Goal: Task Accomplishment & Management: Manage account settings

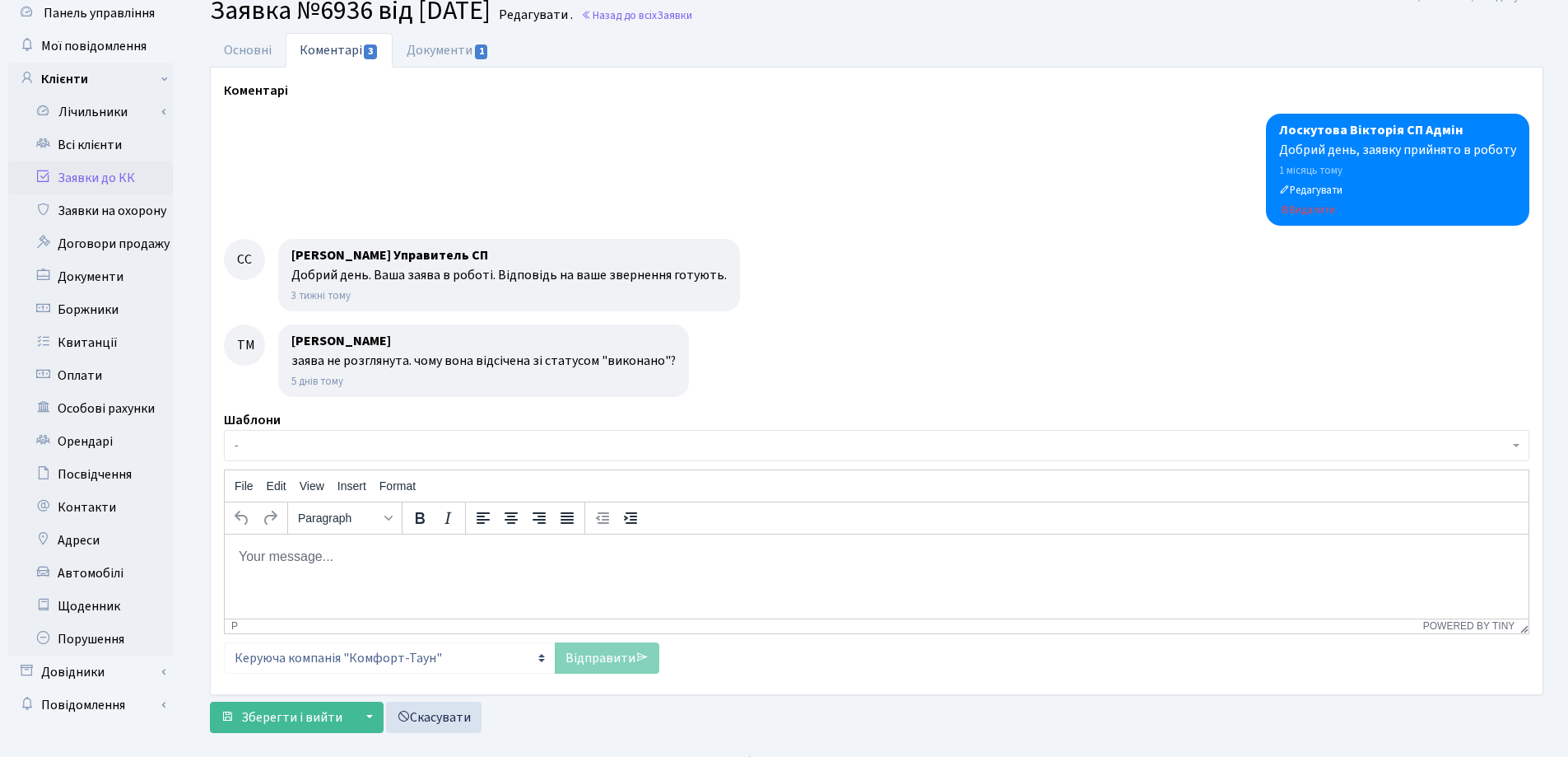
scroll to position [82, 0]
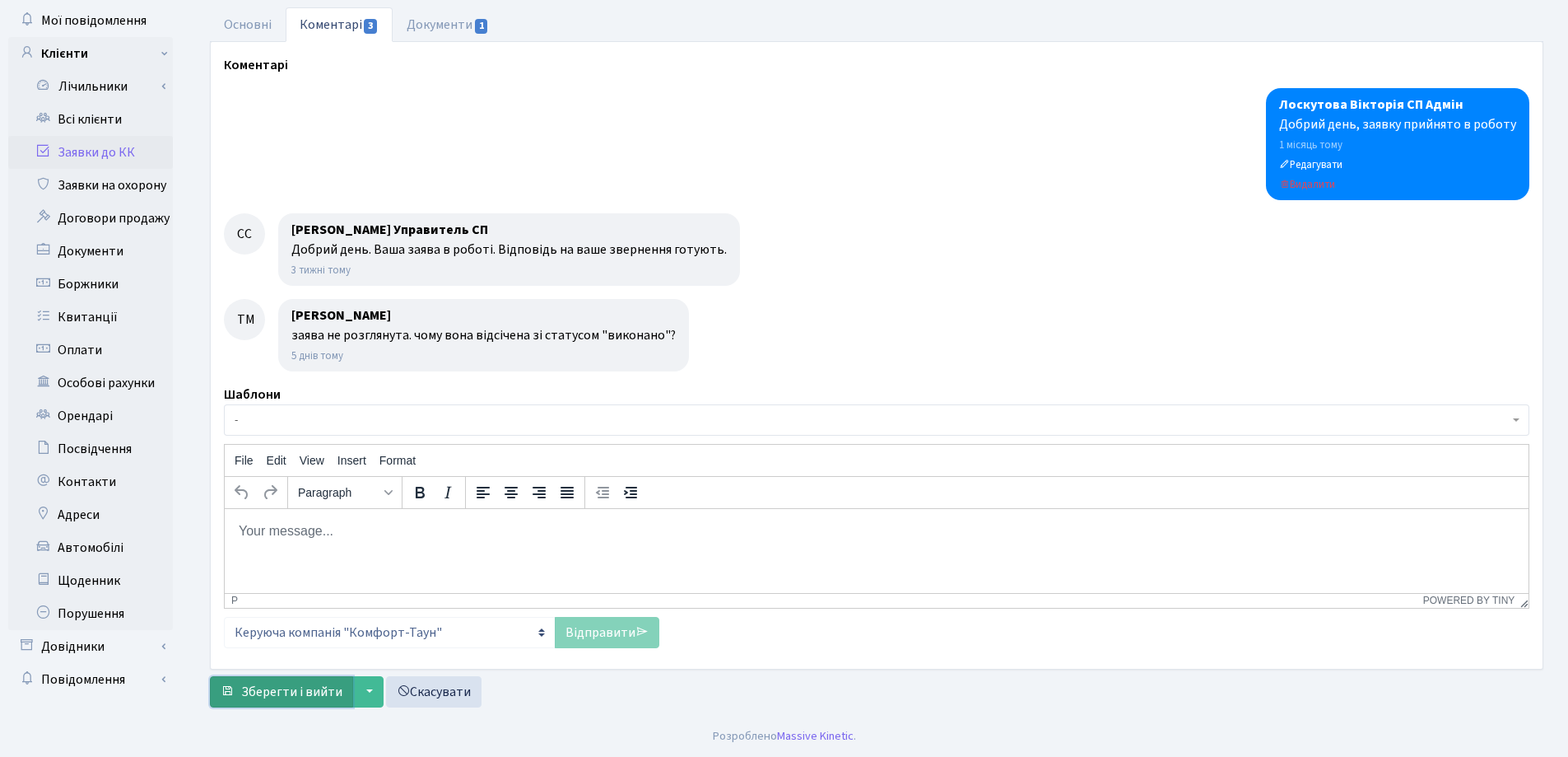
click at [299, 691] on span "Зберегти і вийти" at bounding box center [291, 691] width 101 height 18
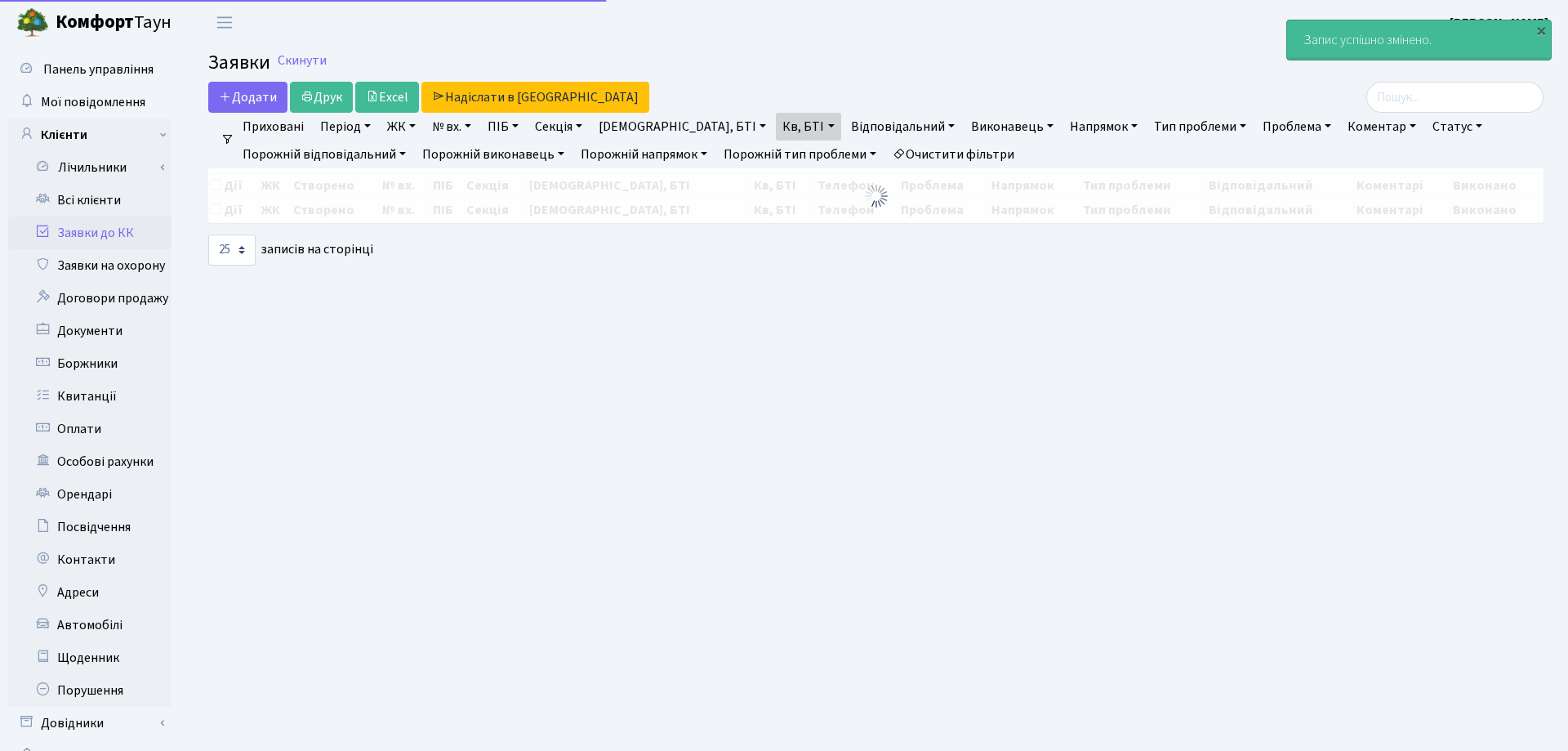
select select "25"
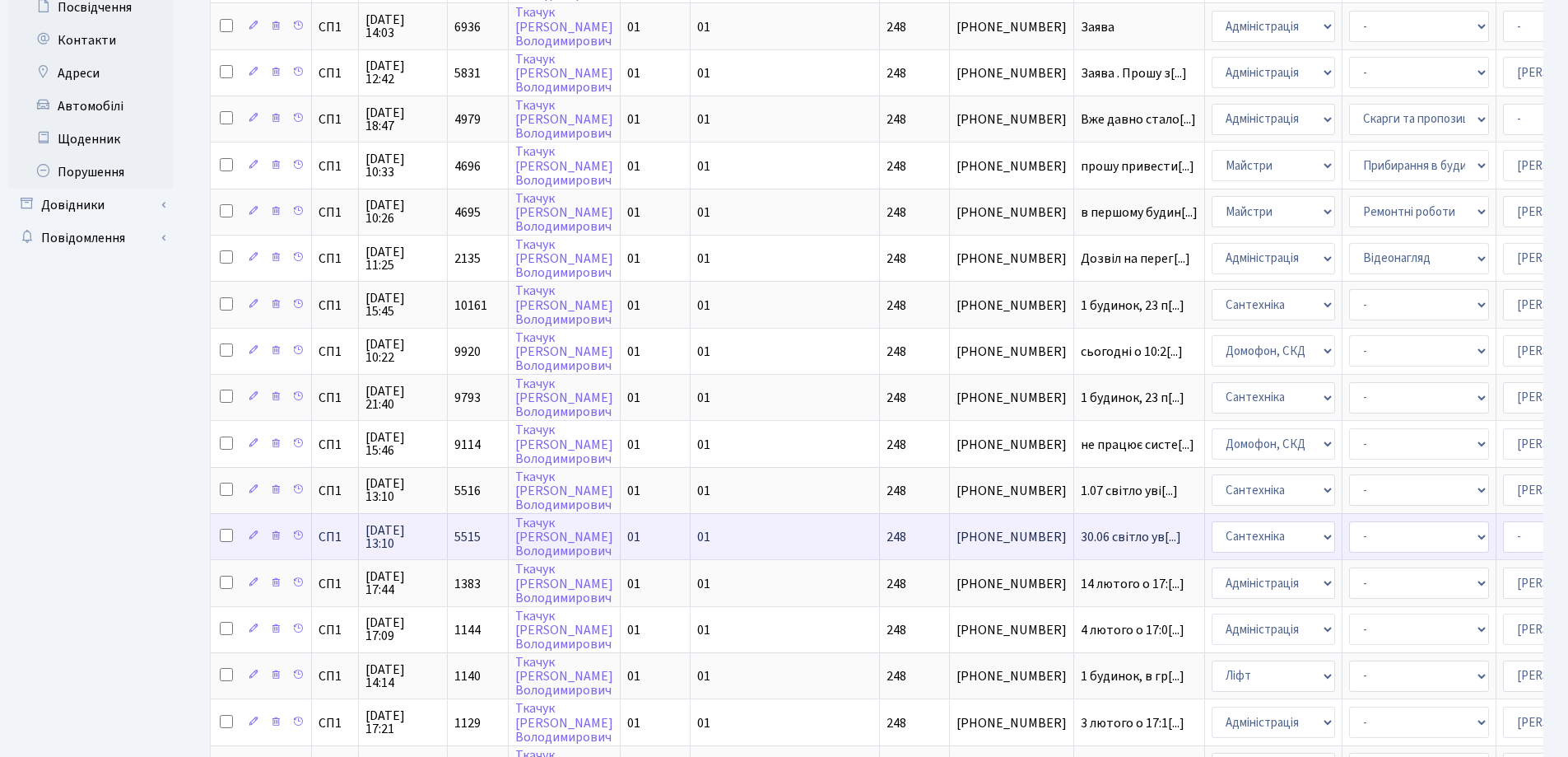
scroll to position [729, 0]
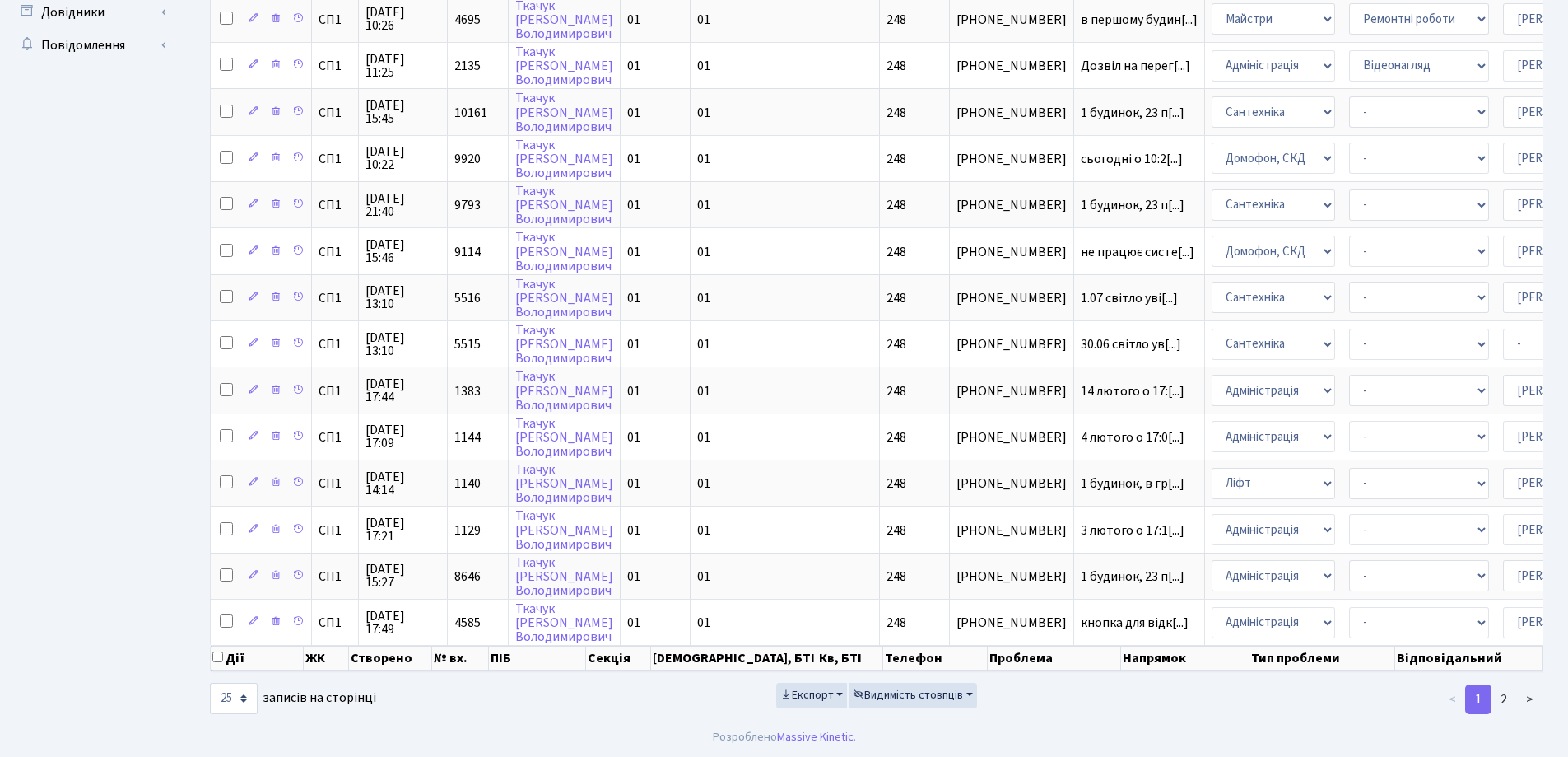
click at [1475, 695] on link "1" at bounding box center [1478, 699] width 26 height 30
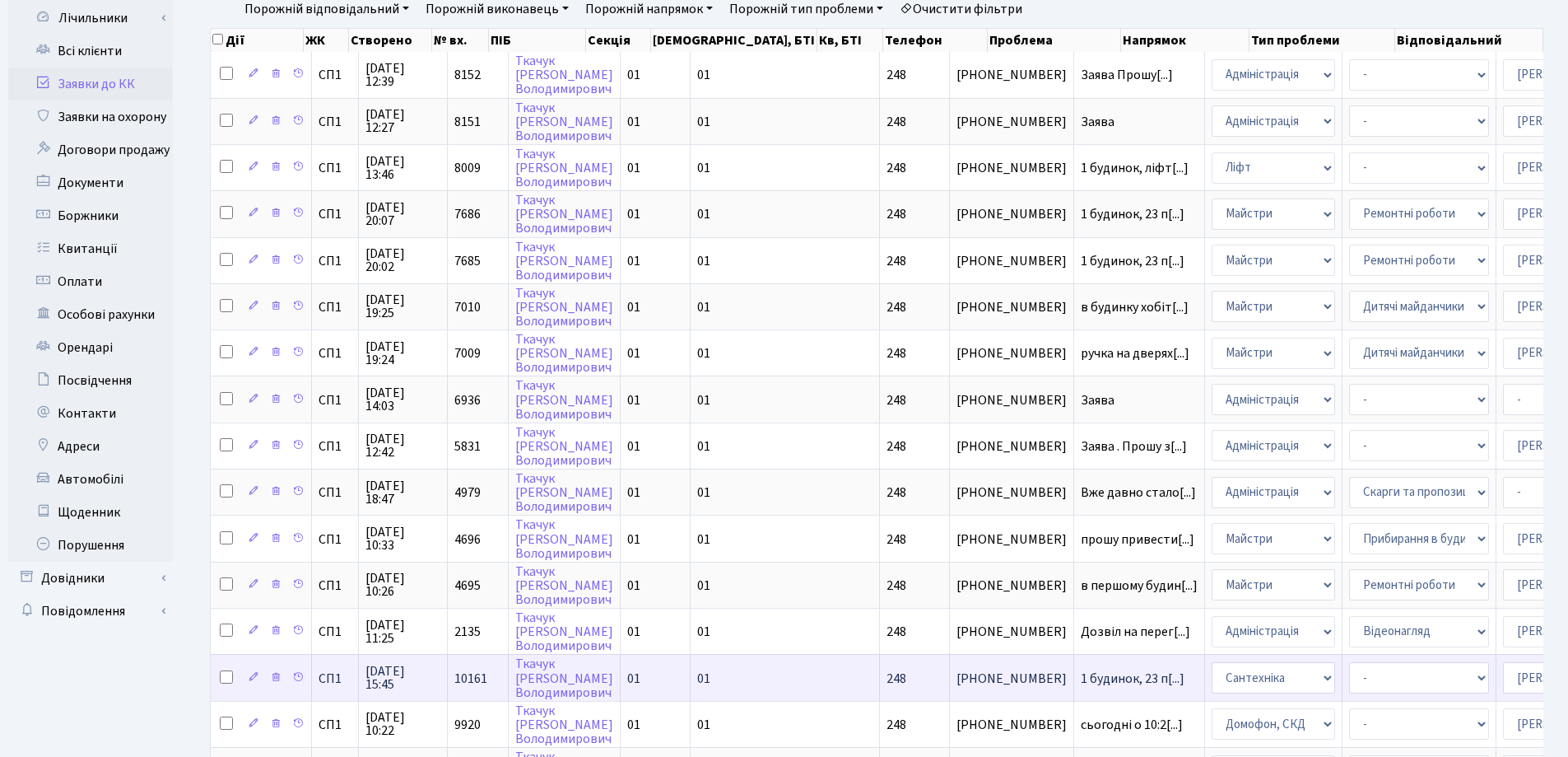
scroll to position [0, 0]
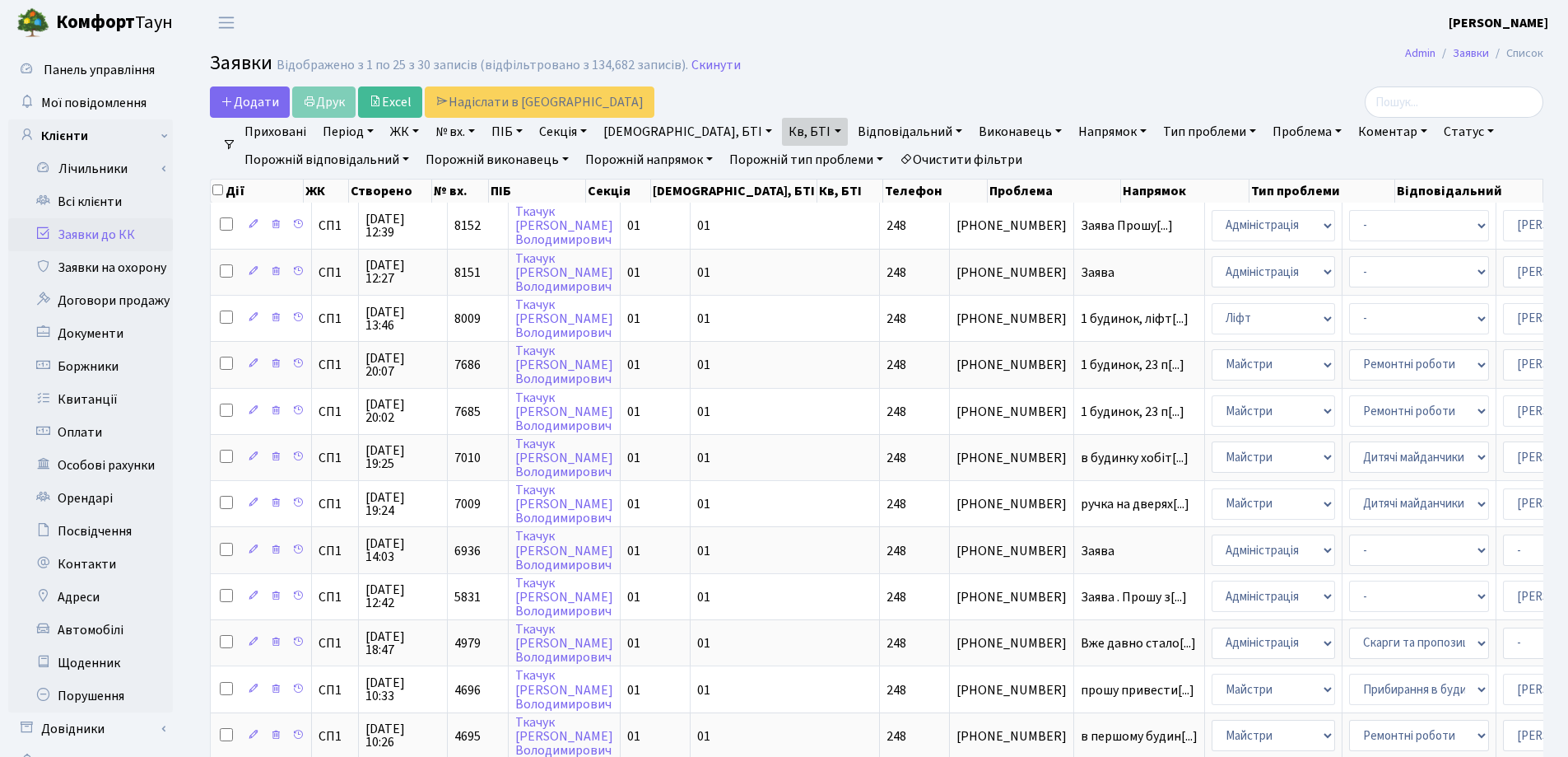
click at [782, 131] on link "Кв, БТІ" at bounding box center [814, 132] width 65 height 28
click at [889, 165] on icon at bounding box center [895, 164] width 13 height 13
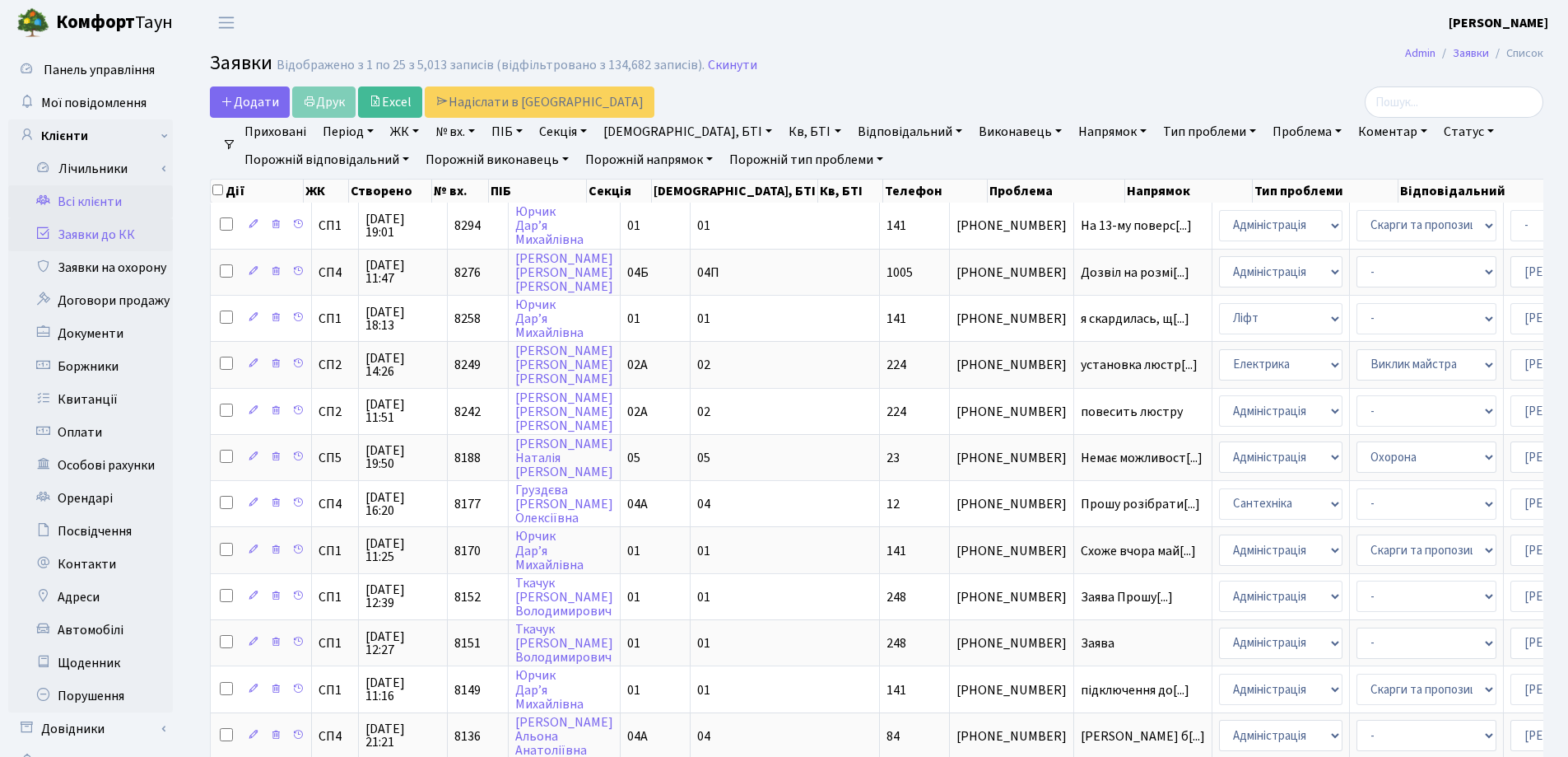
click at [106, 207] on link "Всі клієнти" at bounding box center [91, 201] width 165 height 33
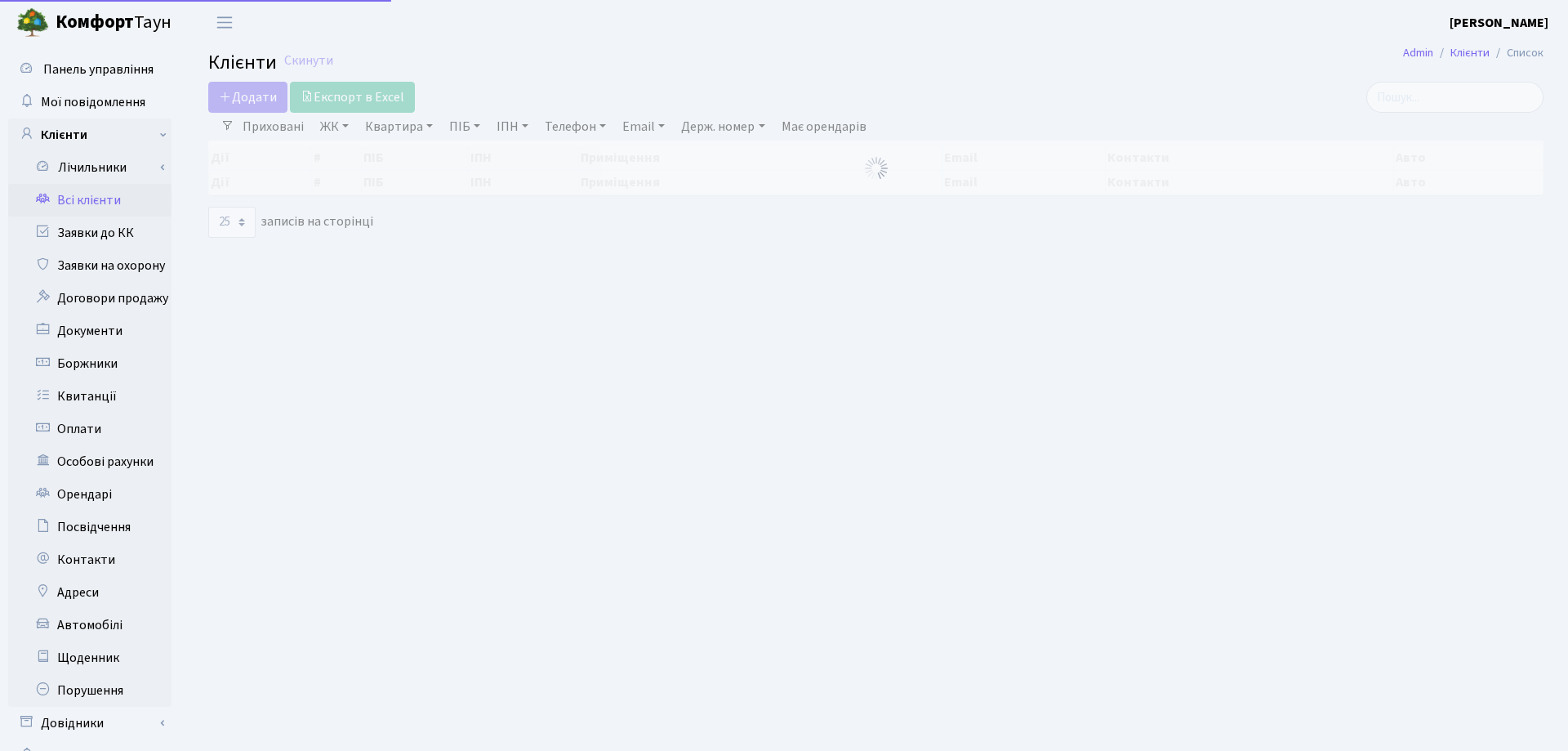
select select "25"
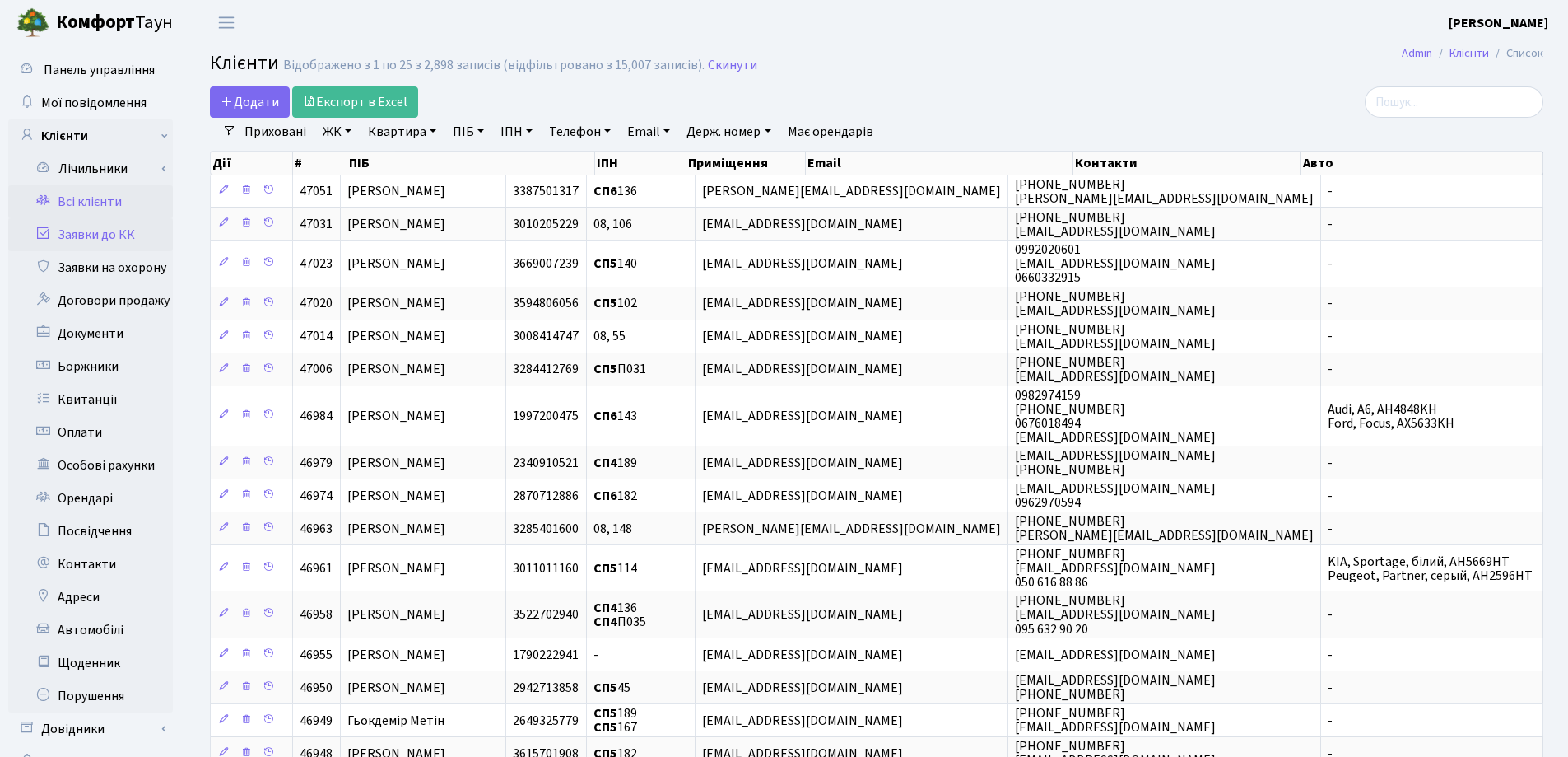
click at [98, 232] on link "Заявки до КК" at bounding box center [91, 234] width 165 height 33
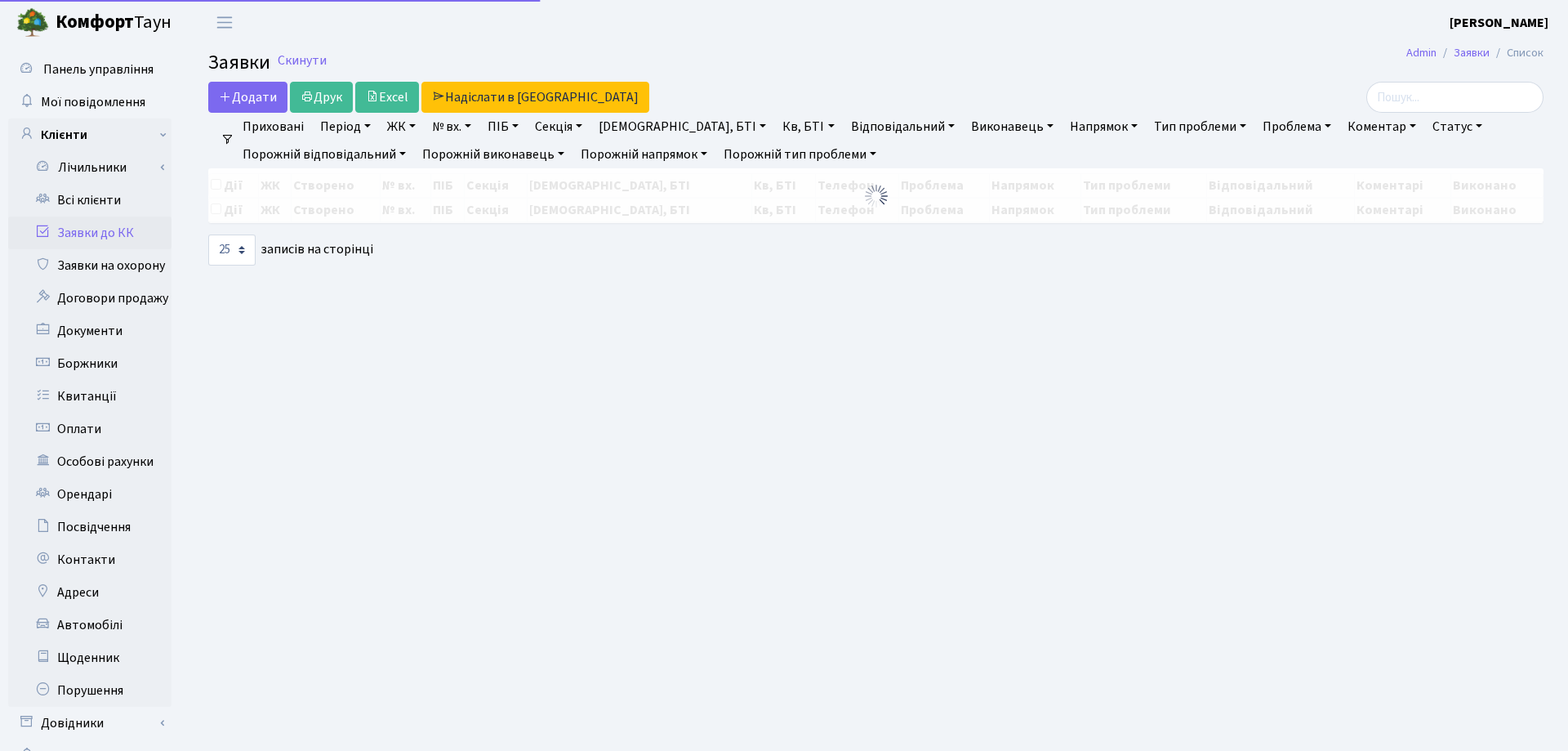
select select "25"
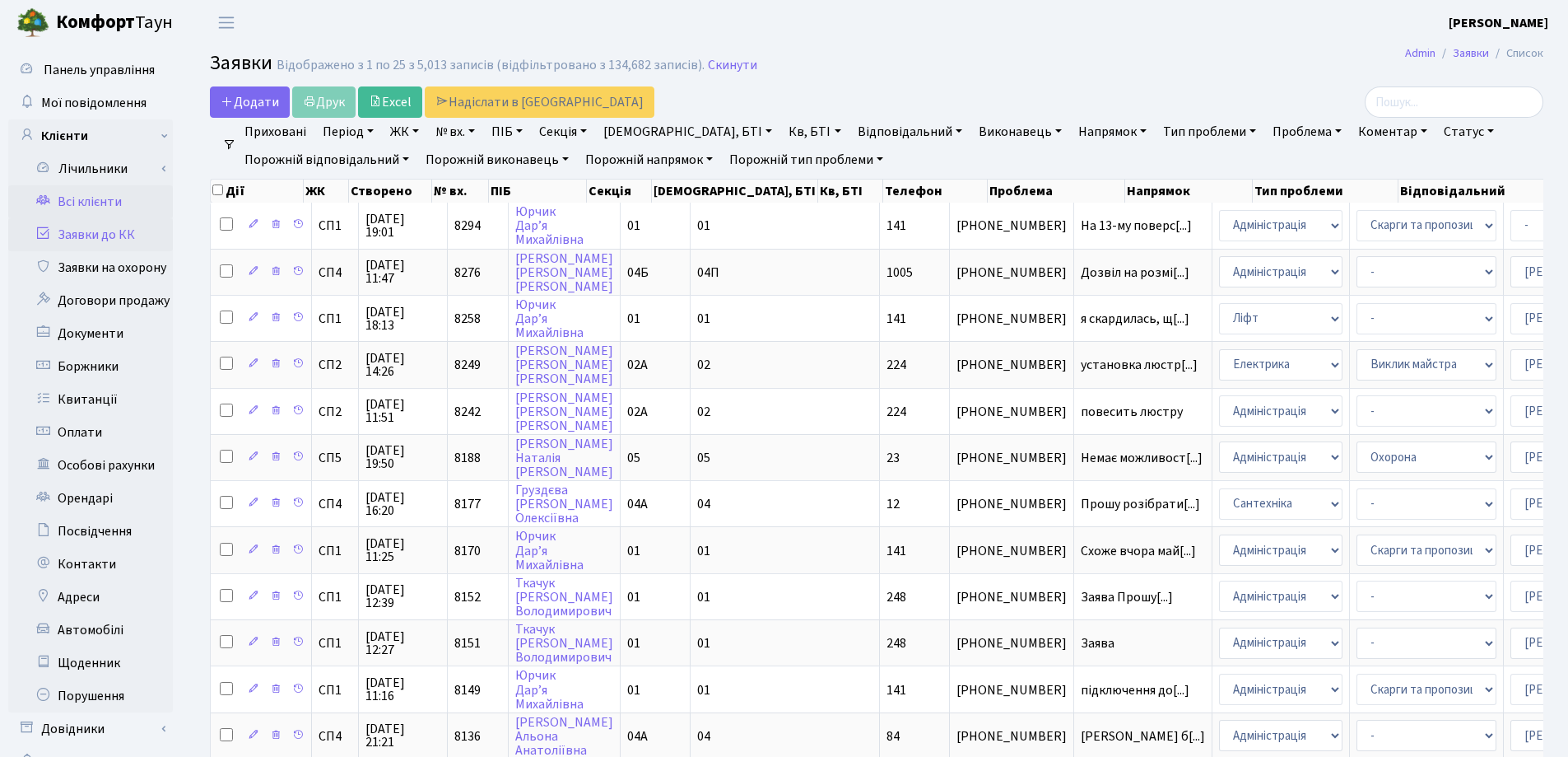
click at [100, 207] on link "Всі клієнти" at bounding box center [91, 201] width 165 height 33
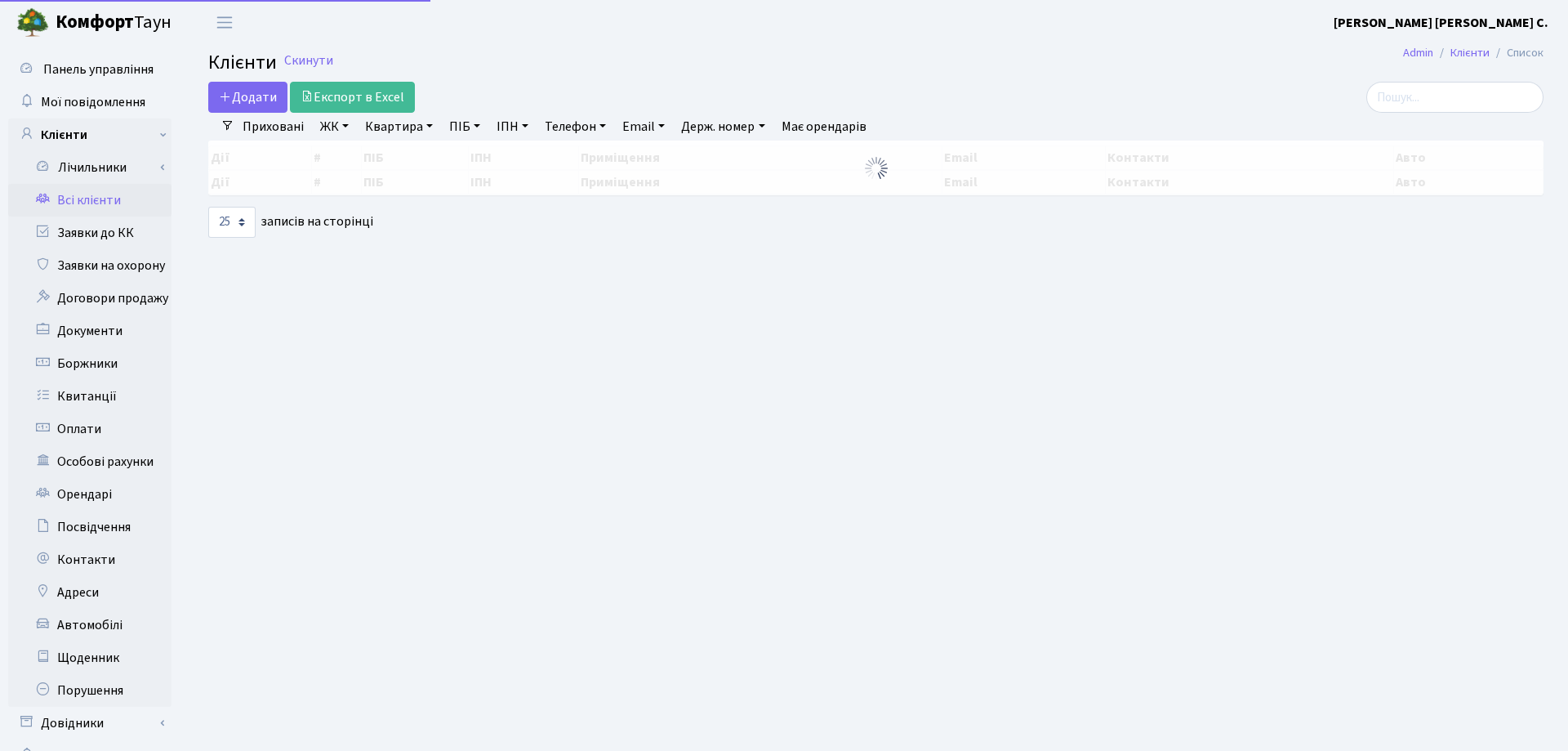
select select "25"
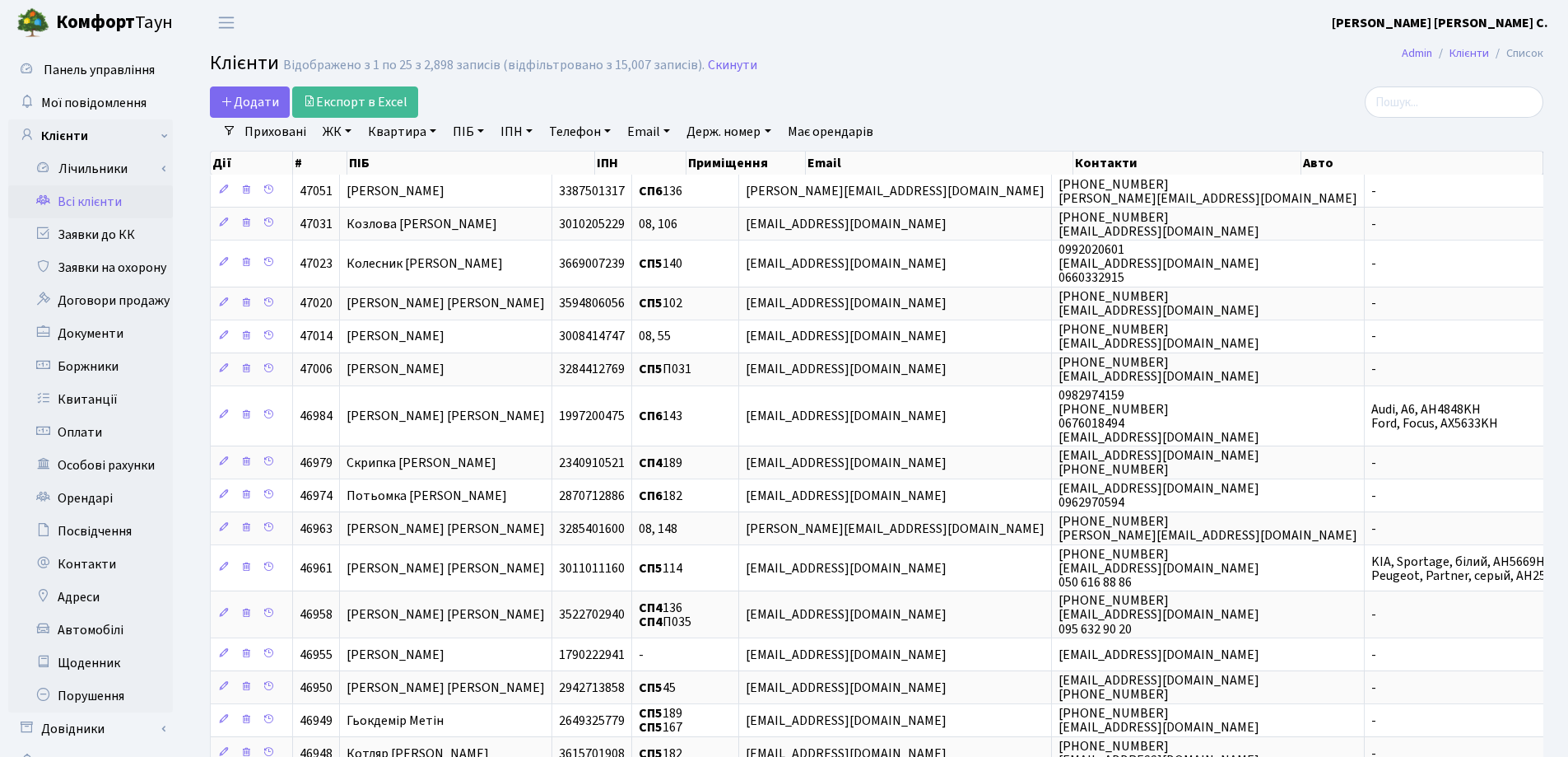
click at [608, 130] on link "Телефон" at bounding box center [580, 132] width 75 height 28
type input "9404"
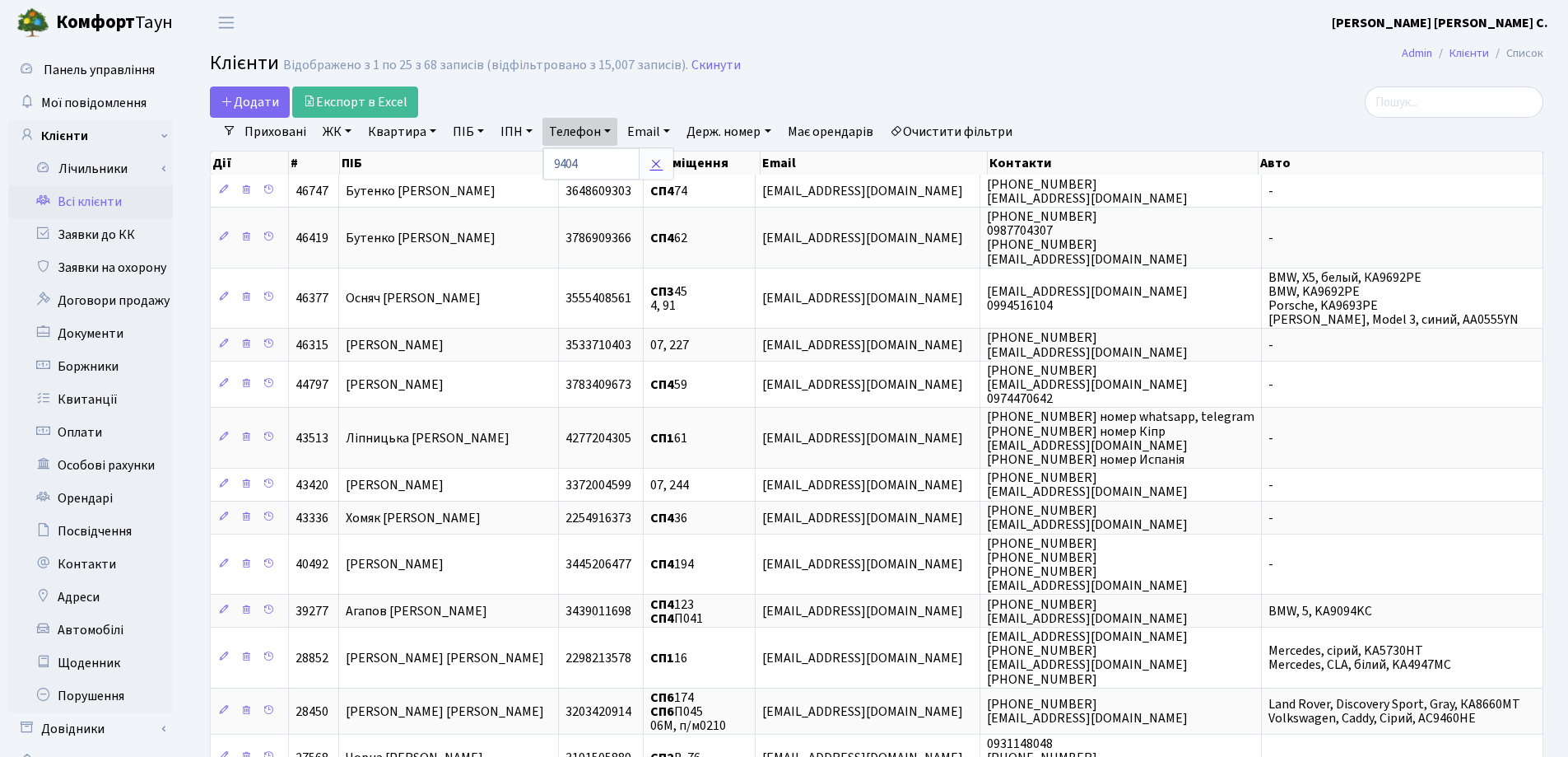
click at [648, 159] on link at bounding box center [656, 163] width 35 height 31
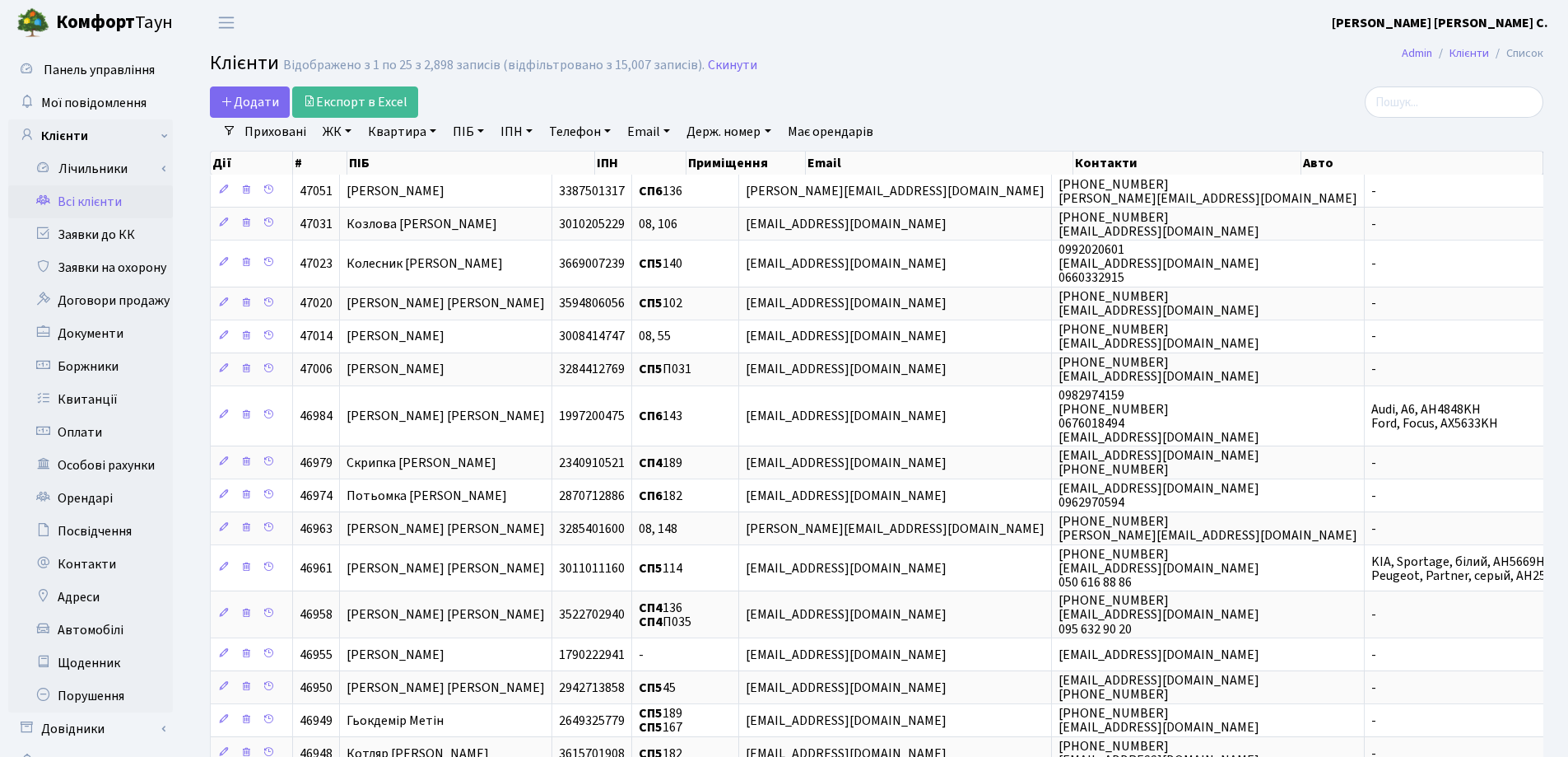
click at [771, 127] on link "Держ. номер" at bounding box center [729, 132] width 97 height 28
type input "9404"
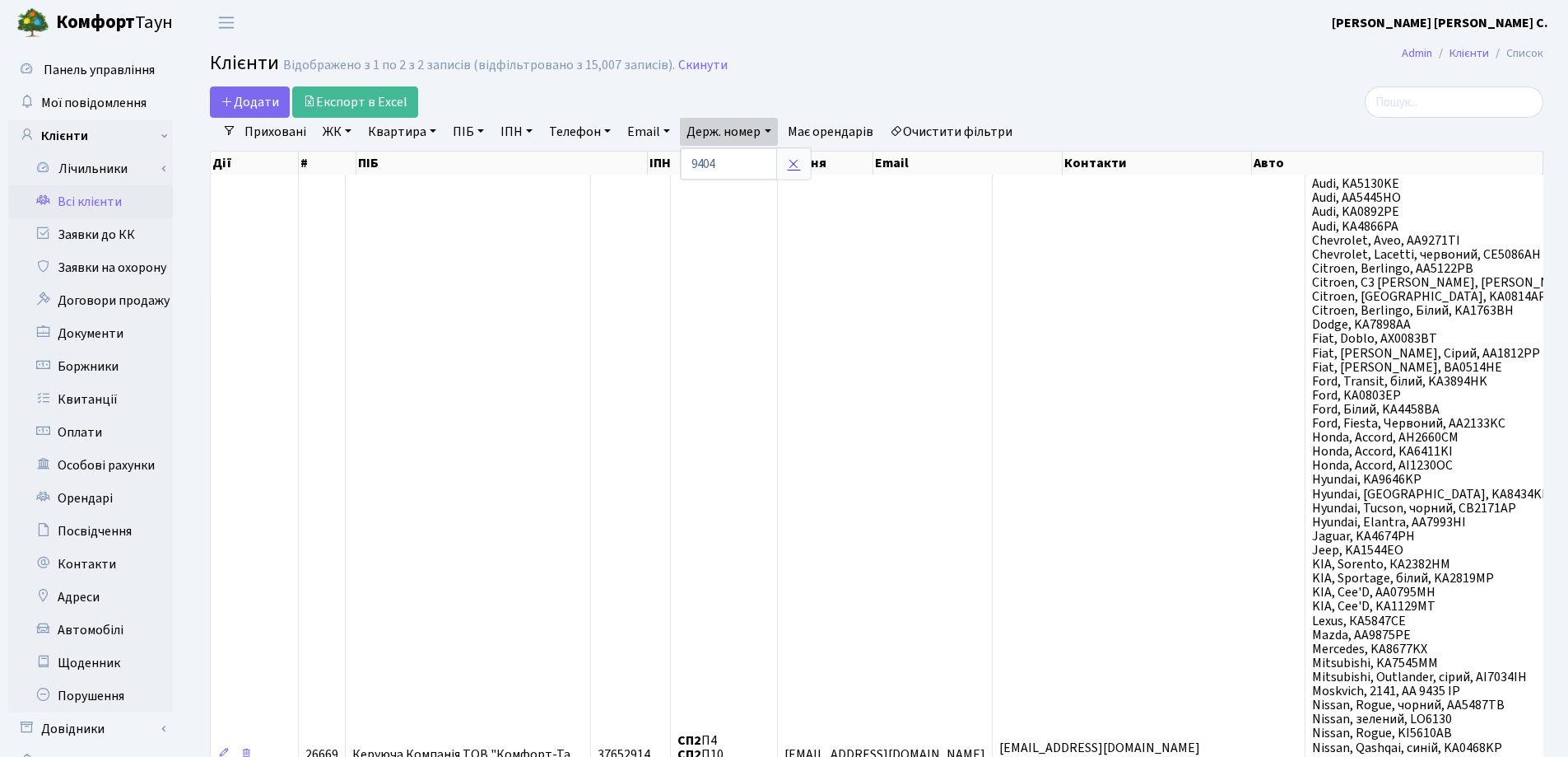
click at [796, 167] on icon at bounding box center [793, 164] width 13 height 13
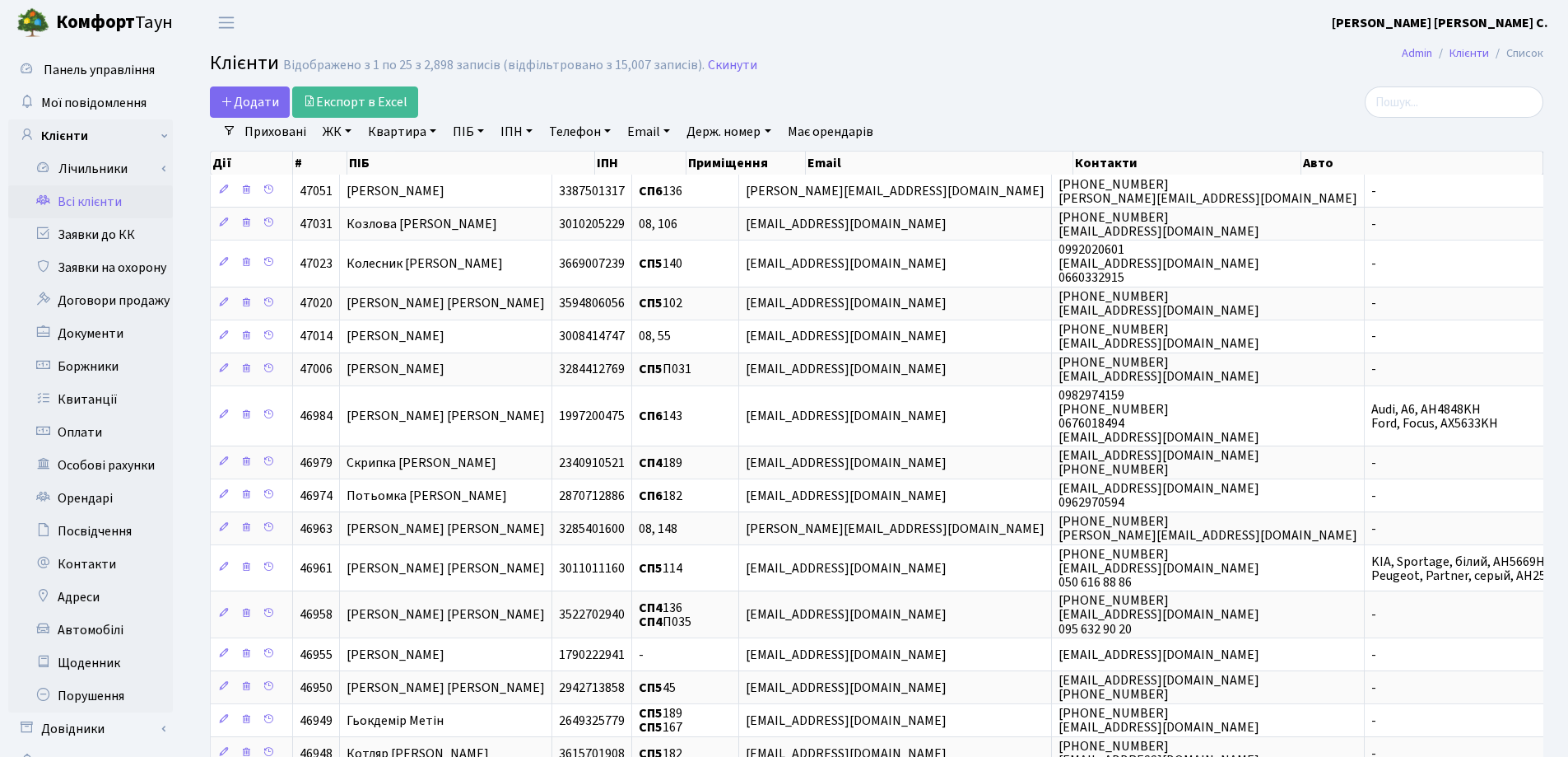
click at [437, 132] on link "Квартира" at bounding box center [402, 132] width 81 height 28
type input "117"
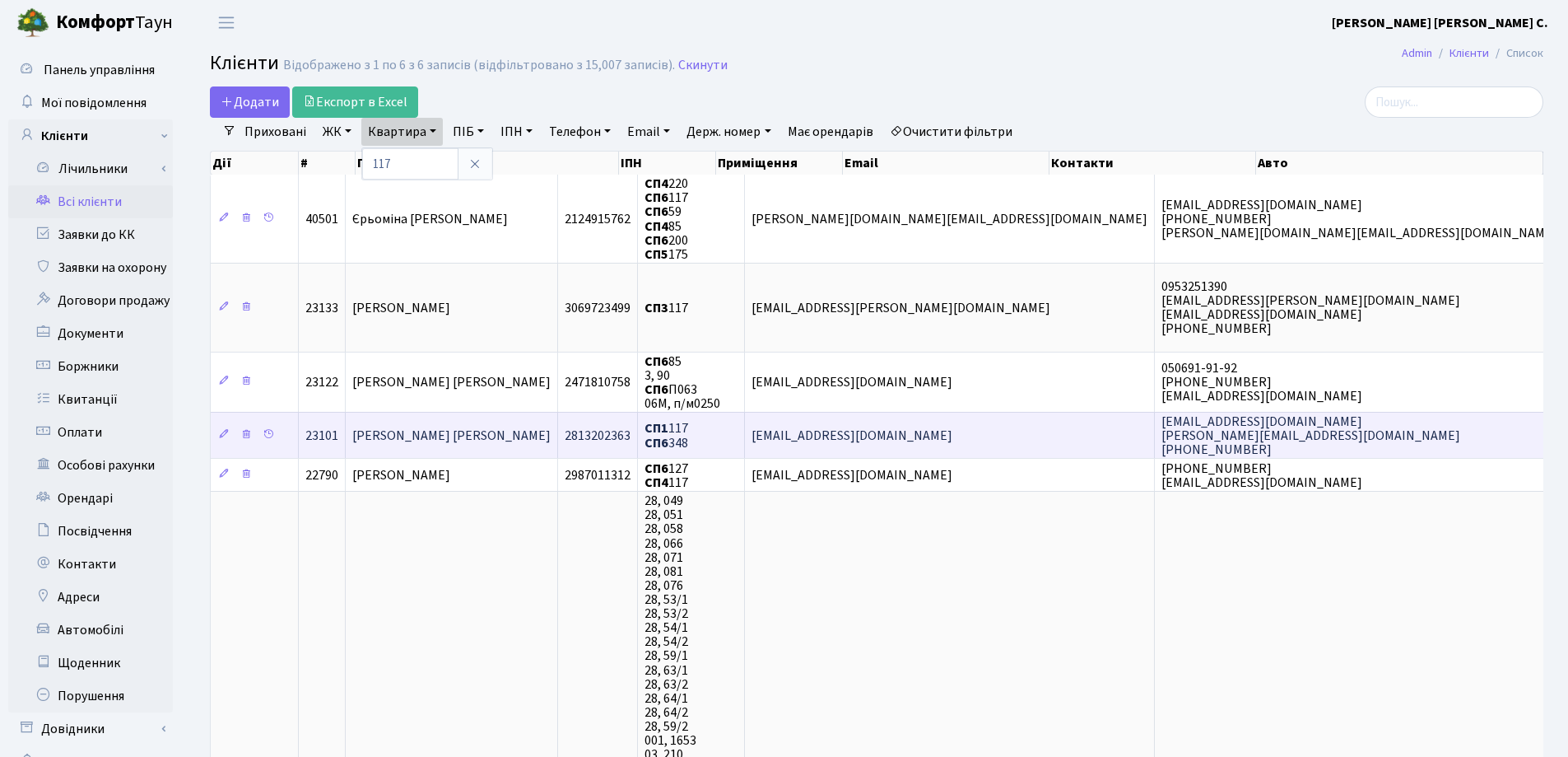
click at [494, 424] on td "Кузьмінська Олена Володимирівна" at bounding box center [451, 434] width 213 height 46
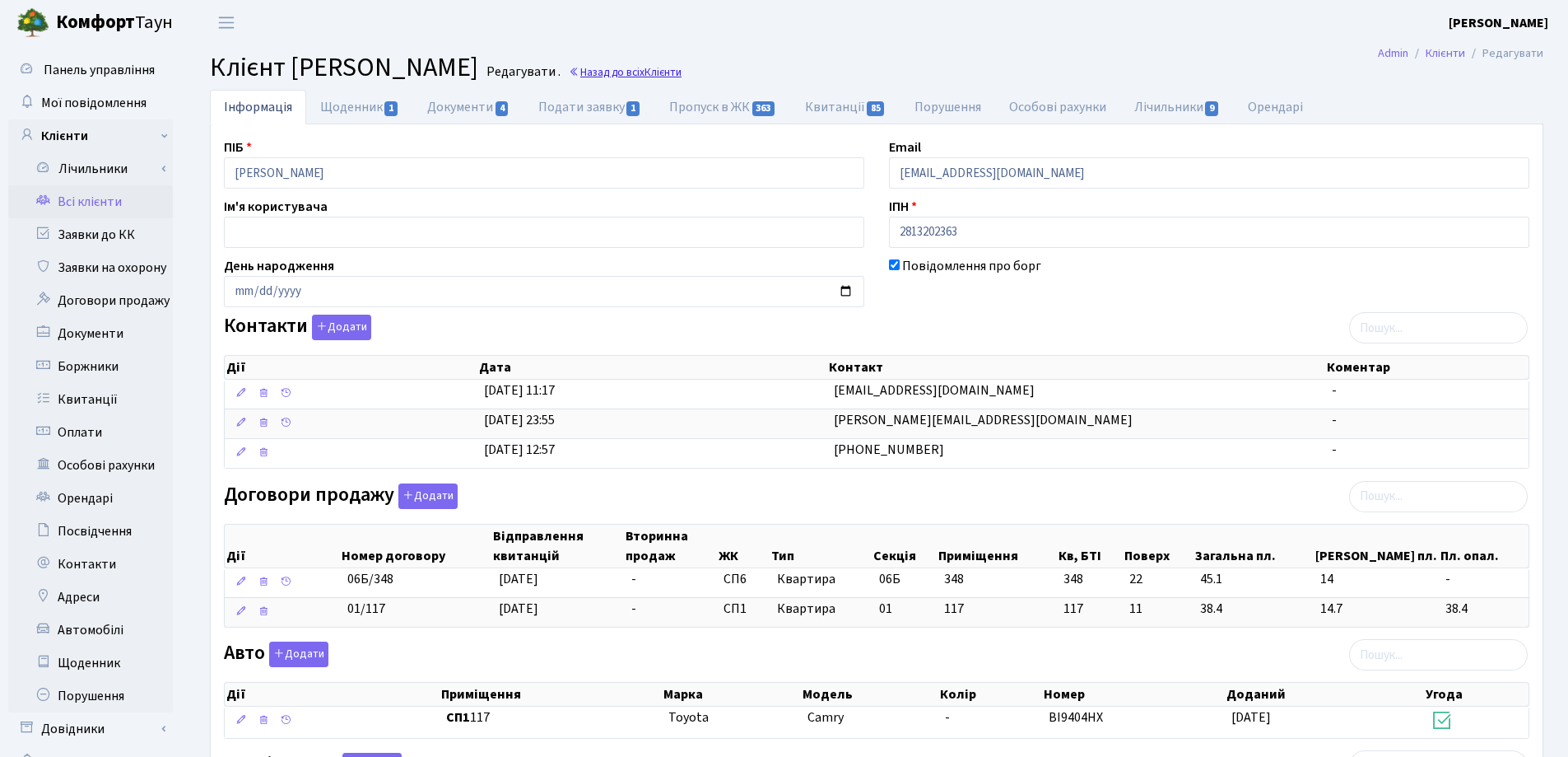
click at [682, 73] on link "Назад до всіх Клієнти" at bounding box center [625, 72] width 112 height 16
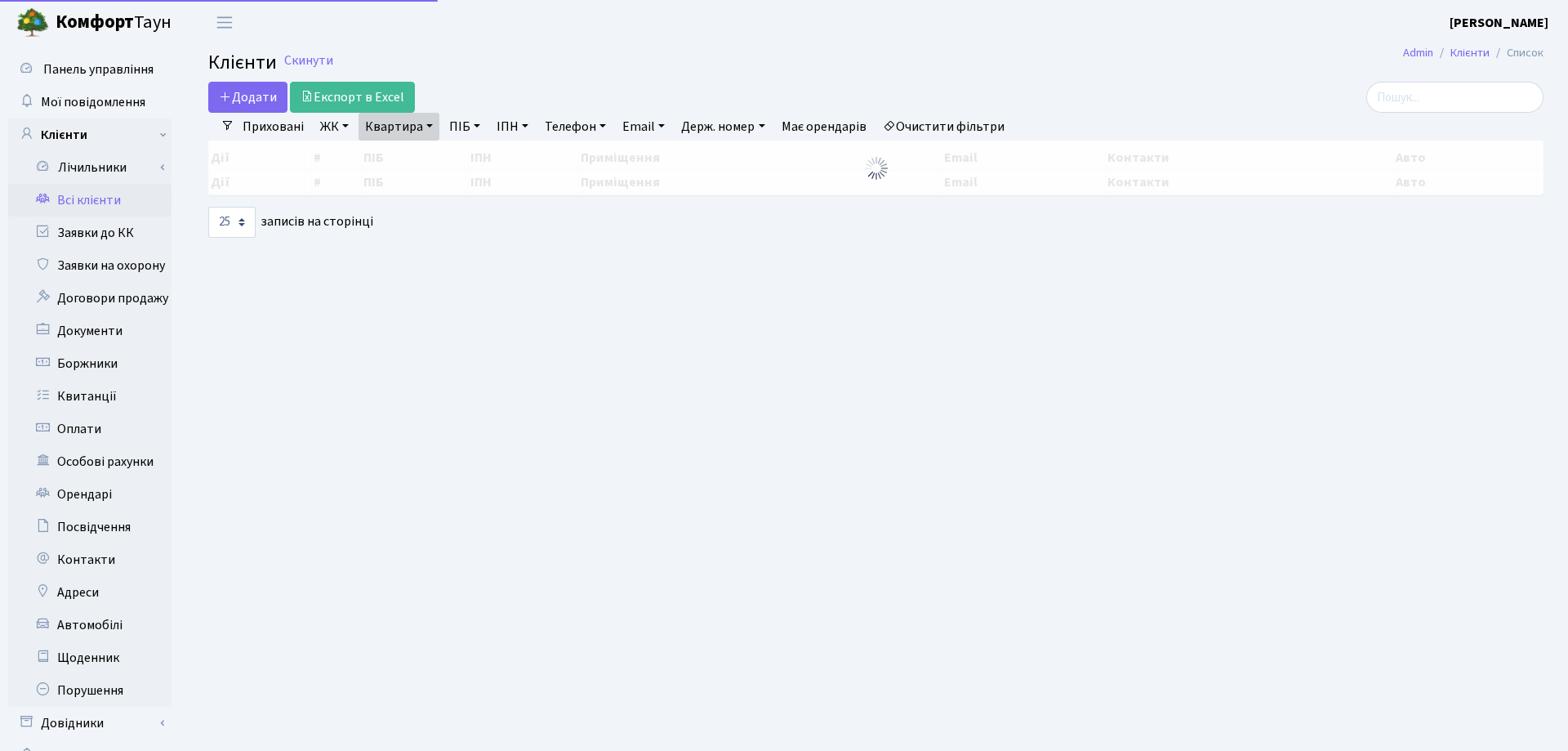
select select "25"
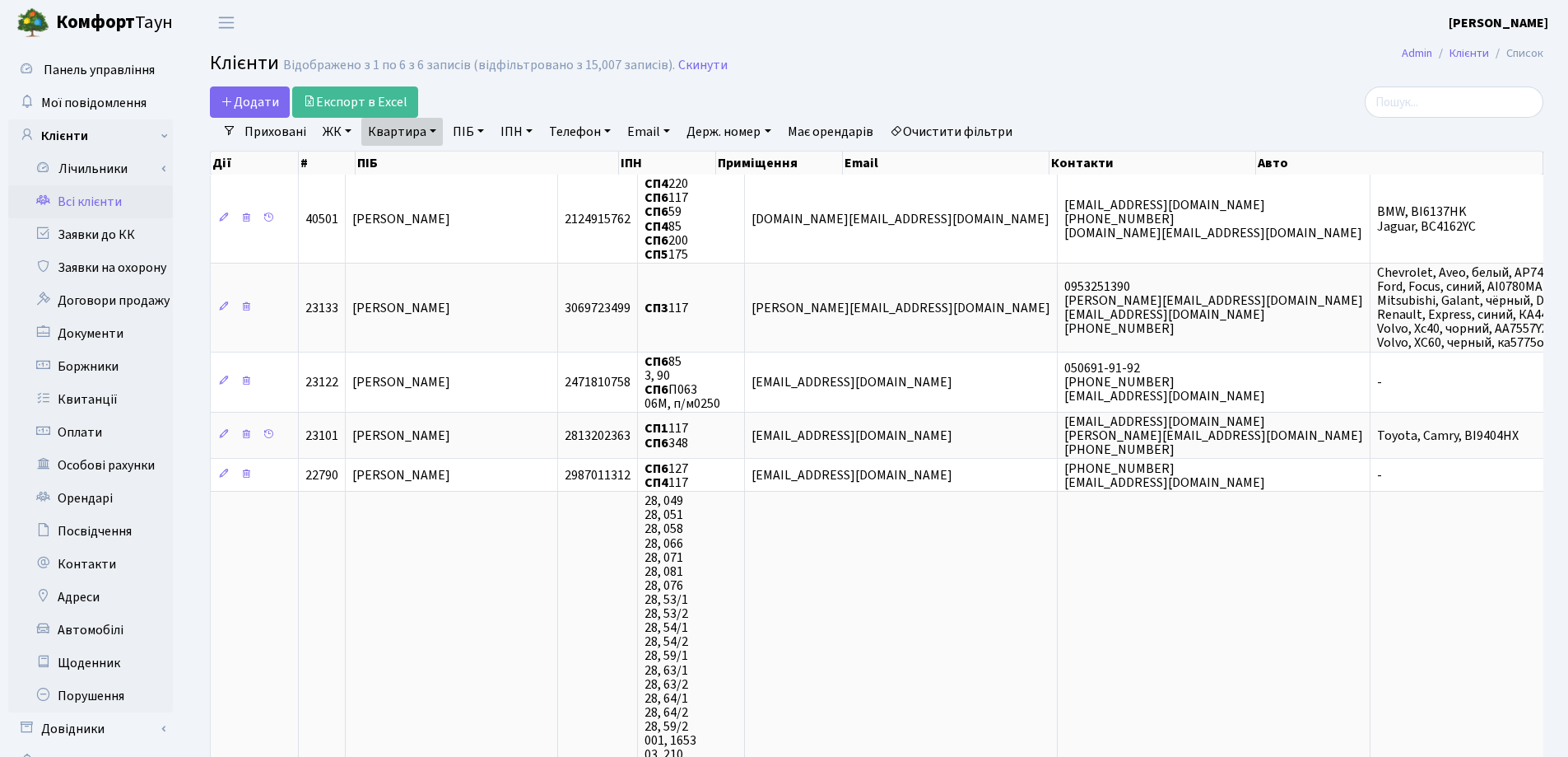
click at [434, 131] on link "Квартира" at bounding box center [402, 132] width 81 height 28
click at [474, 171] on icon at bounding box center [475, 164] width 13 height 13
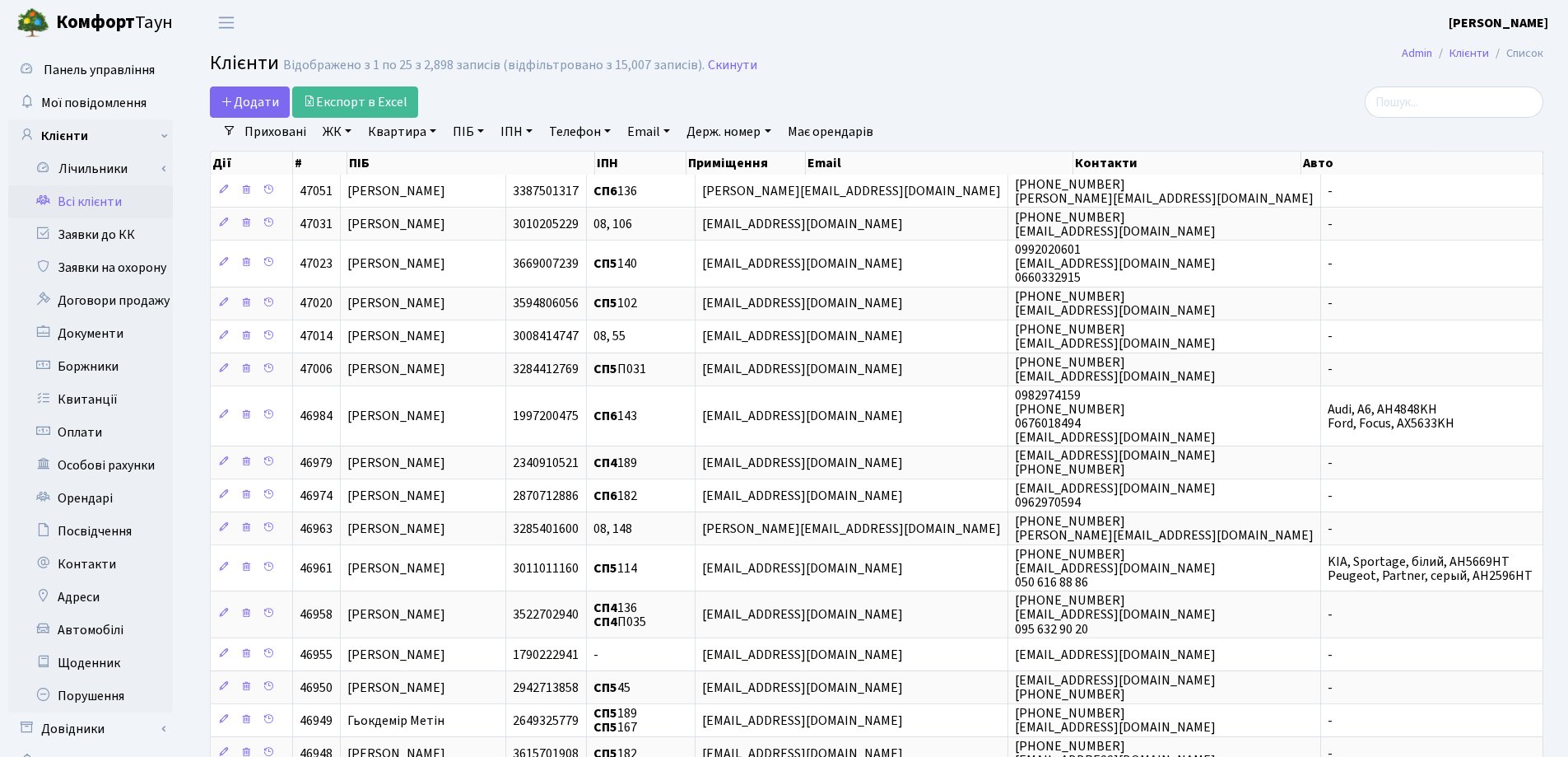
click at [775, 127] on link "Держ. номер" at bounding box center [729, 132] width 97 height 28
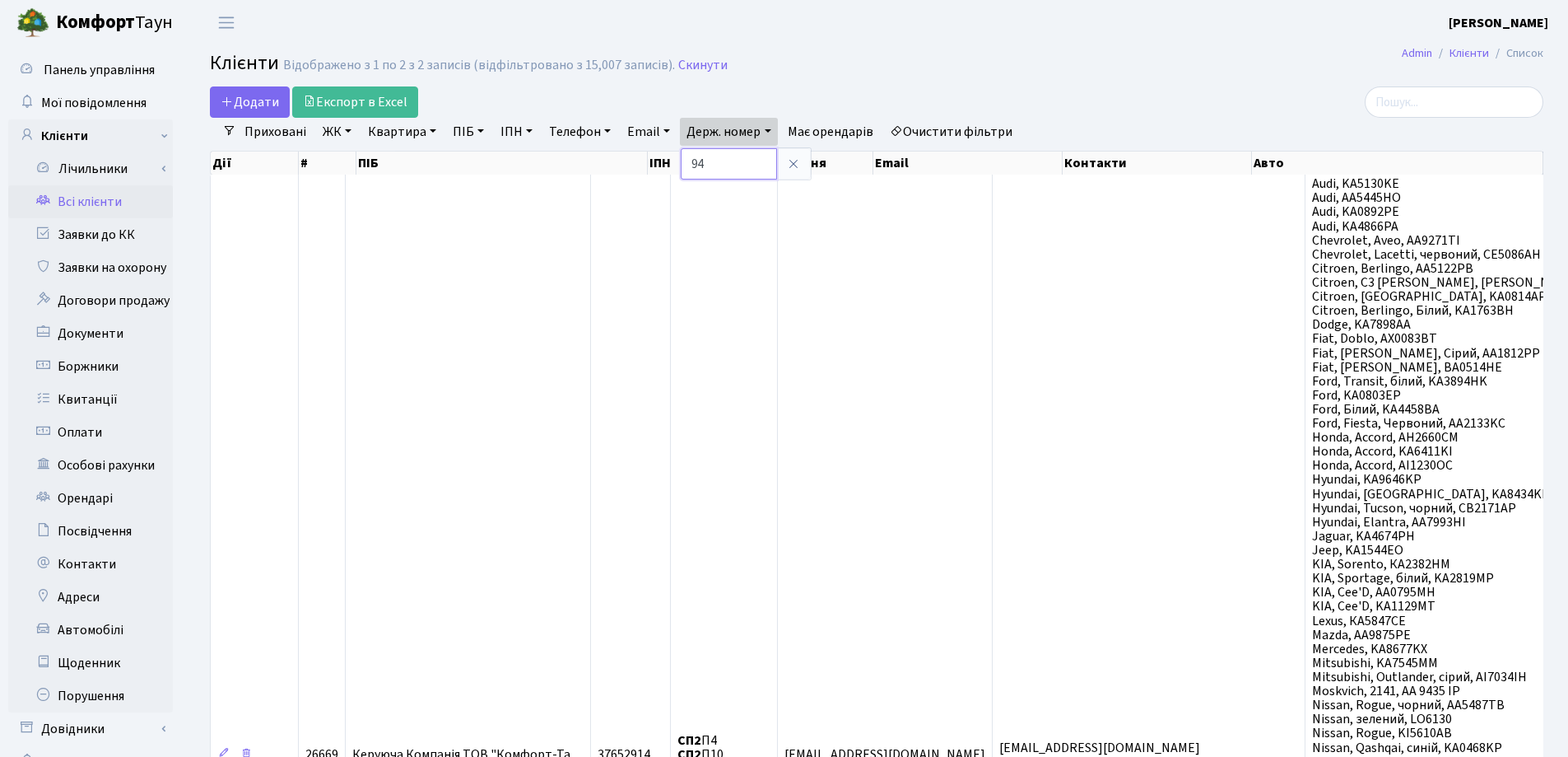
type input "9"
type input "3981"
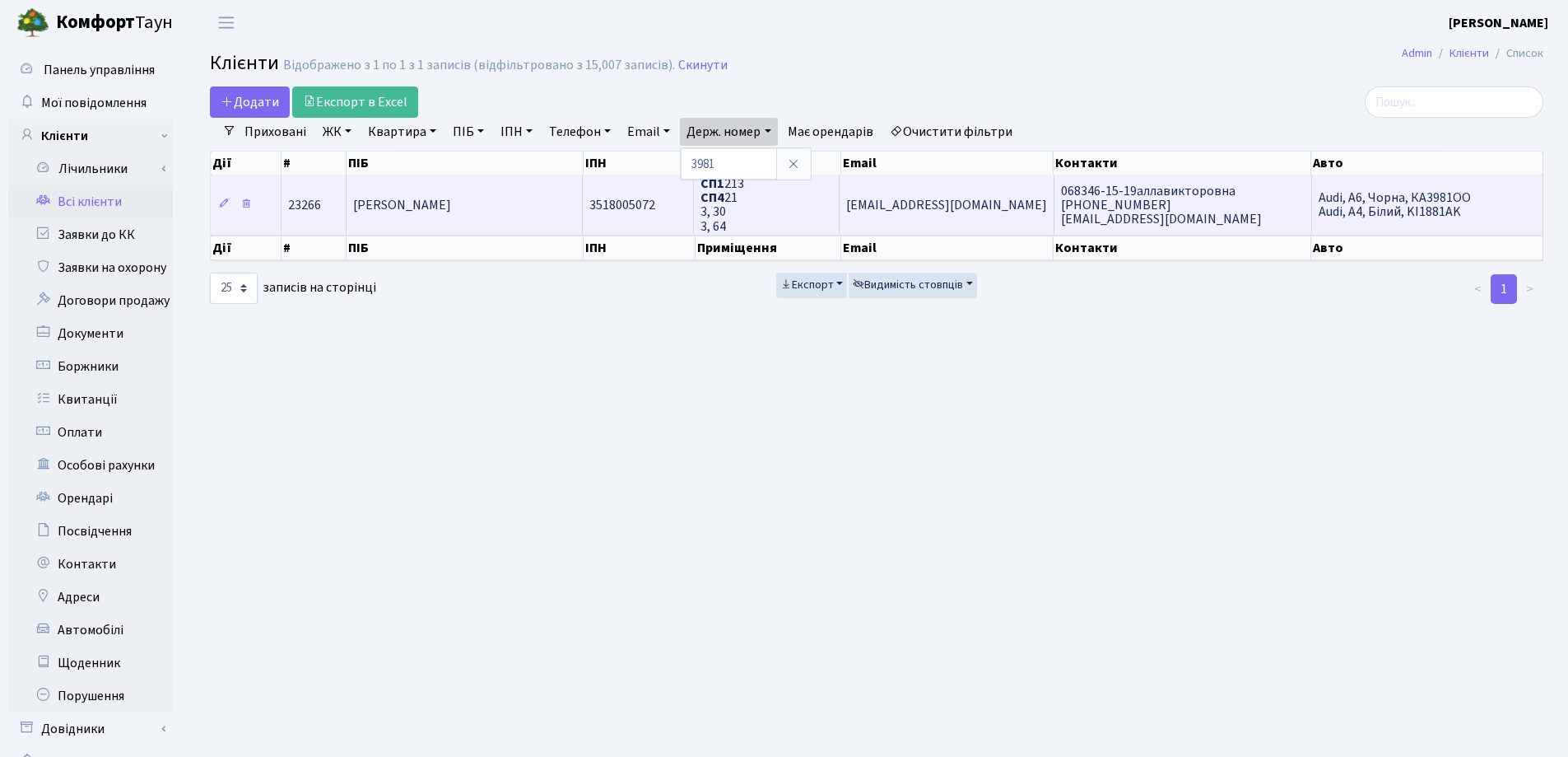
click at [455, 193] on td "[PERSON_NAME]" at bounding box center [464, 203] width 235 height 59
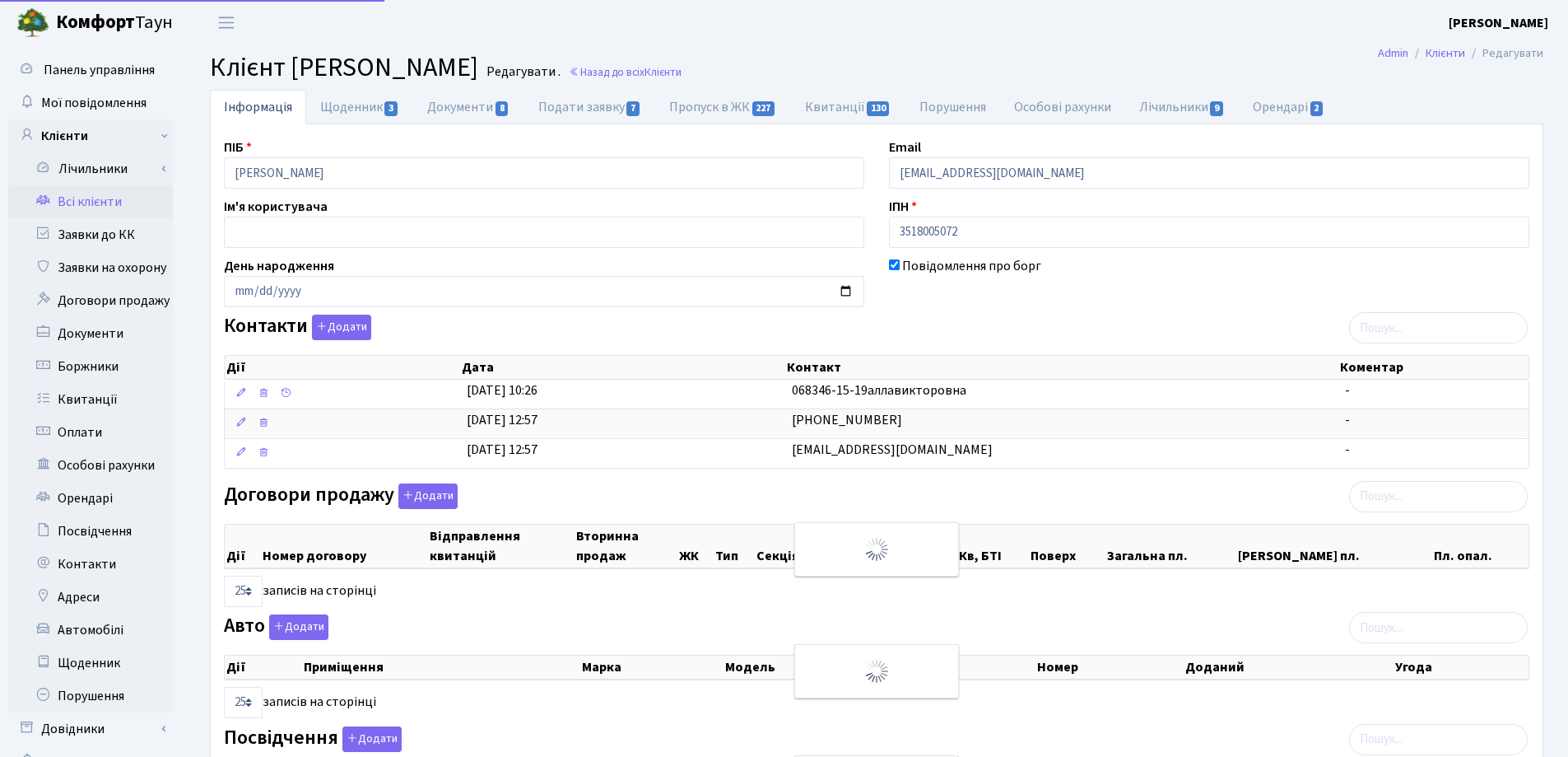
select select "25"
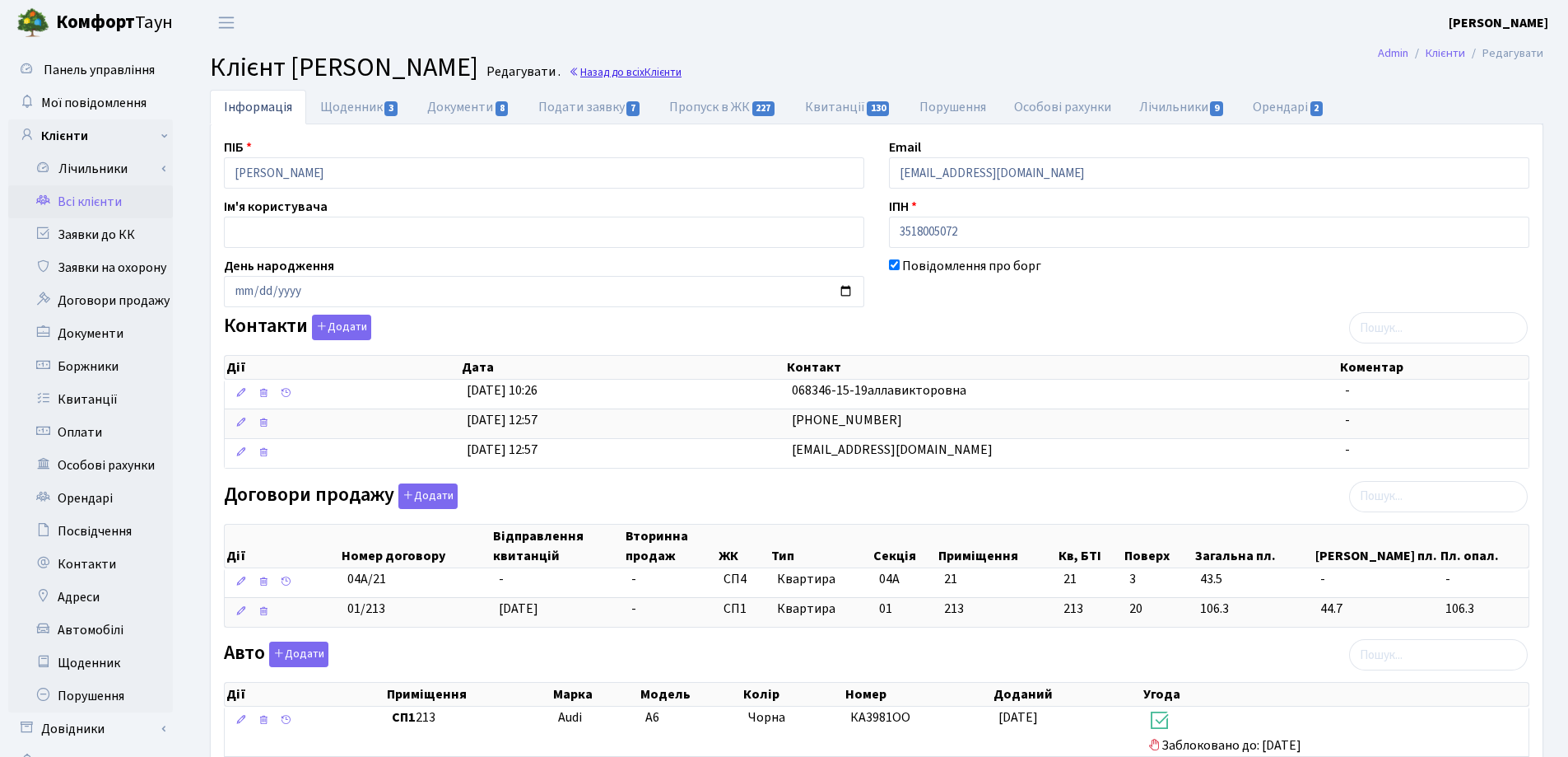
click at [682, 71] on link "Назад до всіх Клієнти" at bounding box center [625, 72] width 112 height 16
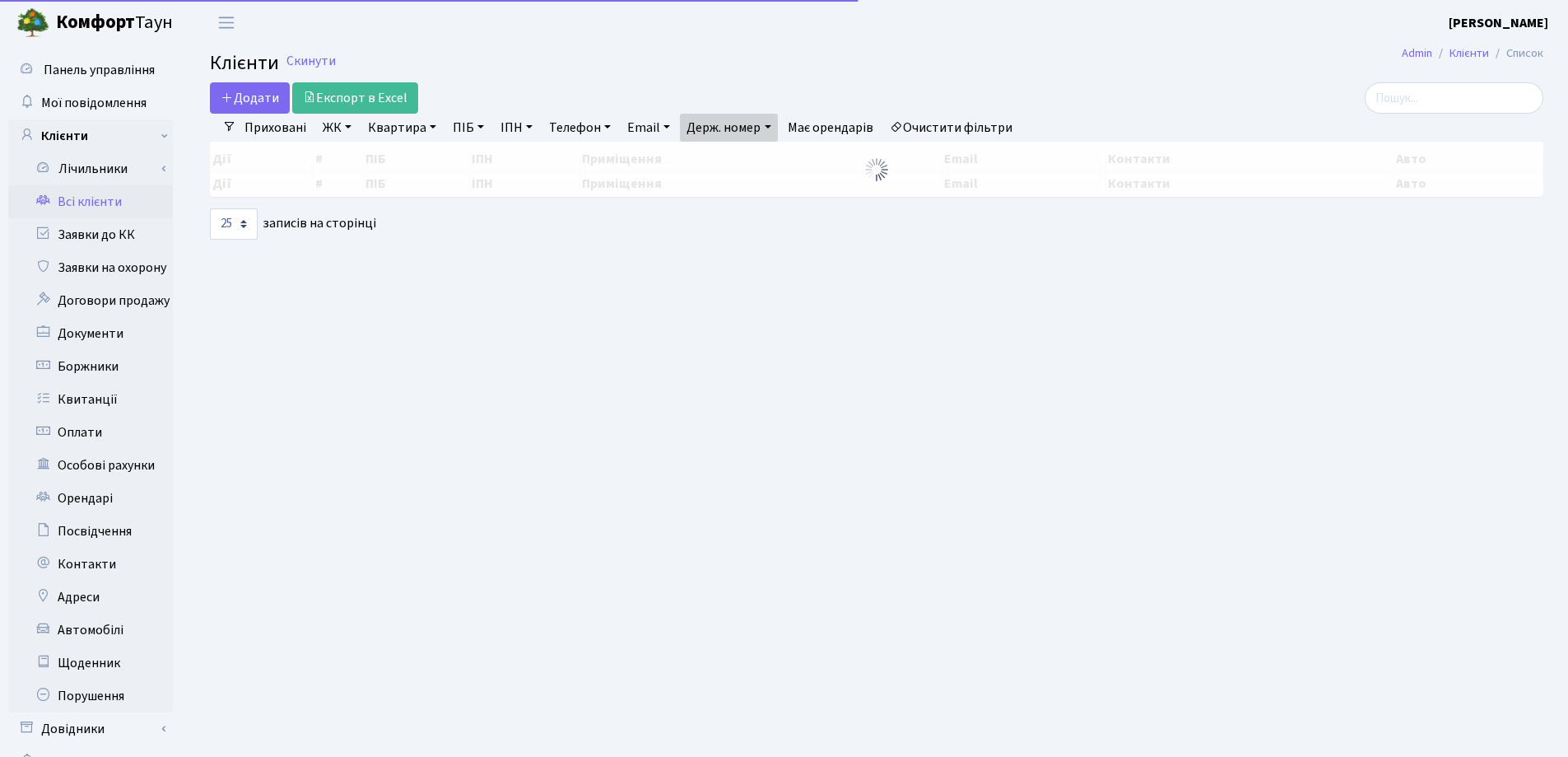
select select "25"
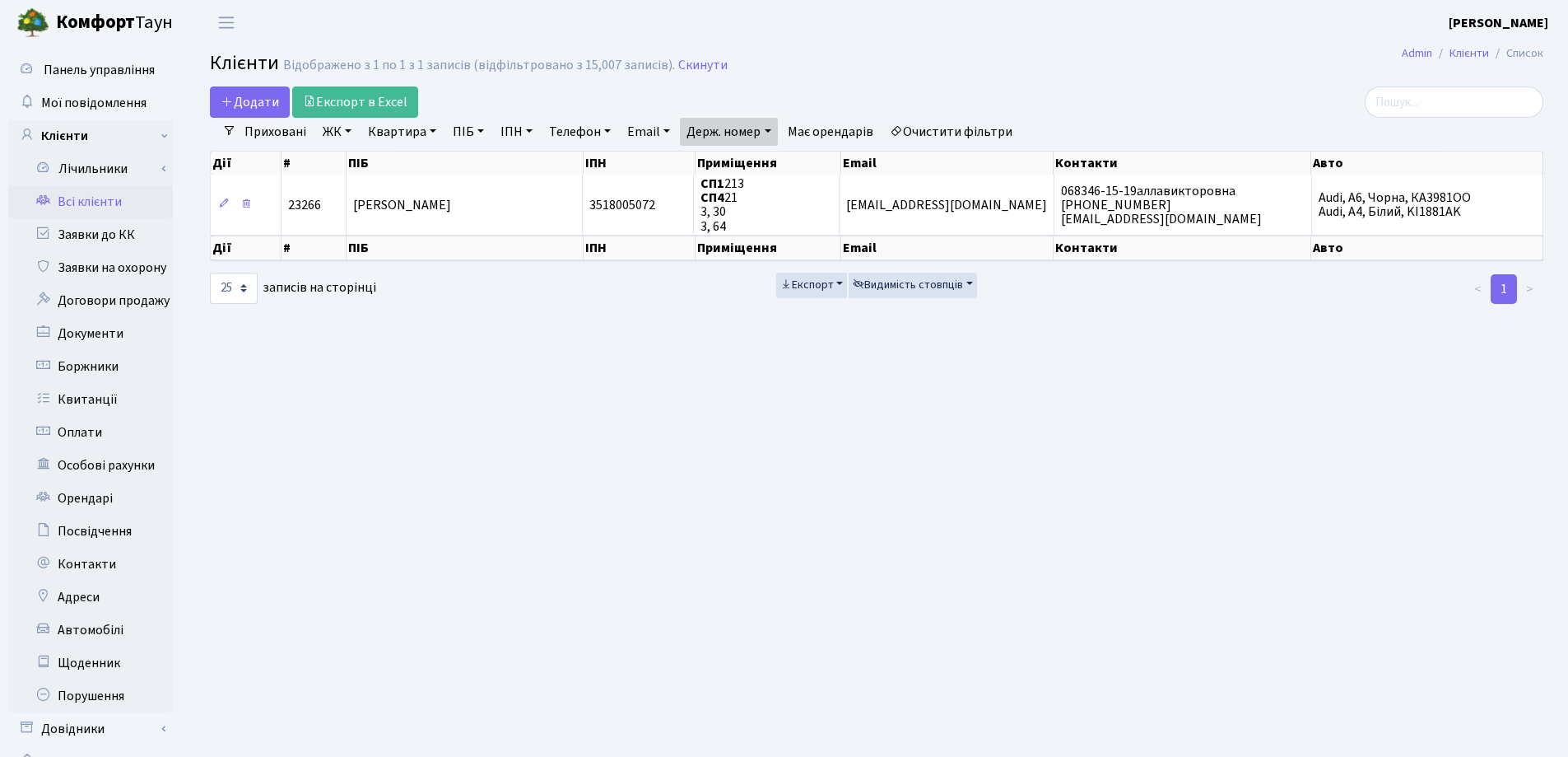
click at [772, 132] on link "Держ. номер" at bounding box center [729, 132] width 97 height 28
click at [800, 162] on icon at bounding box center [793, 164] width 13 height 13
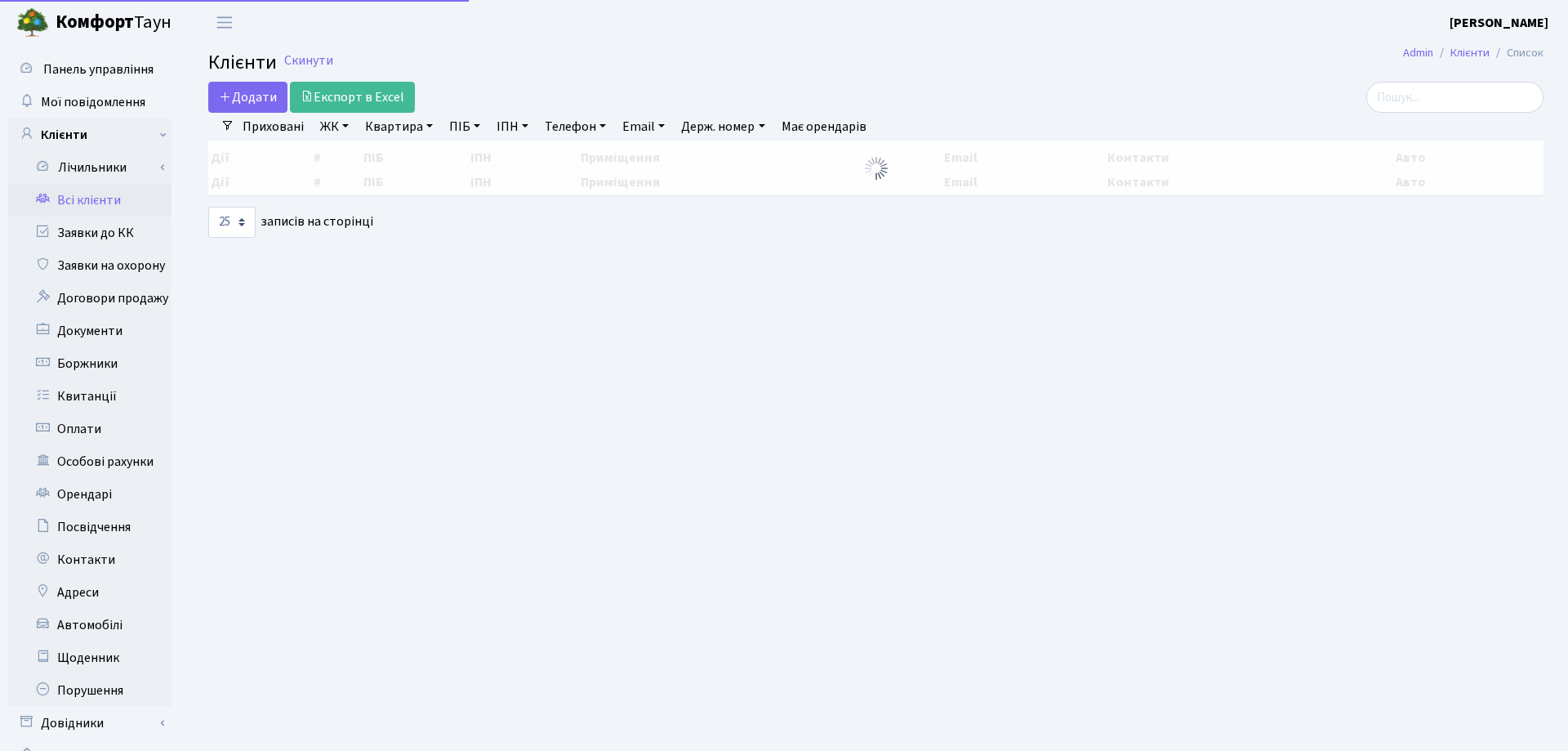
select select "25"
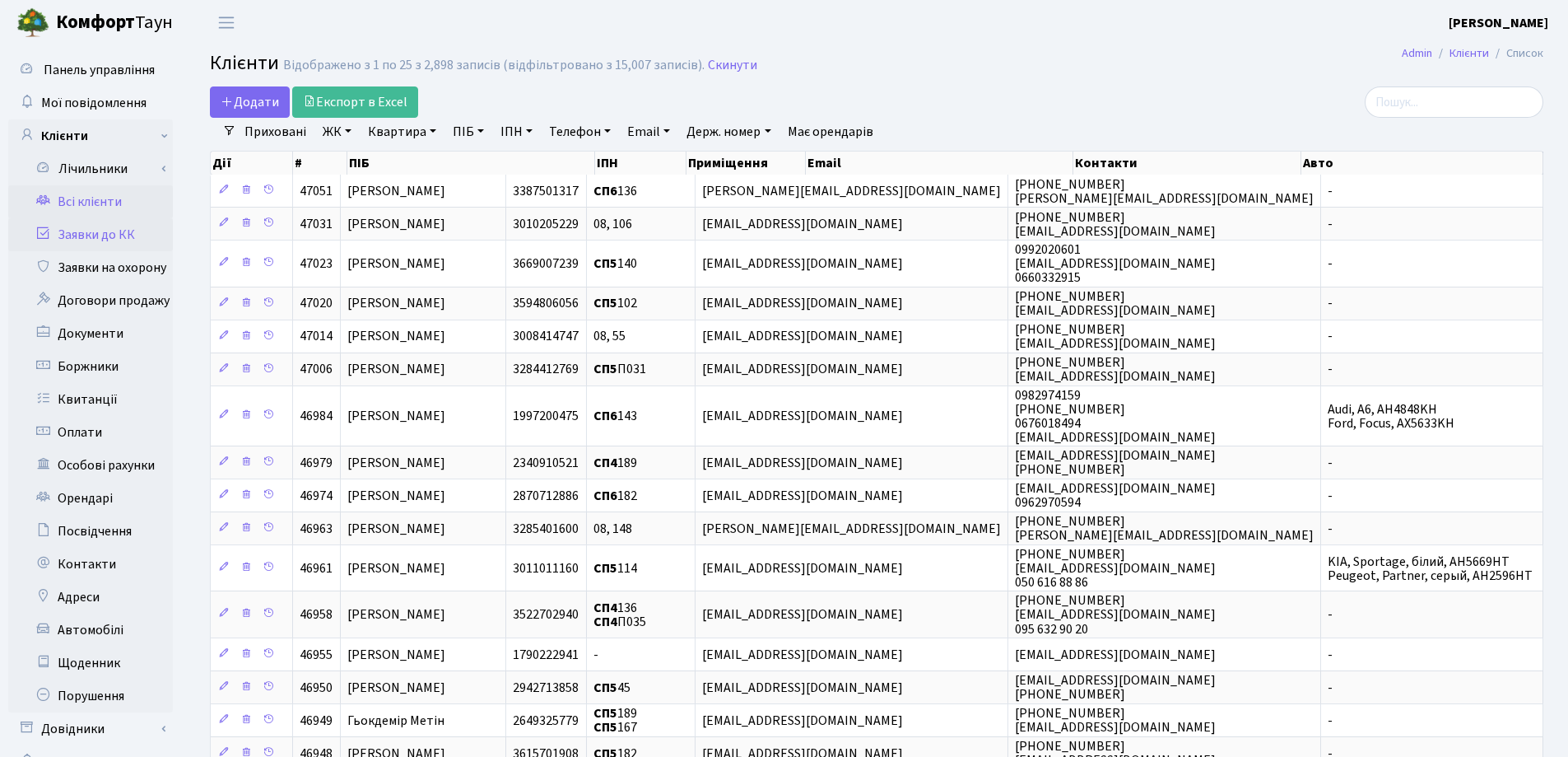
click at [89, 237] on link "Заявки до КК" at bounding box center [91, 234] width 165 height 33
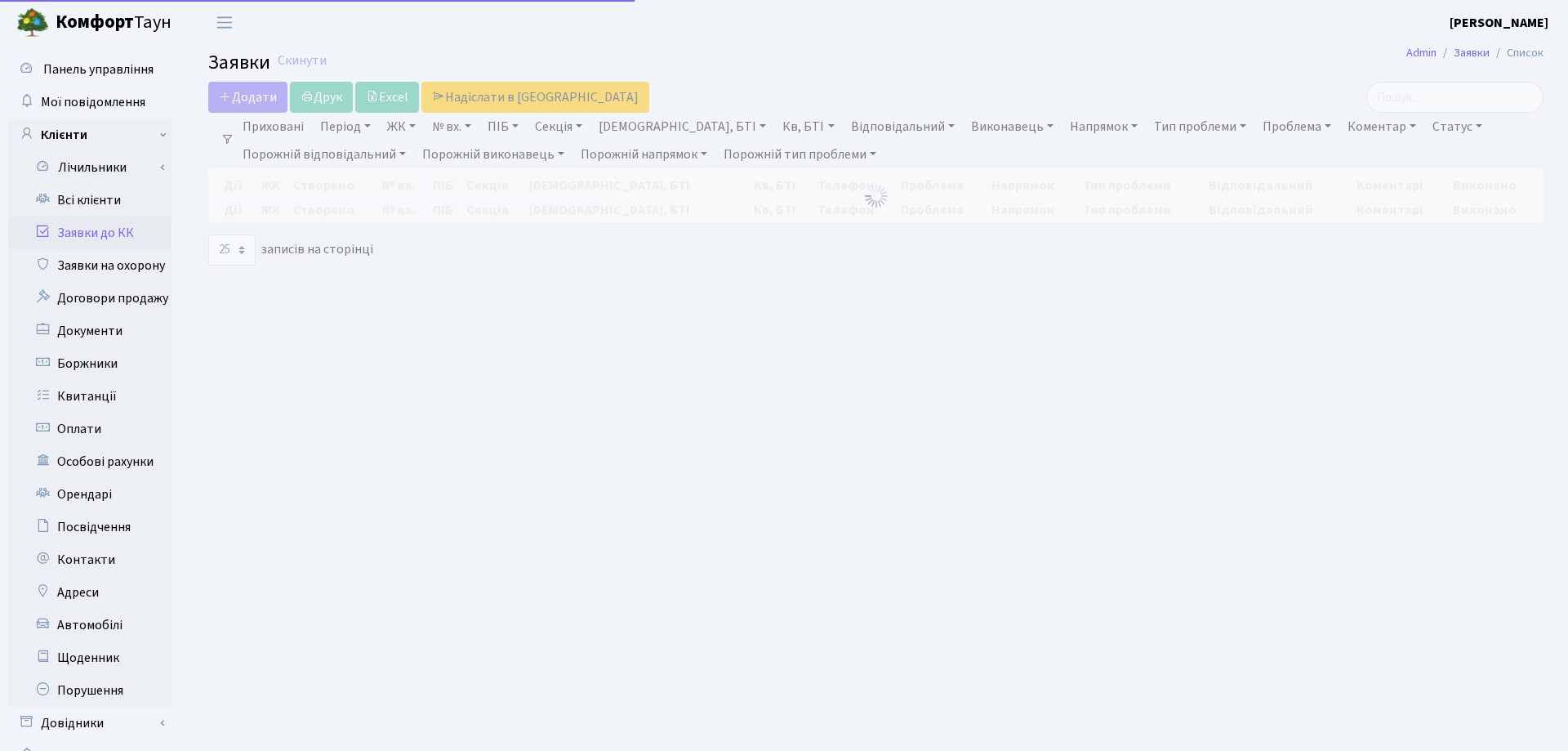
select select "25"
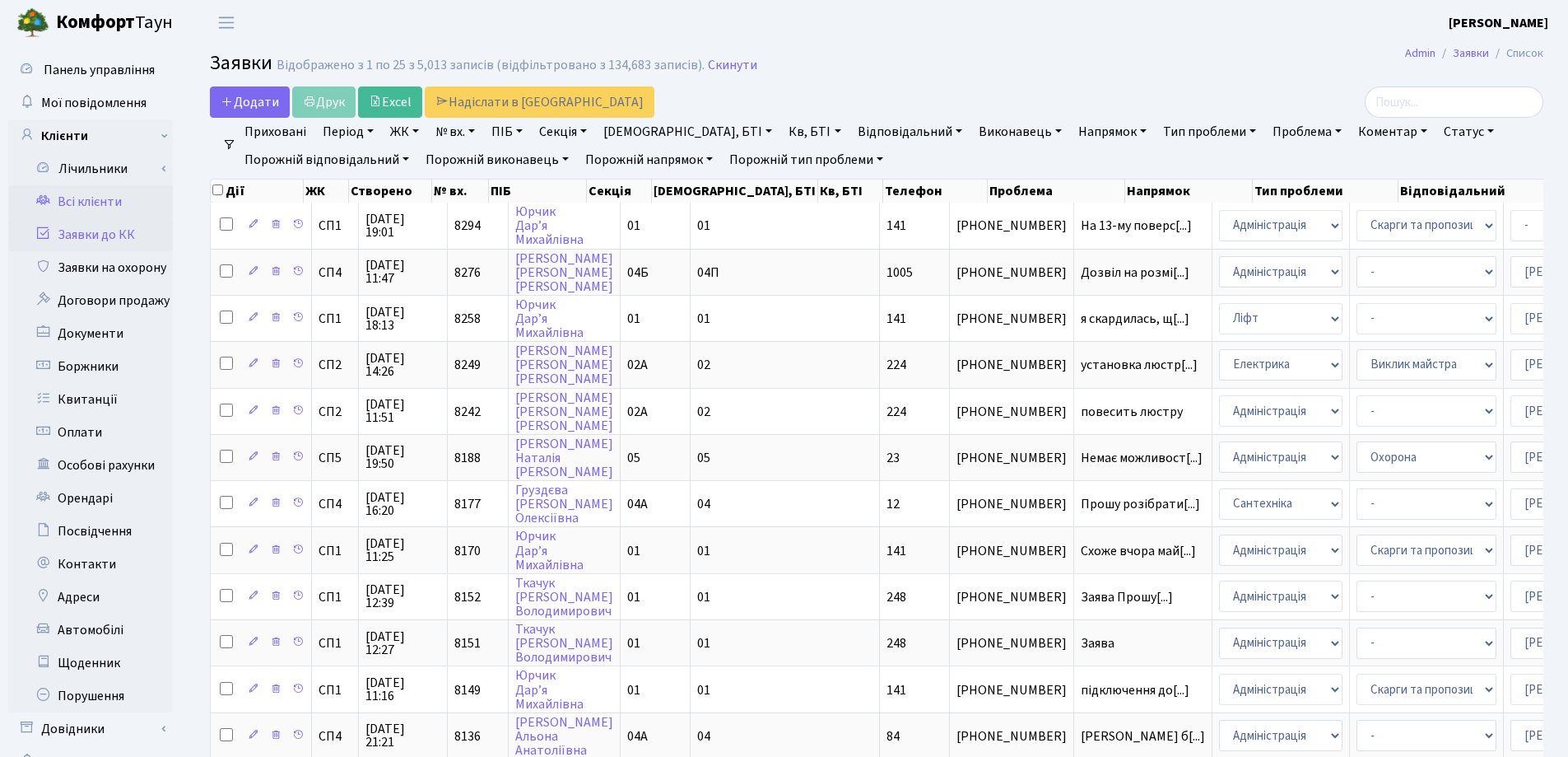
click at [82, 200] on link "Всі клієнти" at bounding box center [91, 201] width 165 height 33
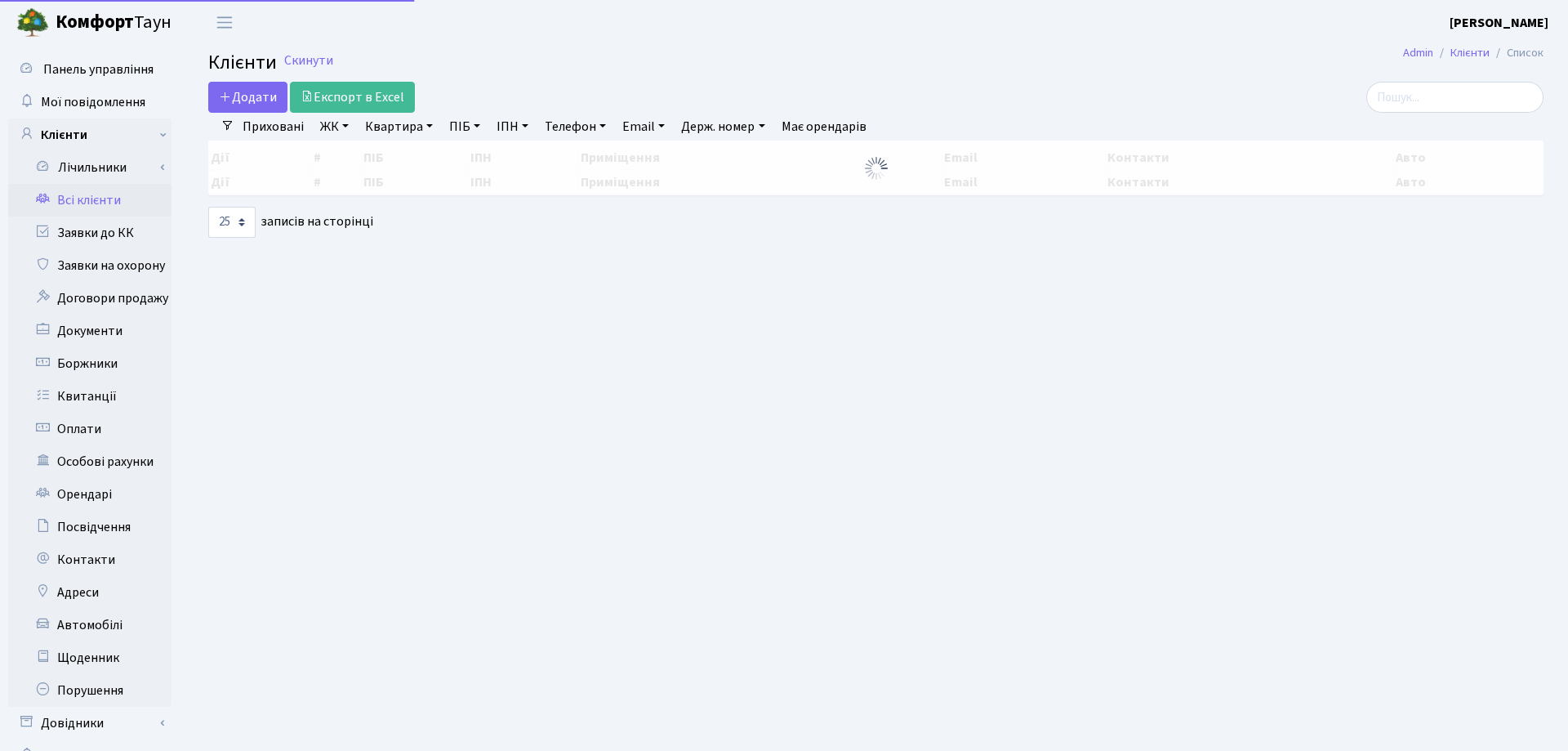
select select "25"
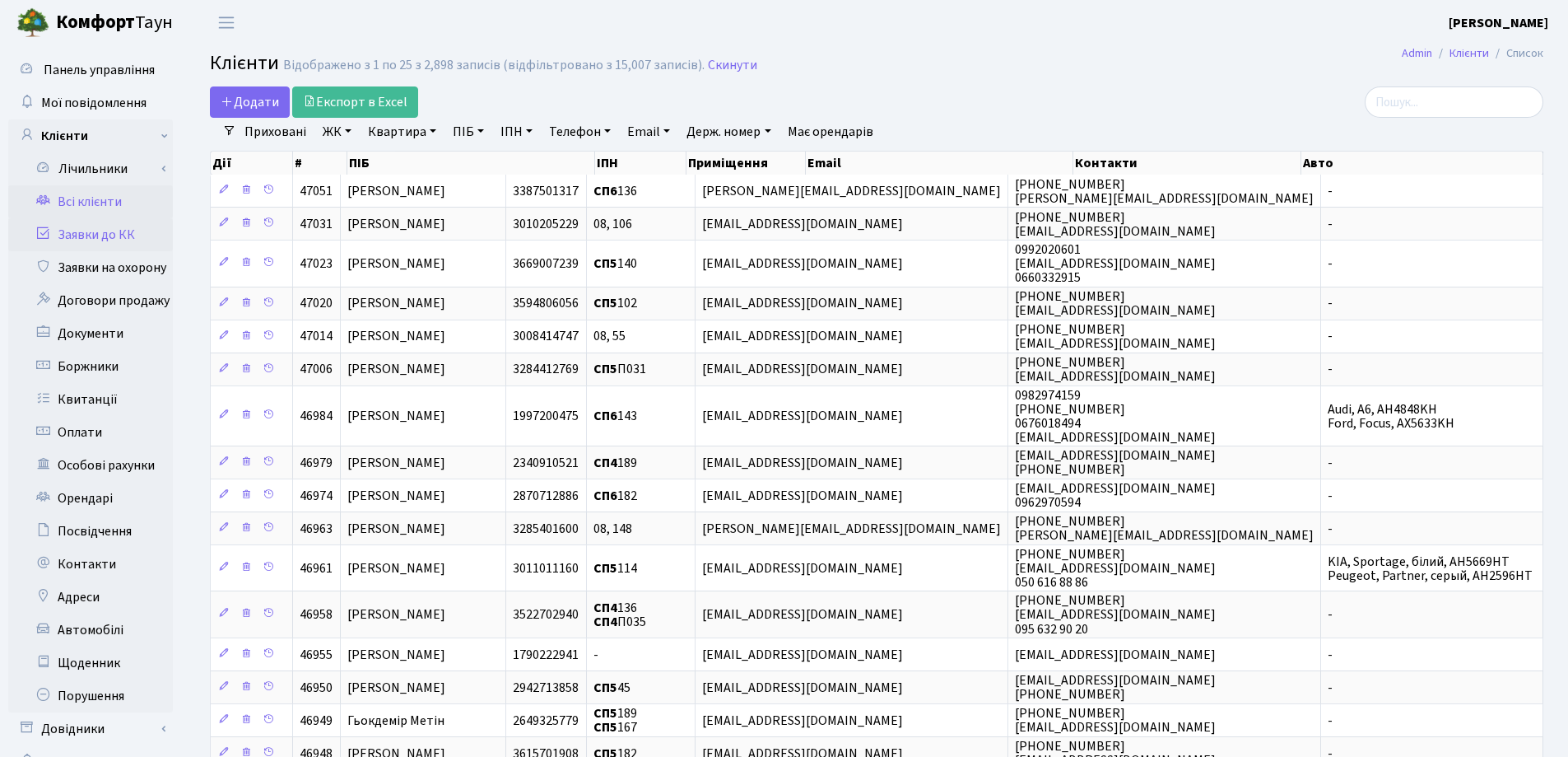
click at [99, 237] on link "Заявки до КК" at bounding box center [91, 234] width 165 height 33
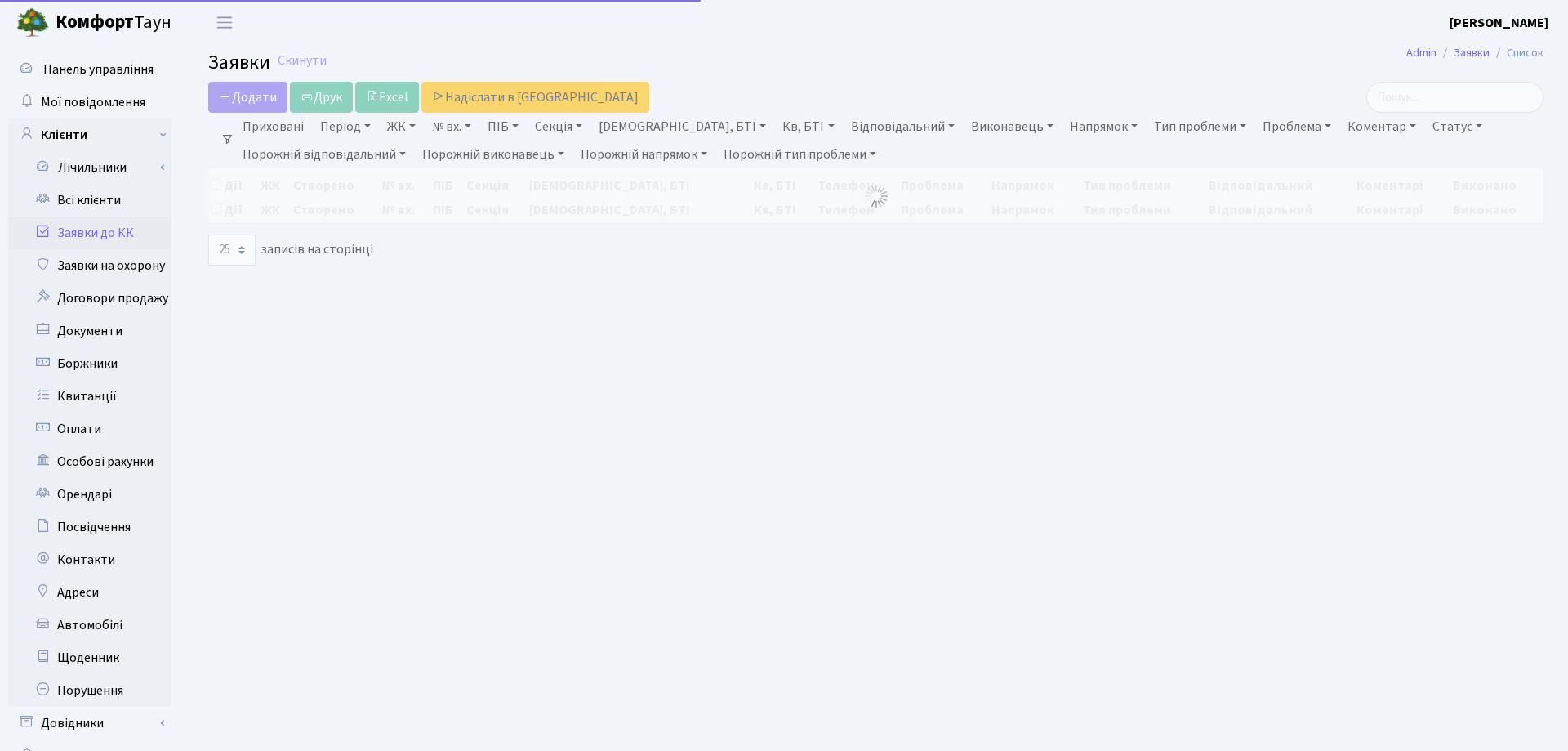
select select "25"
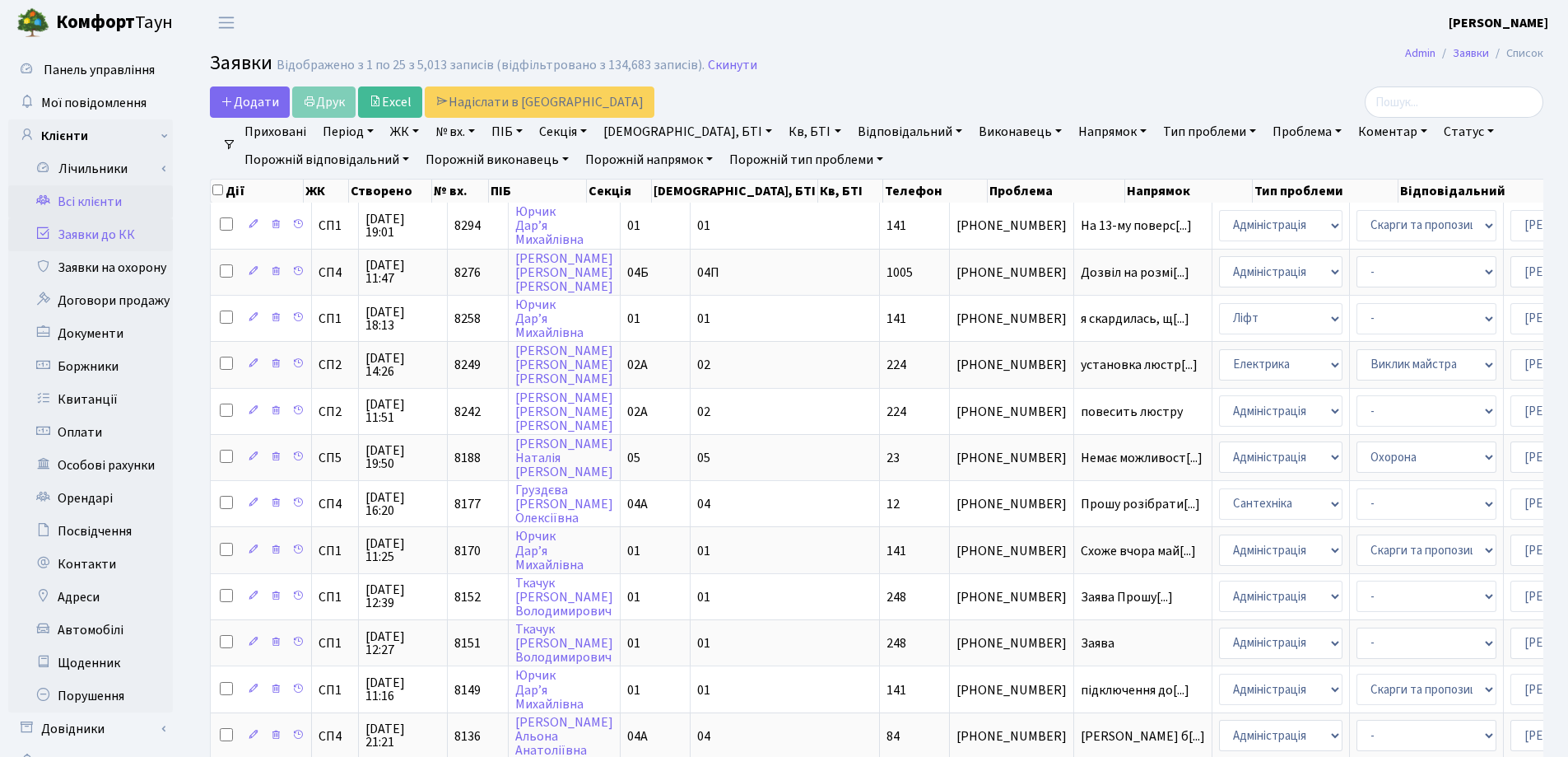
click at [98, 200] on link "Всі клієнти" at bounding box center [91, 201] width 165 height 33
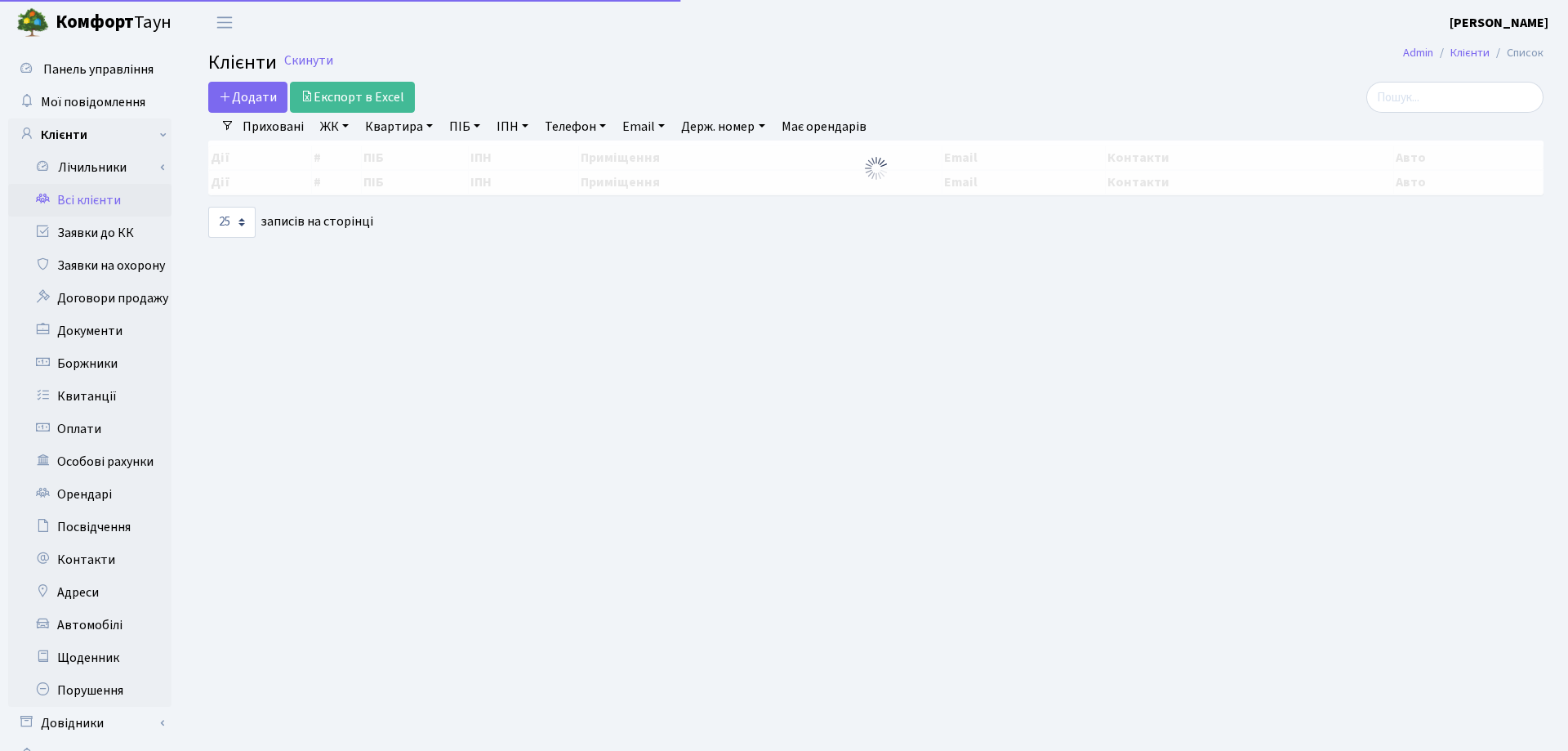
select select "25"
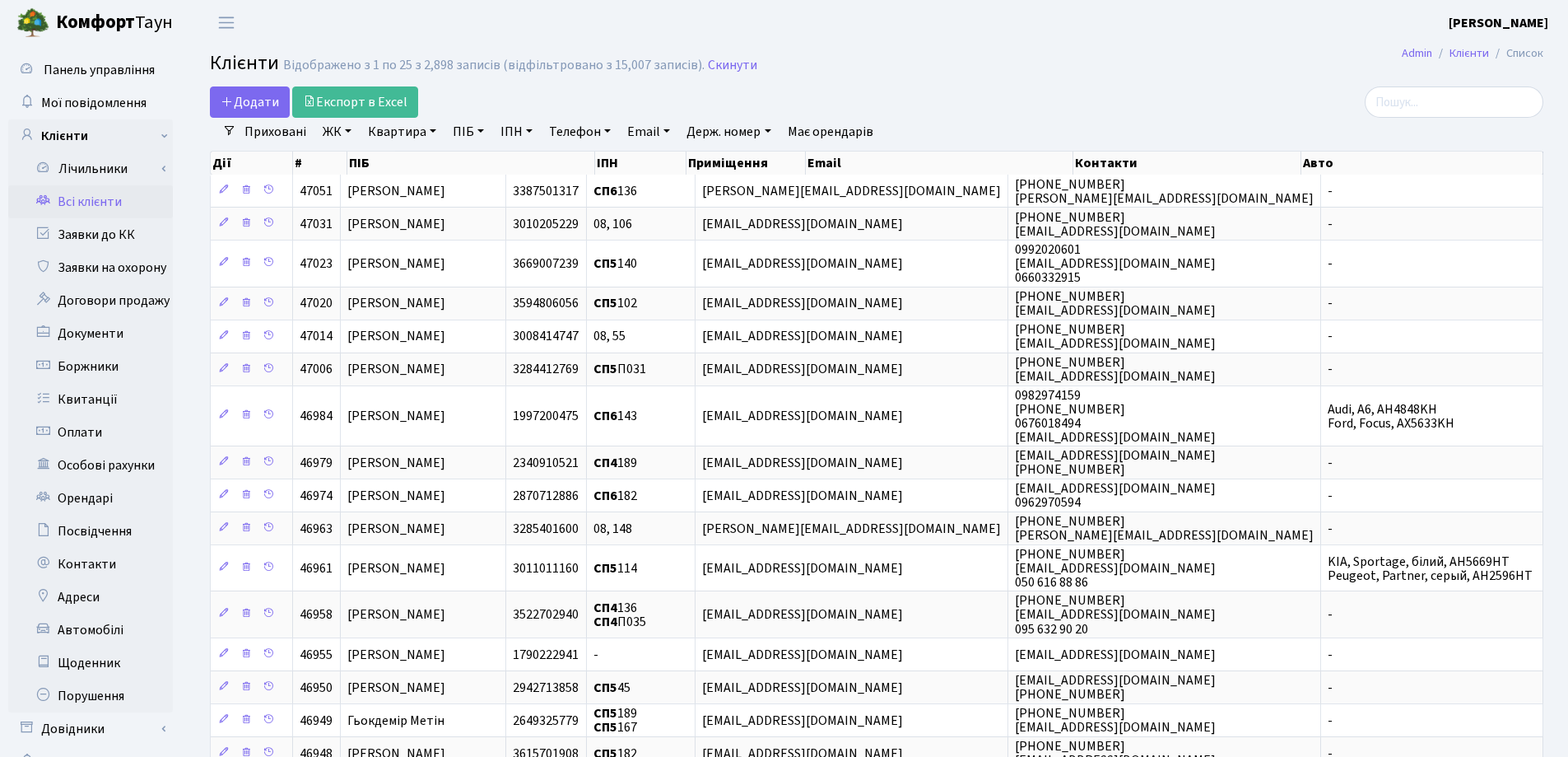
click at [1109, 102] on div at bounding box center [1329, 101] width 452 height 31
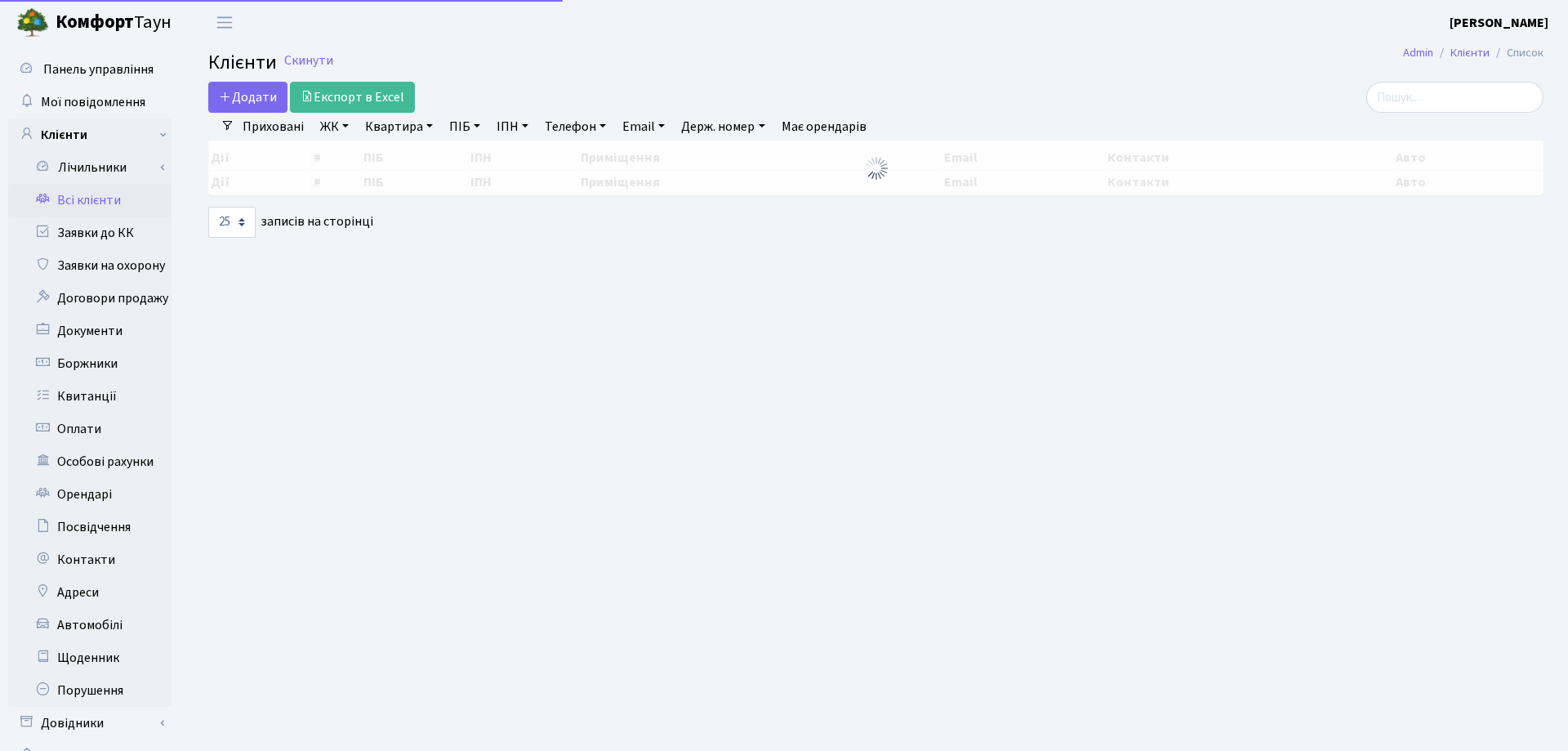
select select "25"
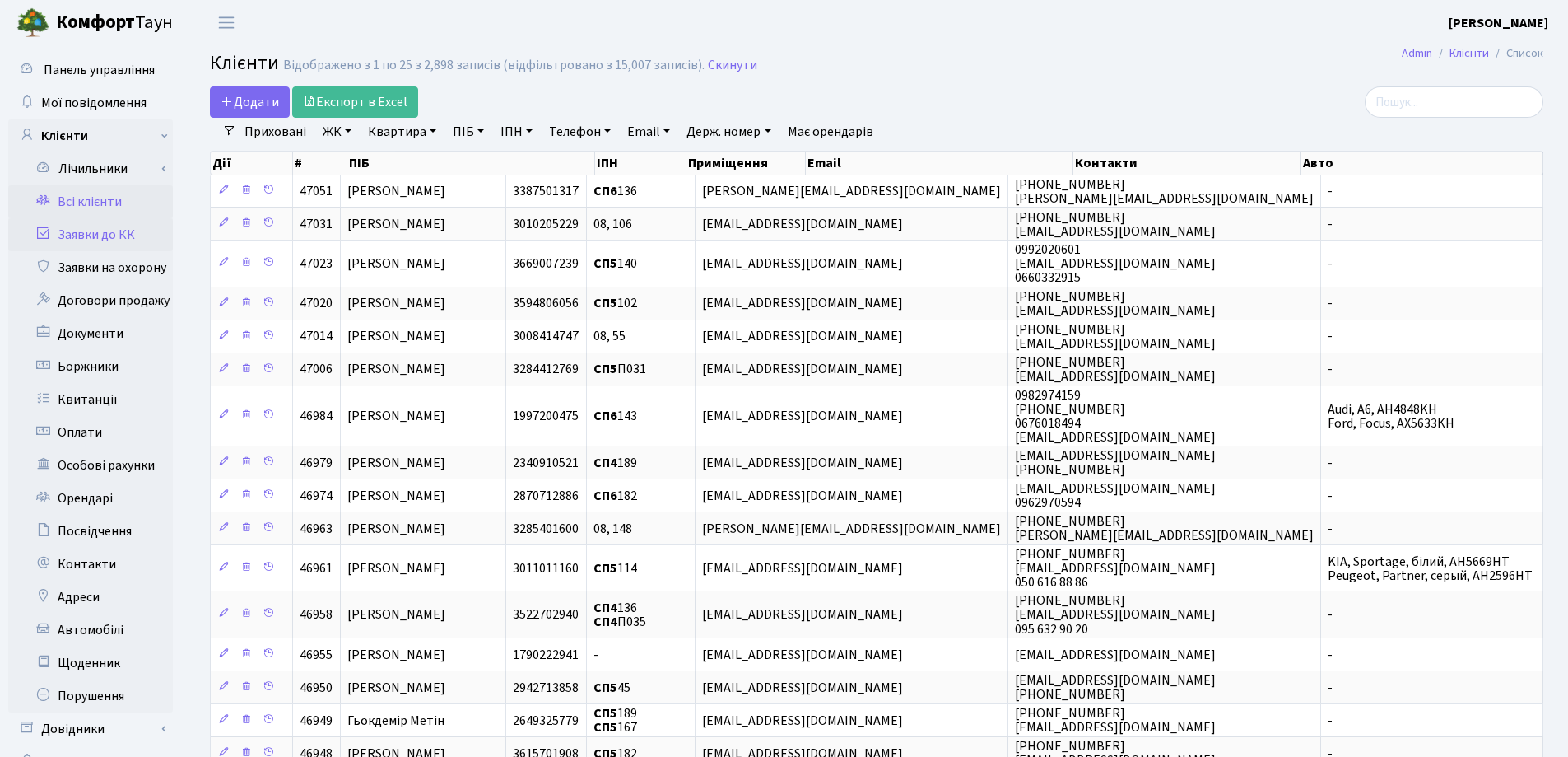
click at [86, 238] on link "Заявки до КК" at bounding box center [91, 234] width 165 height 33
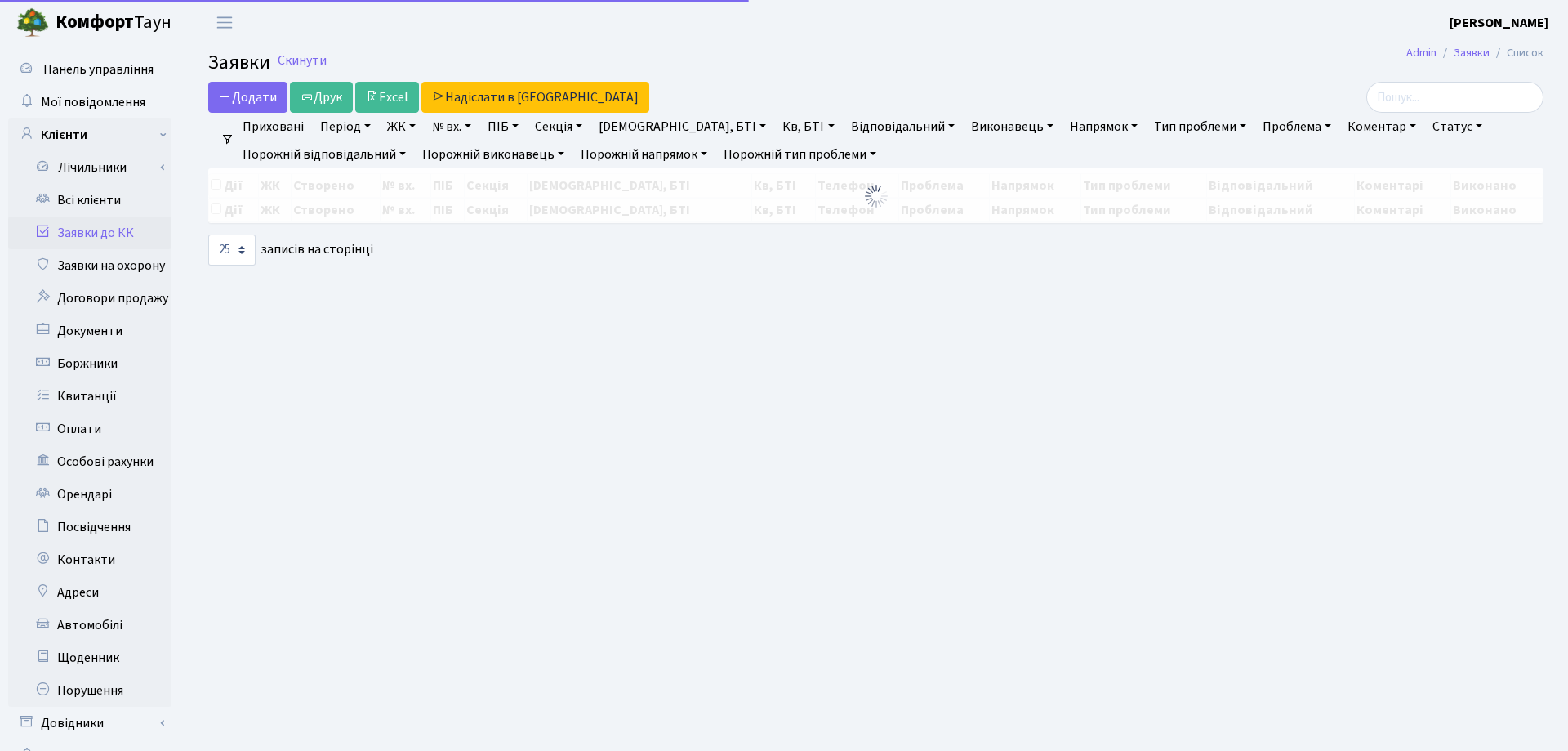
select select "25"
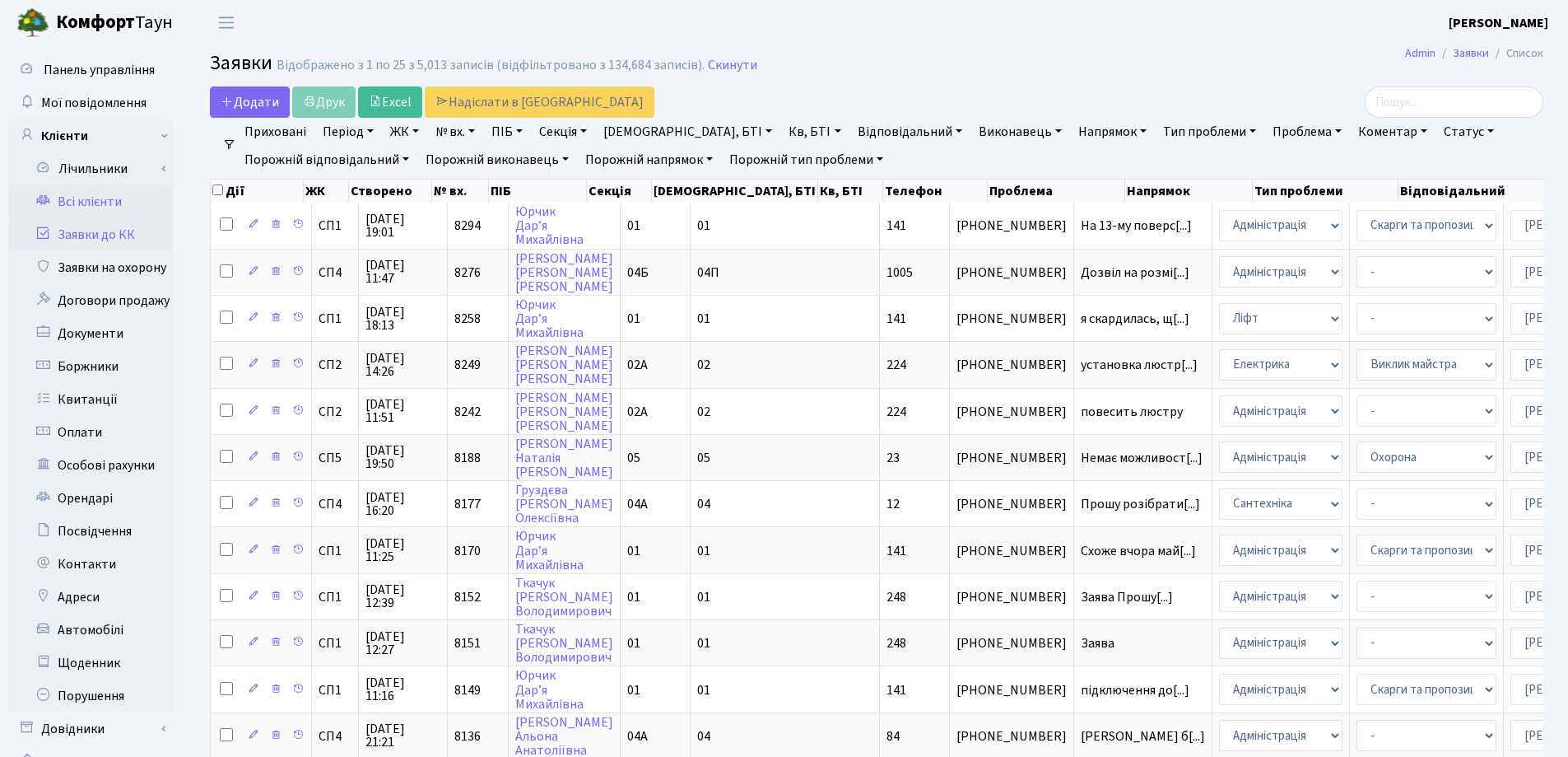
click at [111, 200] on link "Всі клієнти" at bounding box center [91, 201] width 165 height 33
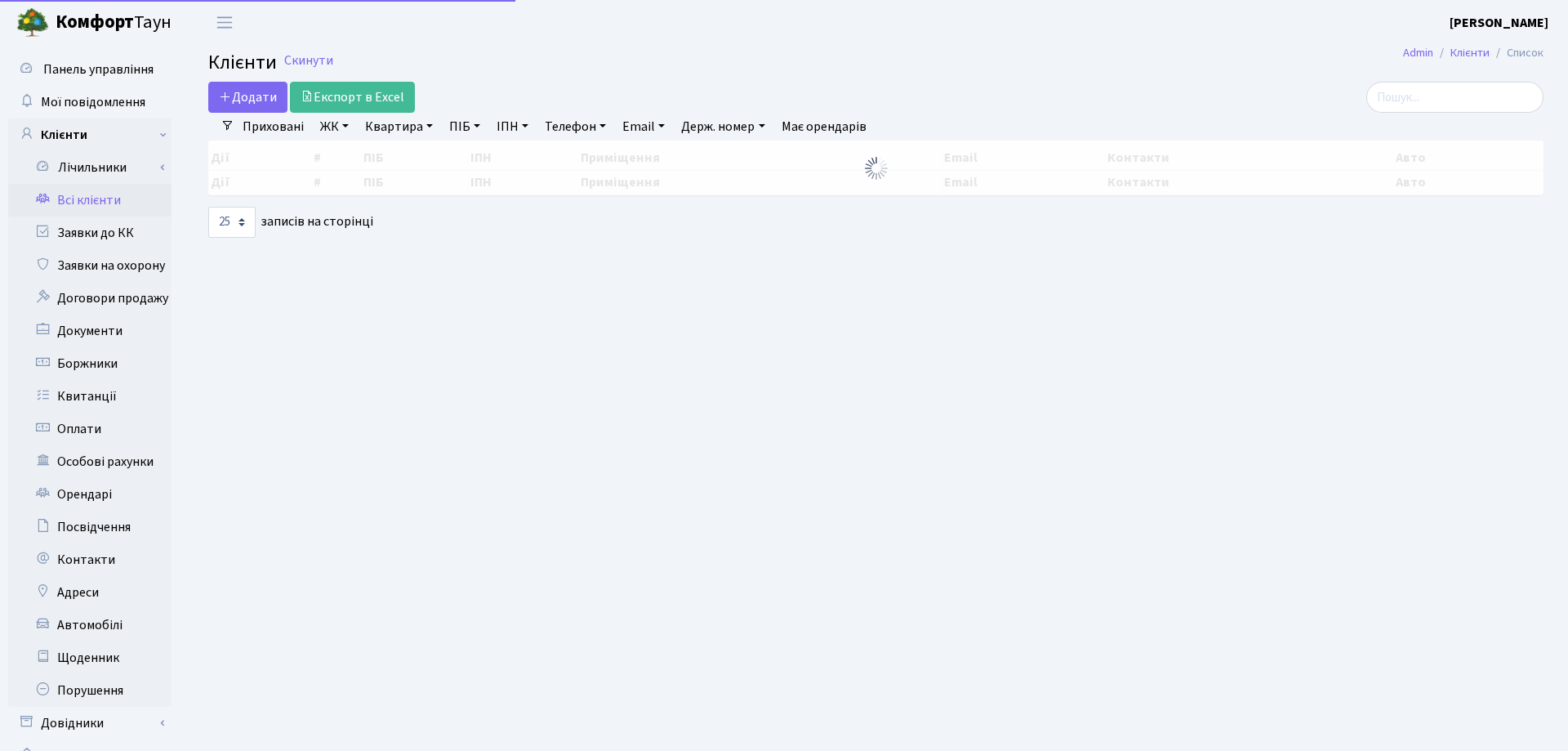
select select "25"
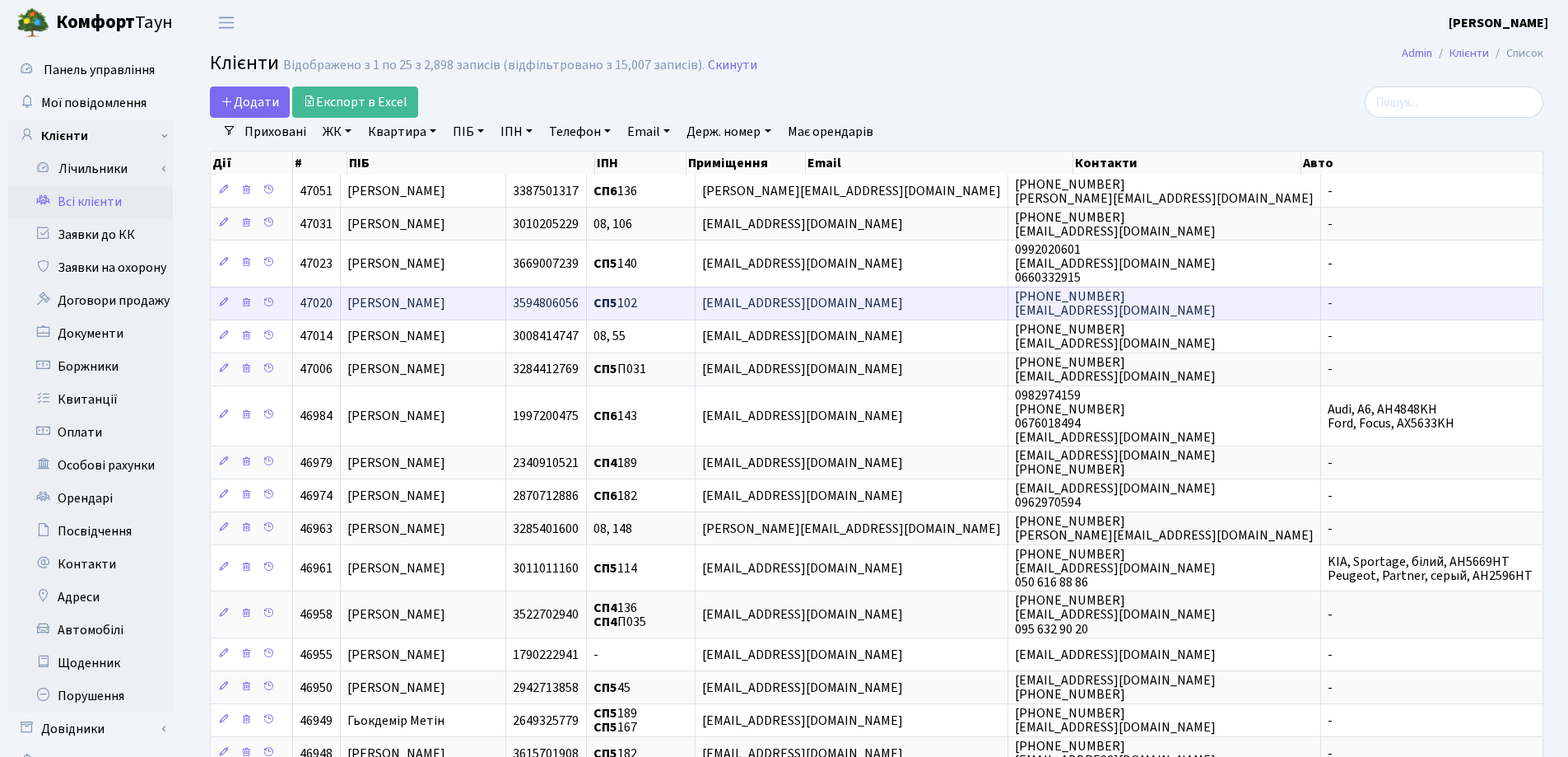
click at [445, 302] on span "Тимошенко Юрій Володимирович" at bounding box center [396, 304] width 98 height 18
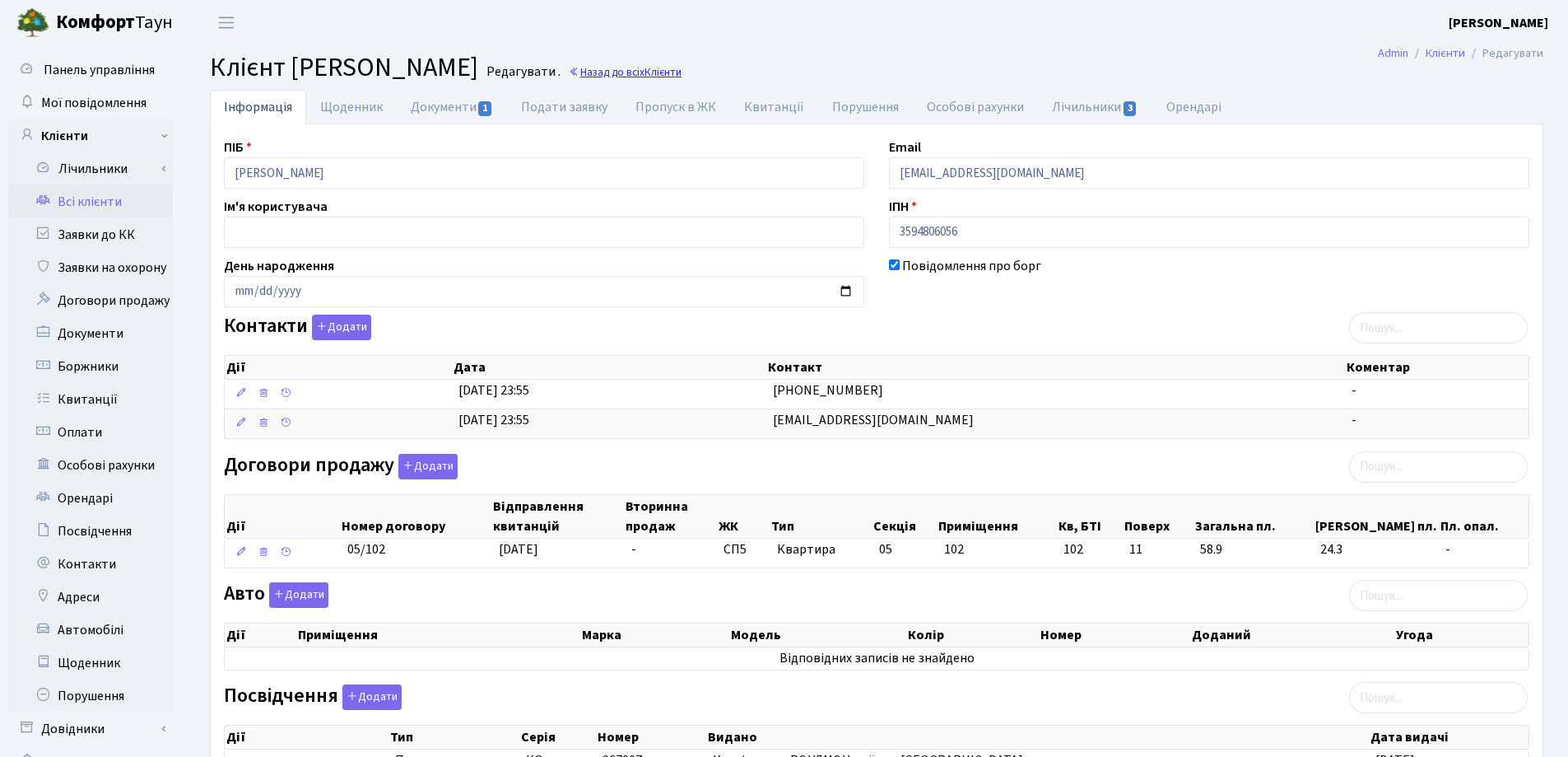
click at [682, 75] on link "Назад до всіх Клієнти" at bounding box center [625, 72] width 112 height 16
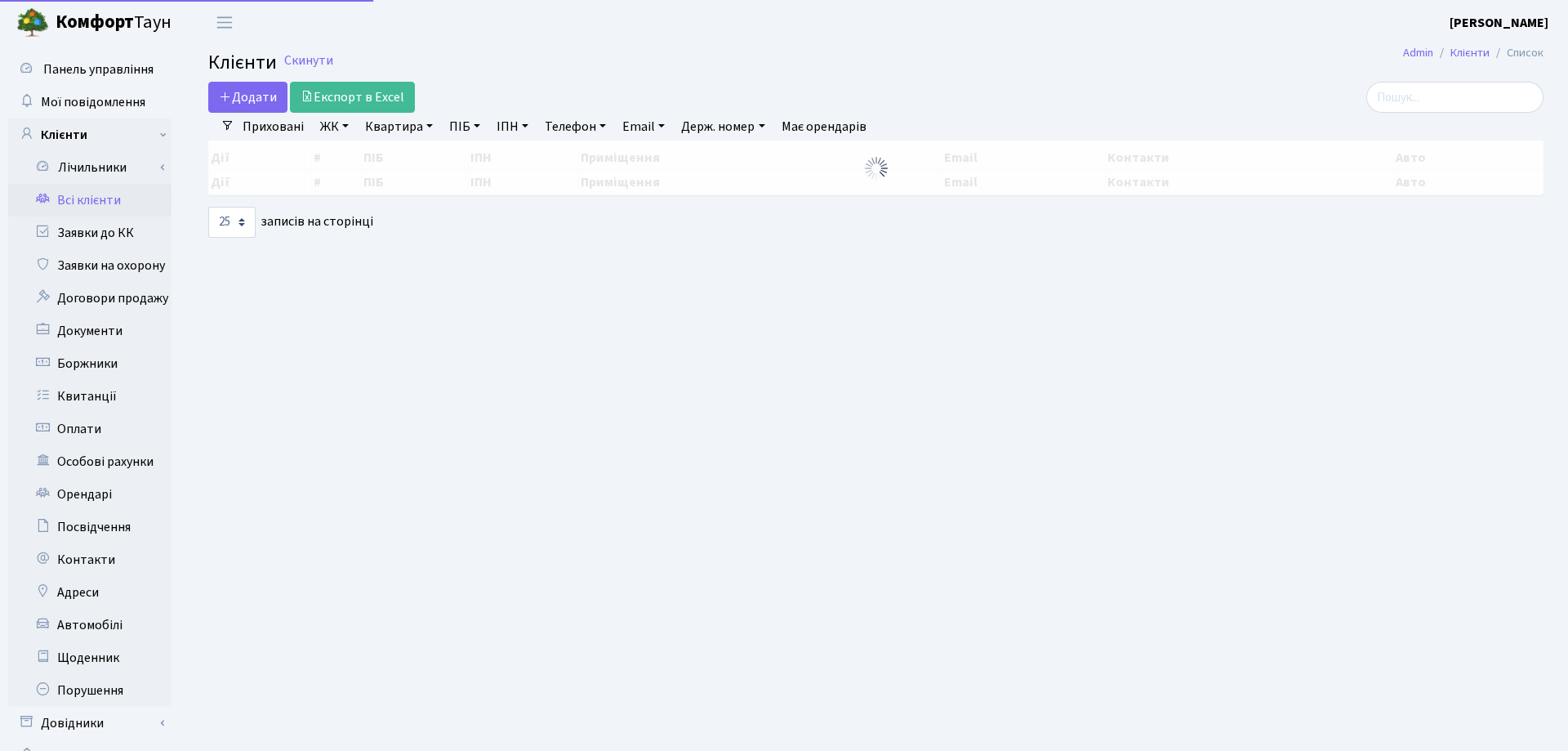
select select "25"
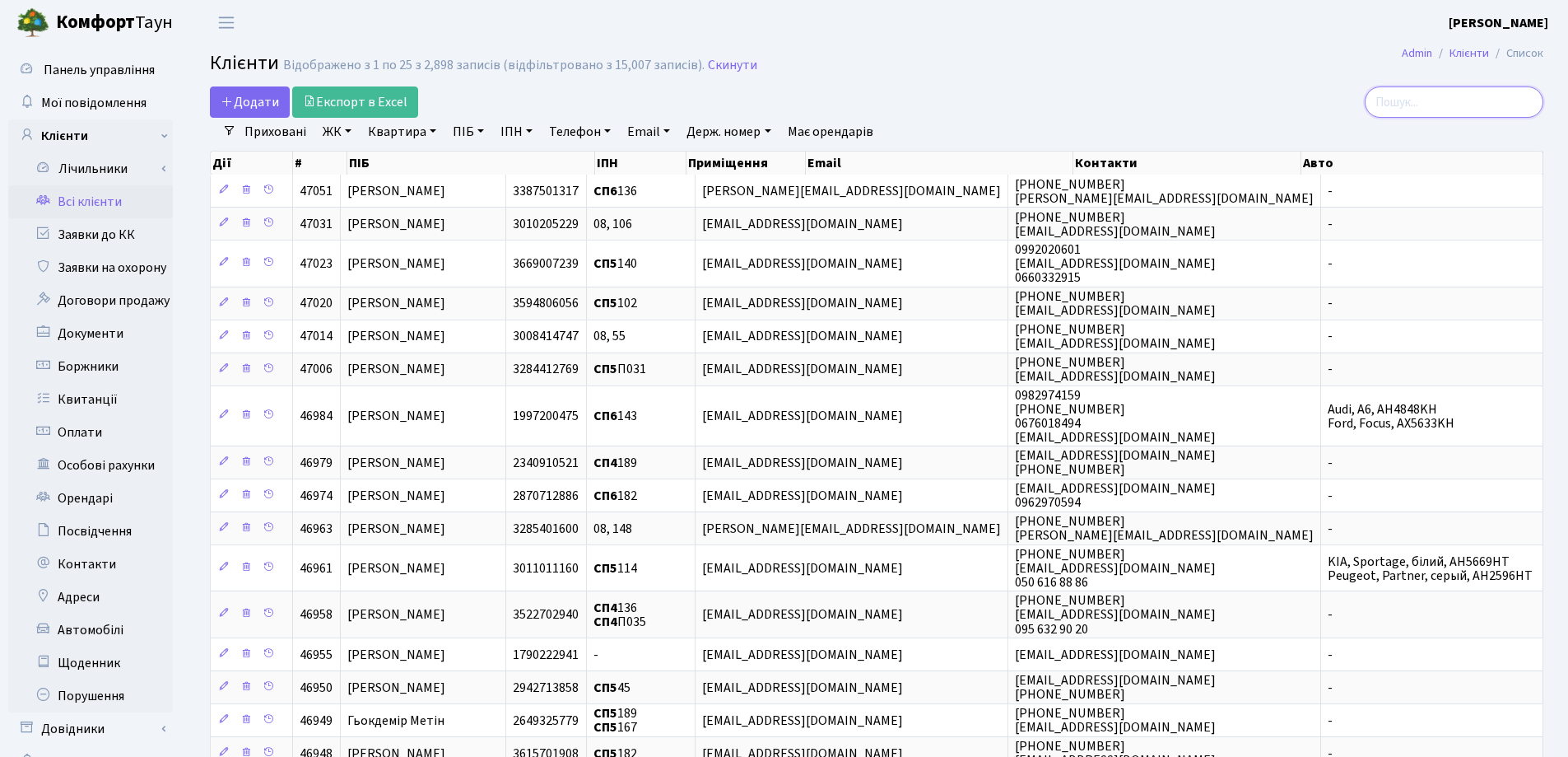
click at [1503, 98] on input "search" at bounding box center [1454, 101] width 179 height 31
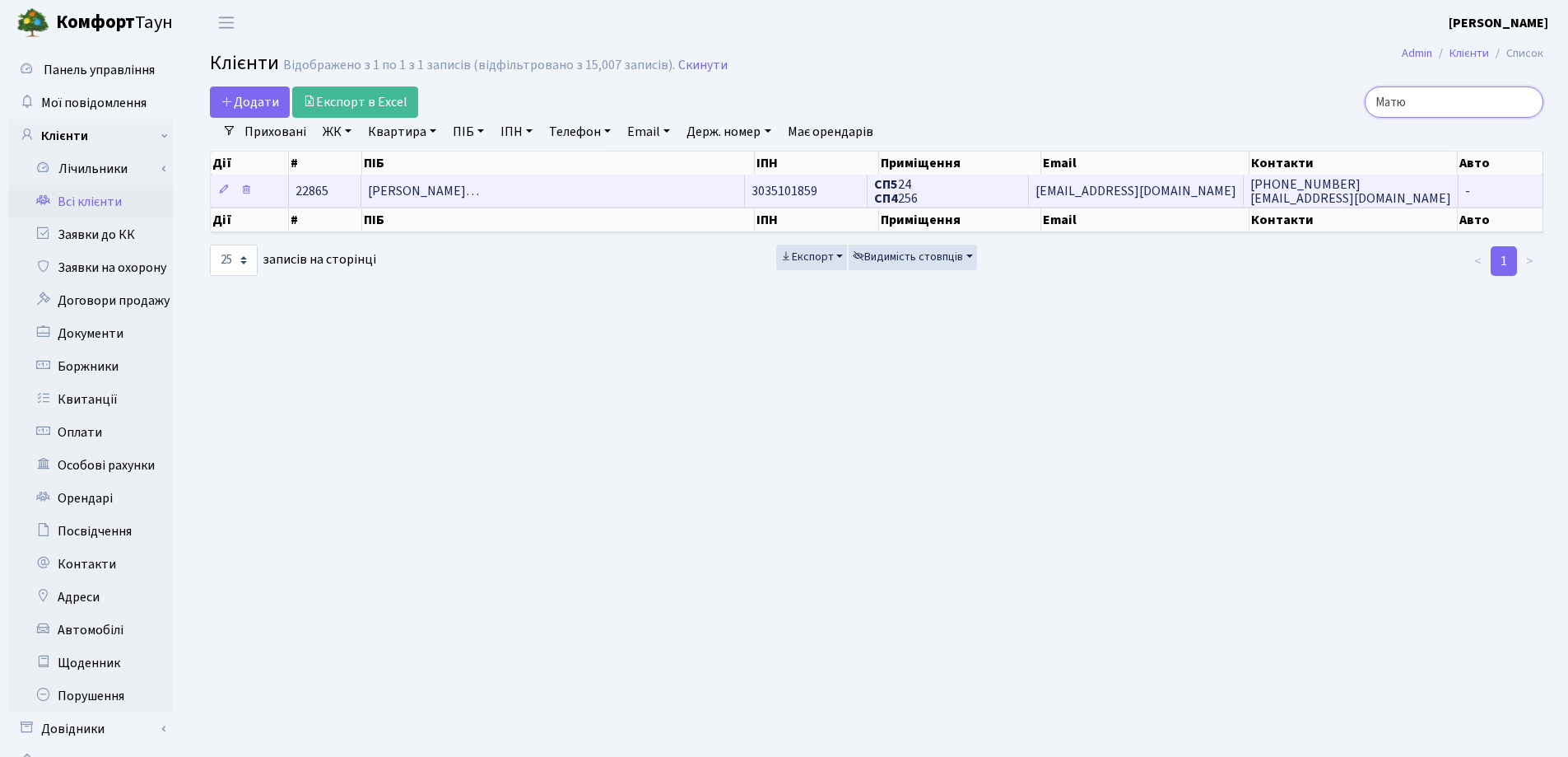
type input "Матю"
click at [642, 198] on td "Матюшенко Олександр Володимирови…" at bounding box center [554, 190] width 384 height 32
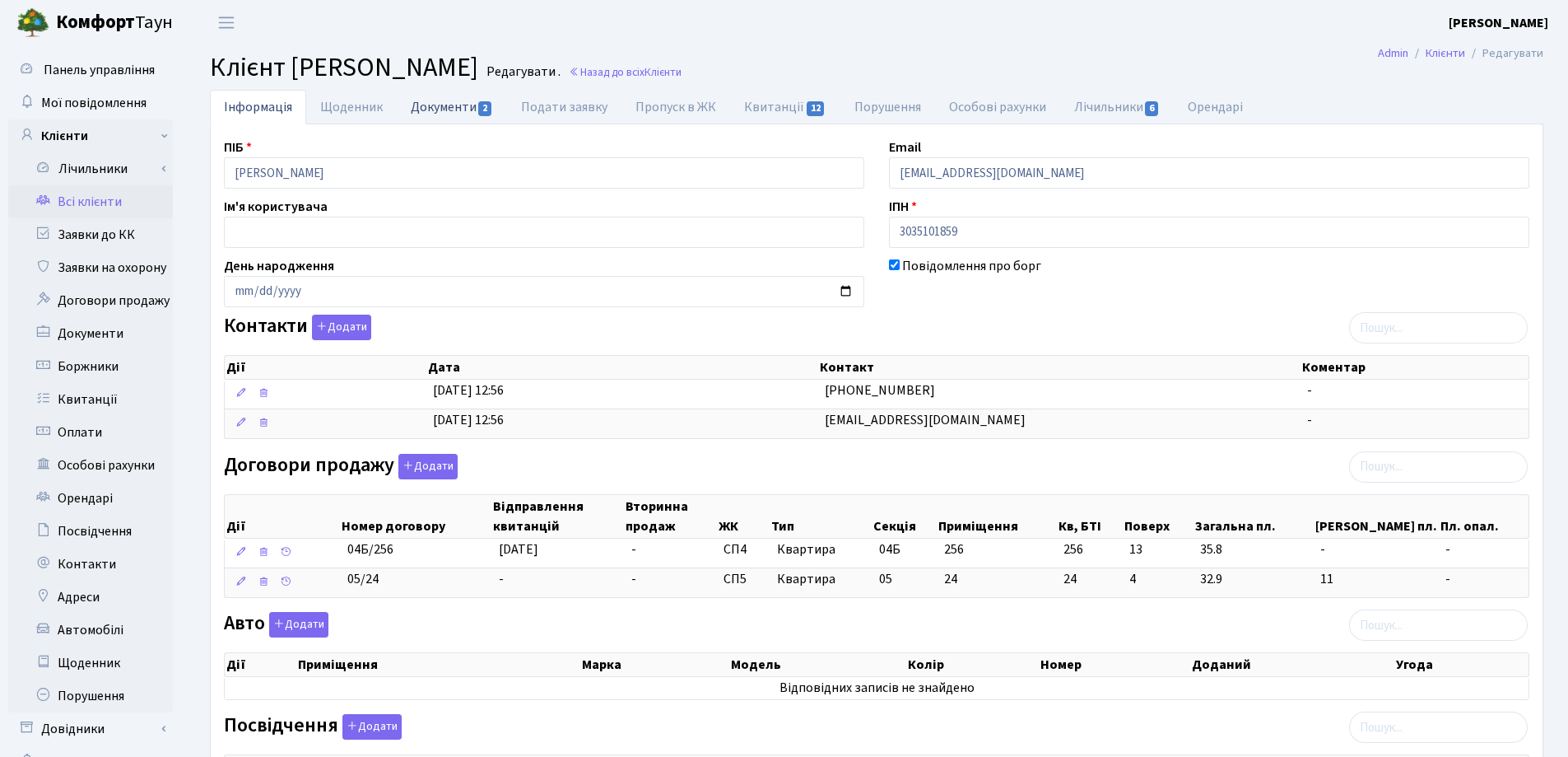
click at [422, 112] on link "Документи 2" at bounding box center [452, 107] width 111 height 34
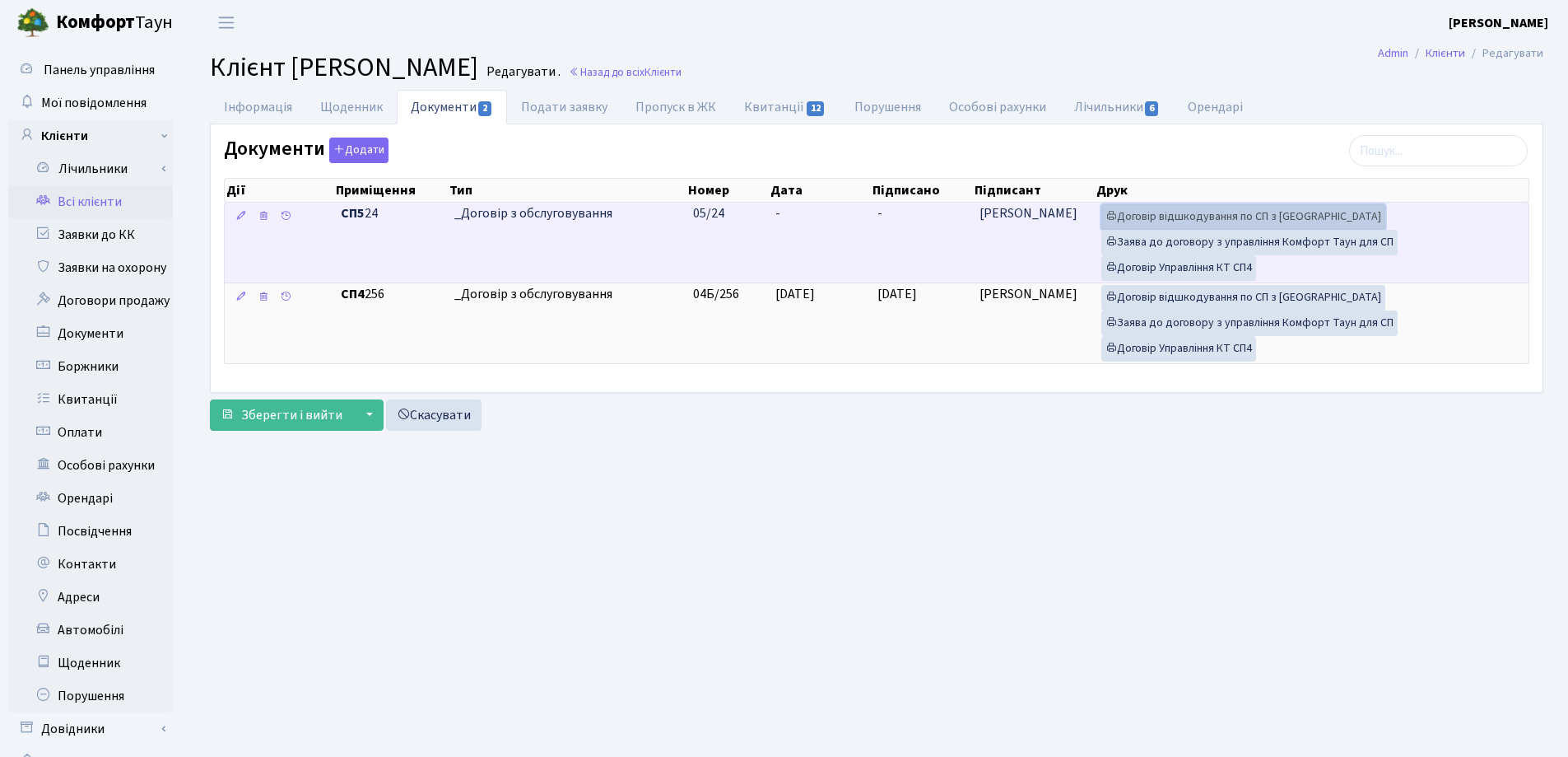
click at [1201, 214] on link "Договір відшкодування по СП з Екві" at bounding box center [1243, 216] width 284 height 25
click at [1162, 266] on link "Договір Управління КТ СП4" at bounding box center [1178, 267] width 155 height 25
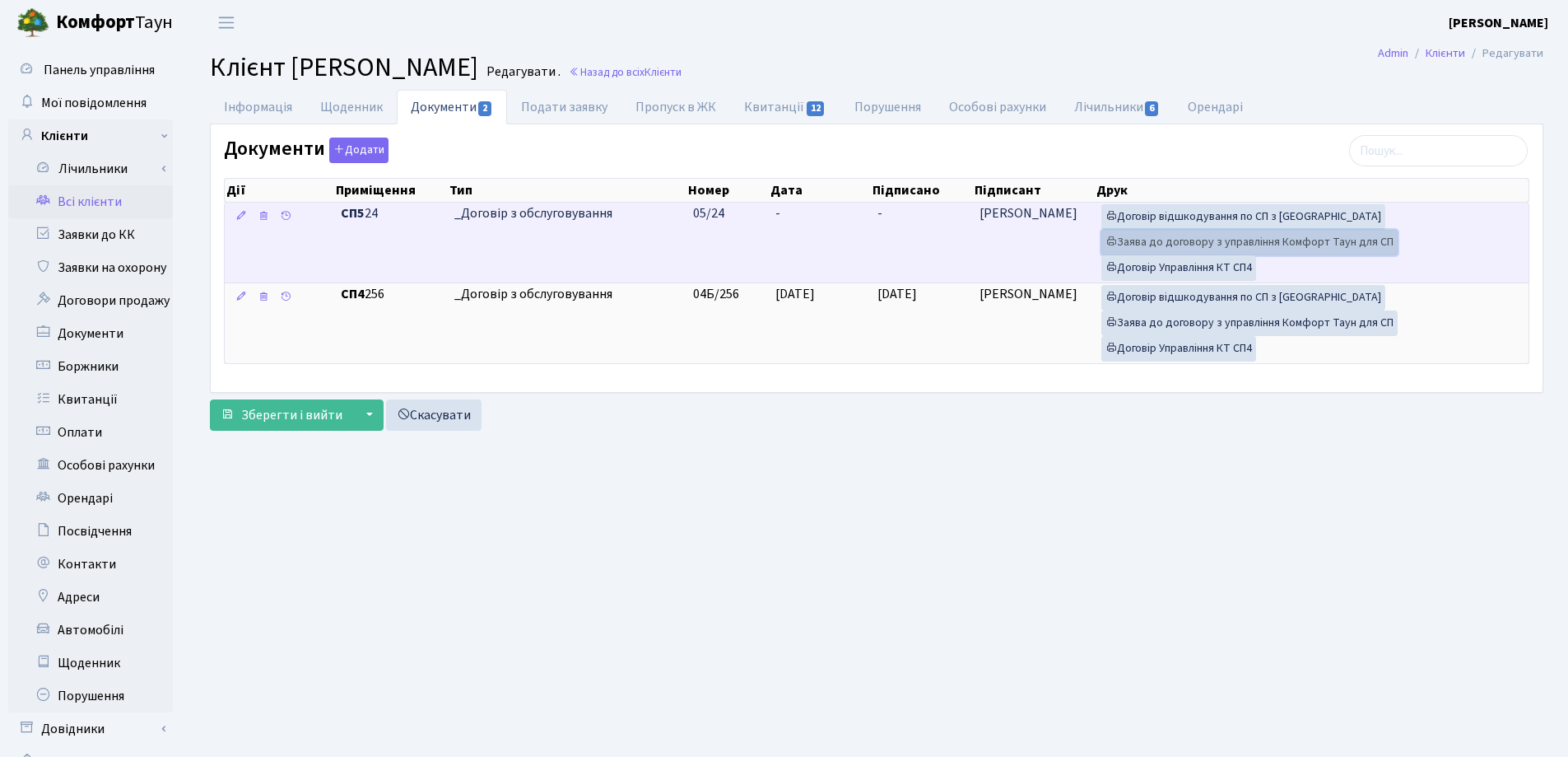
click at [1185, 241] on link "Заява до договору з управління Комфорт Таун для СП" at bounding box center [1250, 242] width 296 height 25
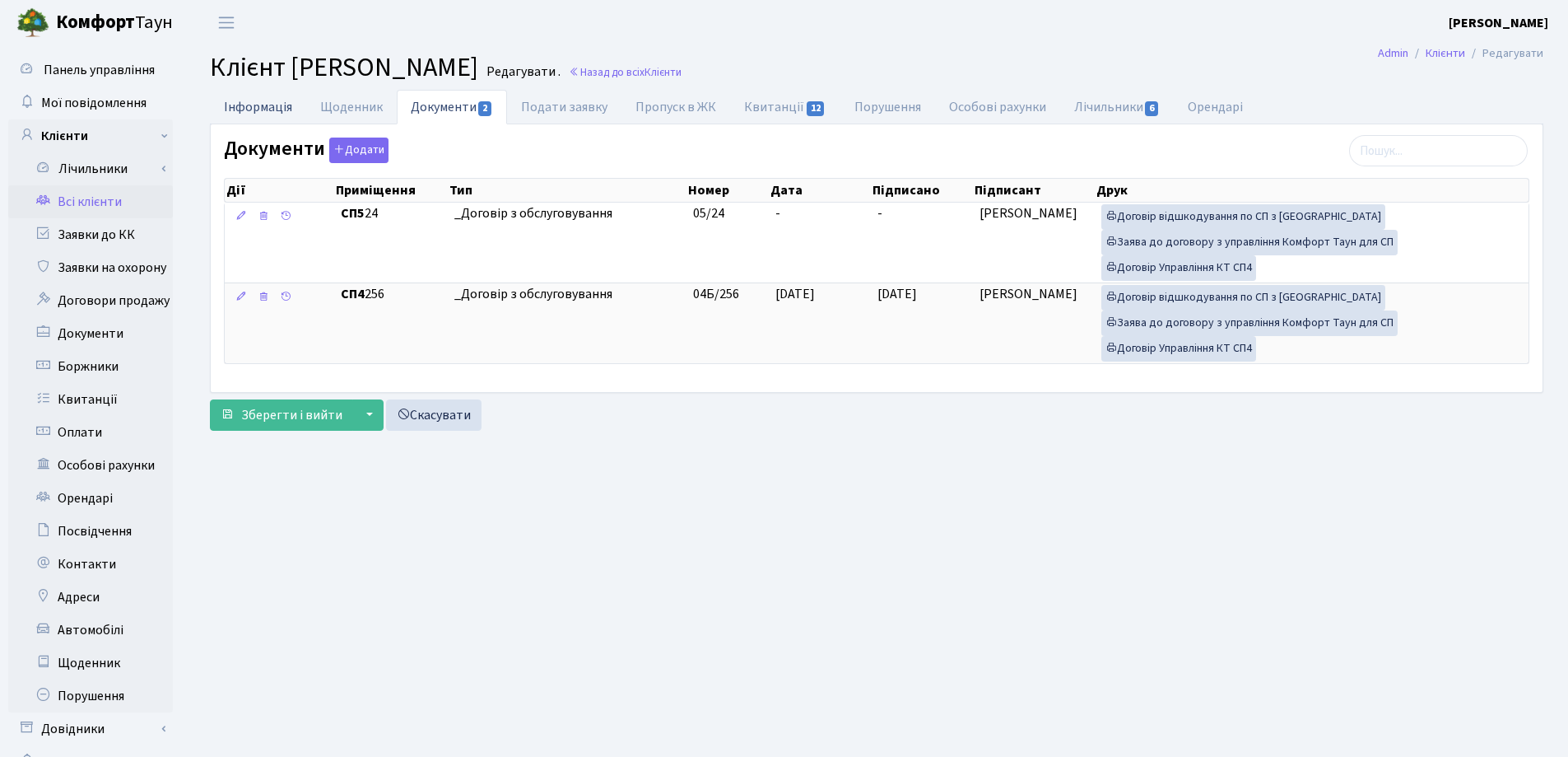
click at [261, 107] on link "Інформація" at bounding box center [258, 107] width 96 height 34
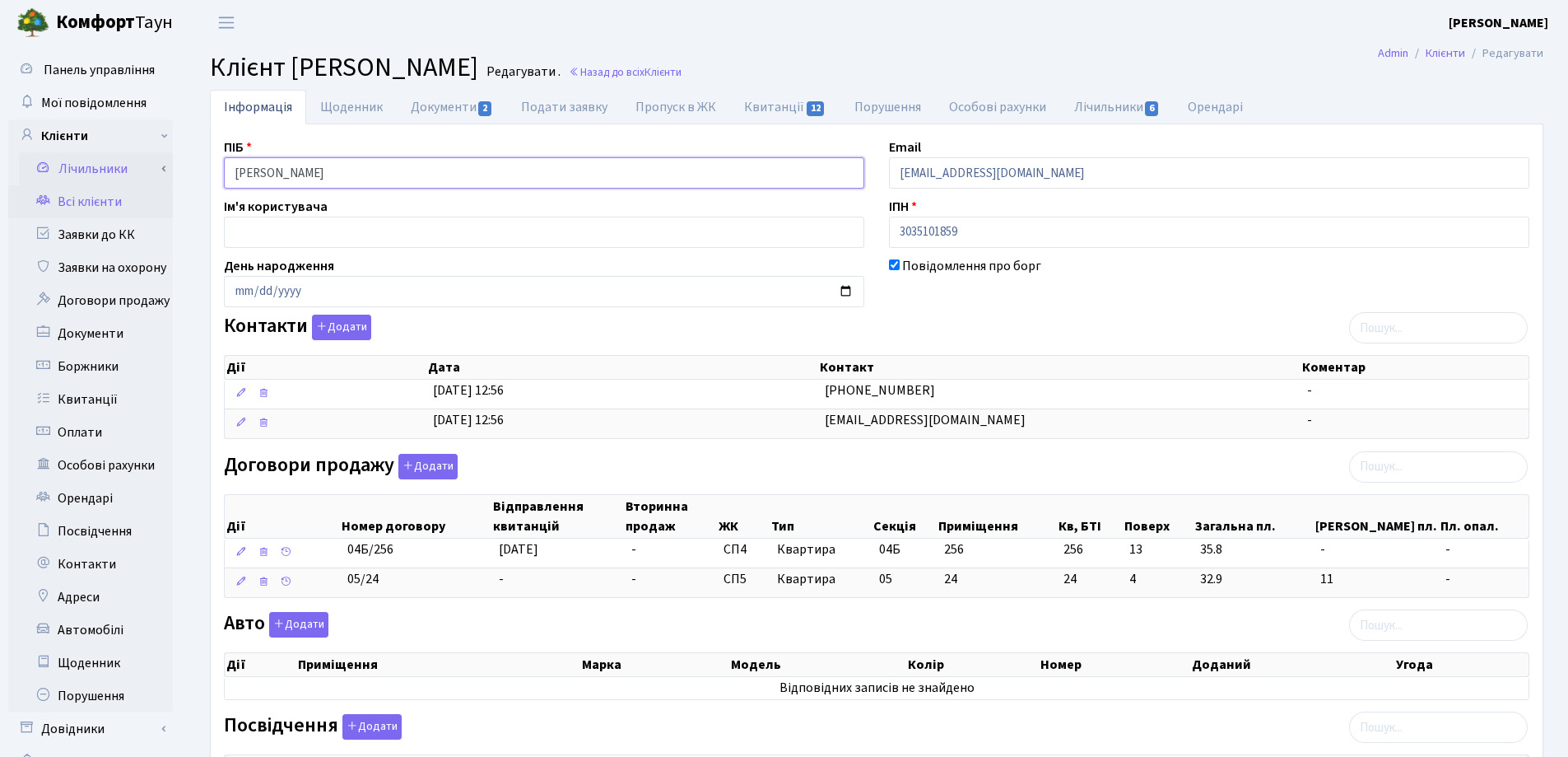
drag, startPoint x: 516, startPoint y: 166, endPoint x: 257, endPoint y: 176, distance: 259.2
click at [151, 158] on div "Панель управління Мої повідомлення Клієнти Лічильники Показання" at bounding box center [784, 548] width 1568 height 1006
click at [1020, 33] on header "Комфорт Таун Лоскутова В. С. Мій обліковий запис Вийти" at bounding box center [784, 22] width 1568 height 45
click at [682, 73] on link "Назад до всіх Клієнти" at bounding box center [625, 72] width 112 height 16
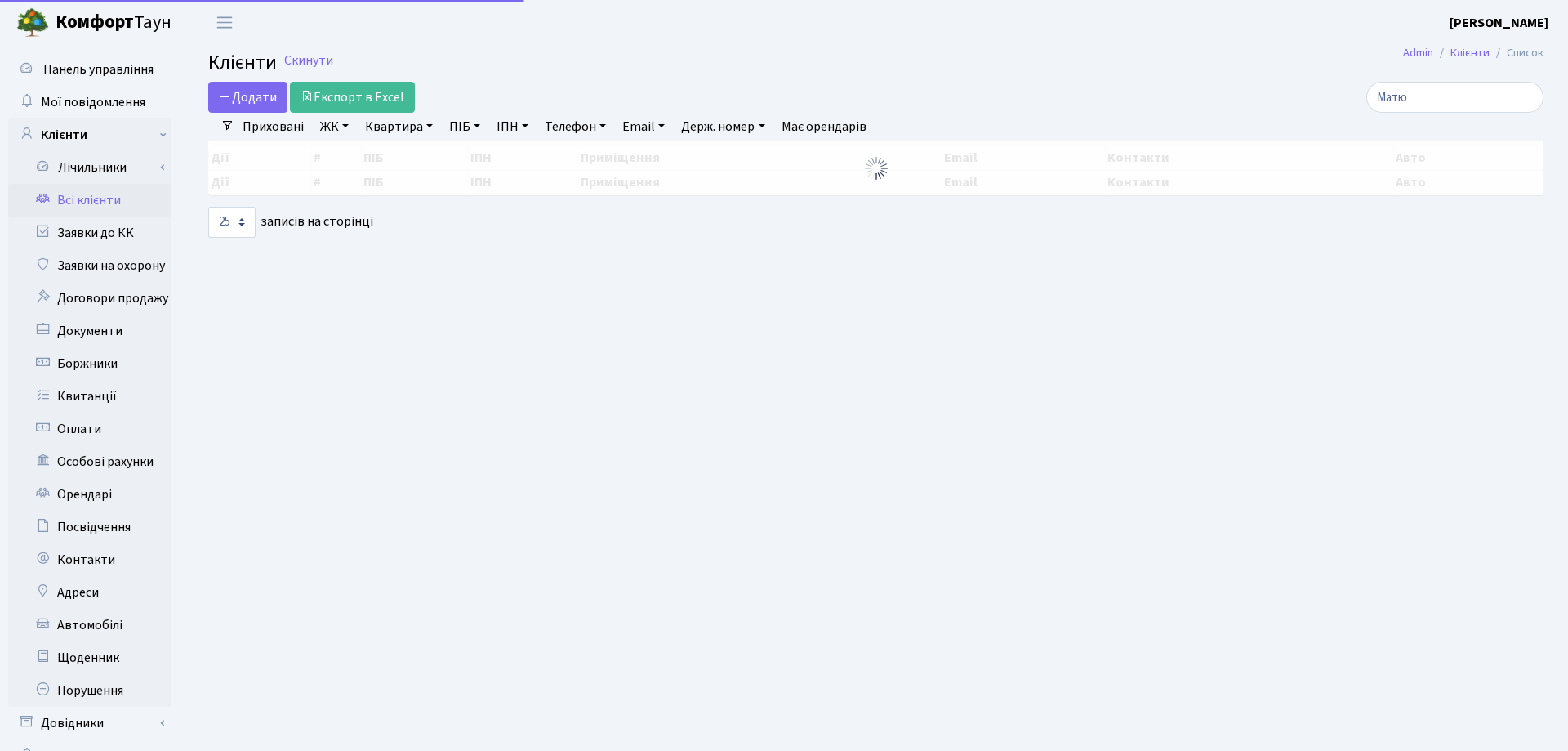
select select "25"
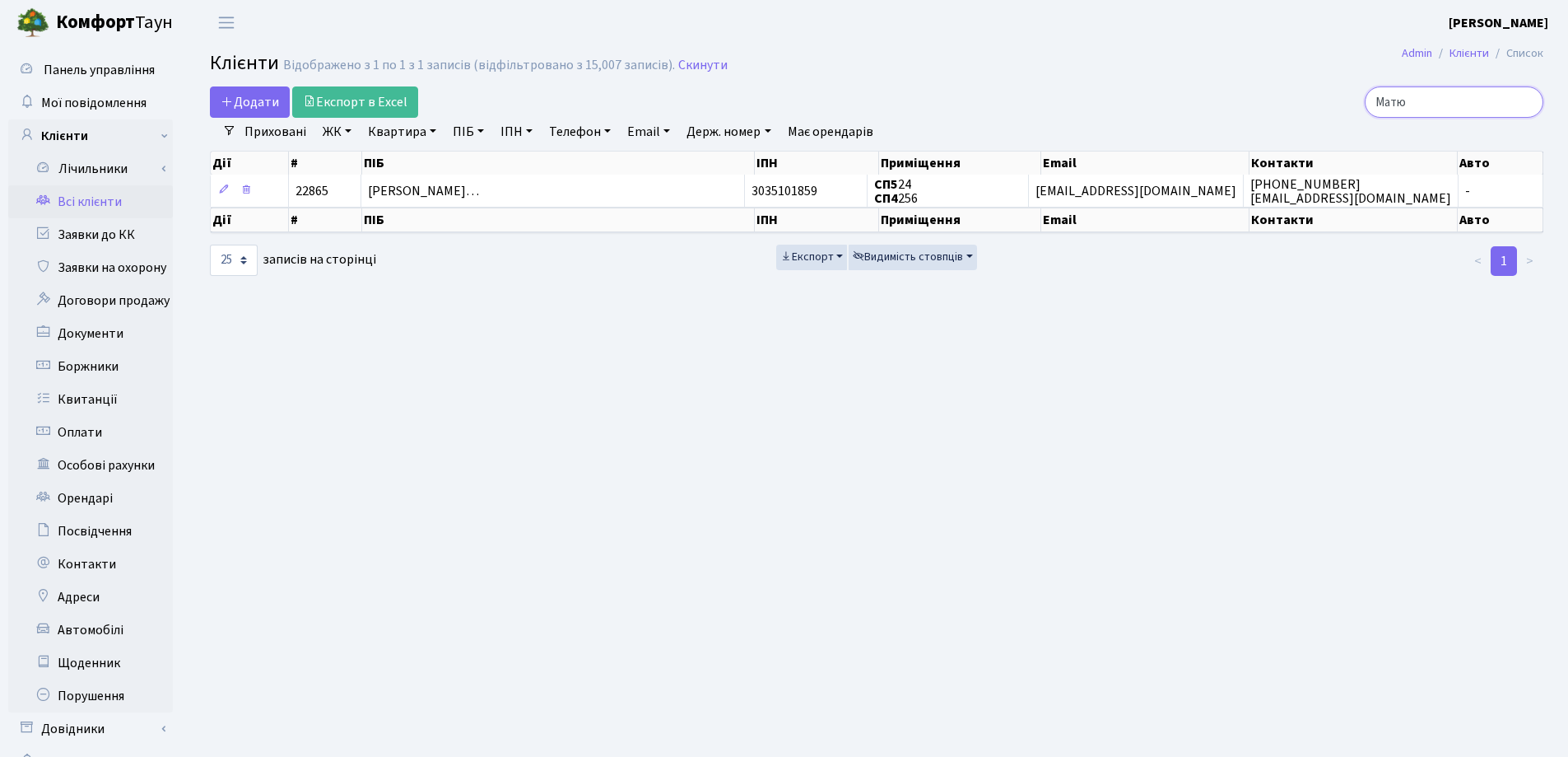
click at [1522, 102] on input "Матю" at bounding box center [1454, 101] width 179 height 31
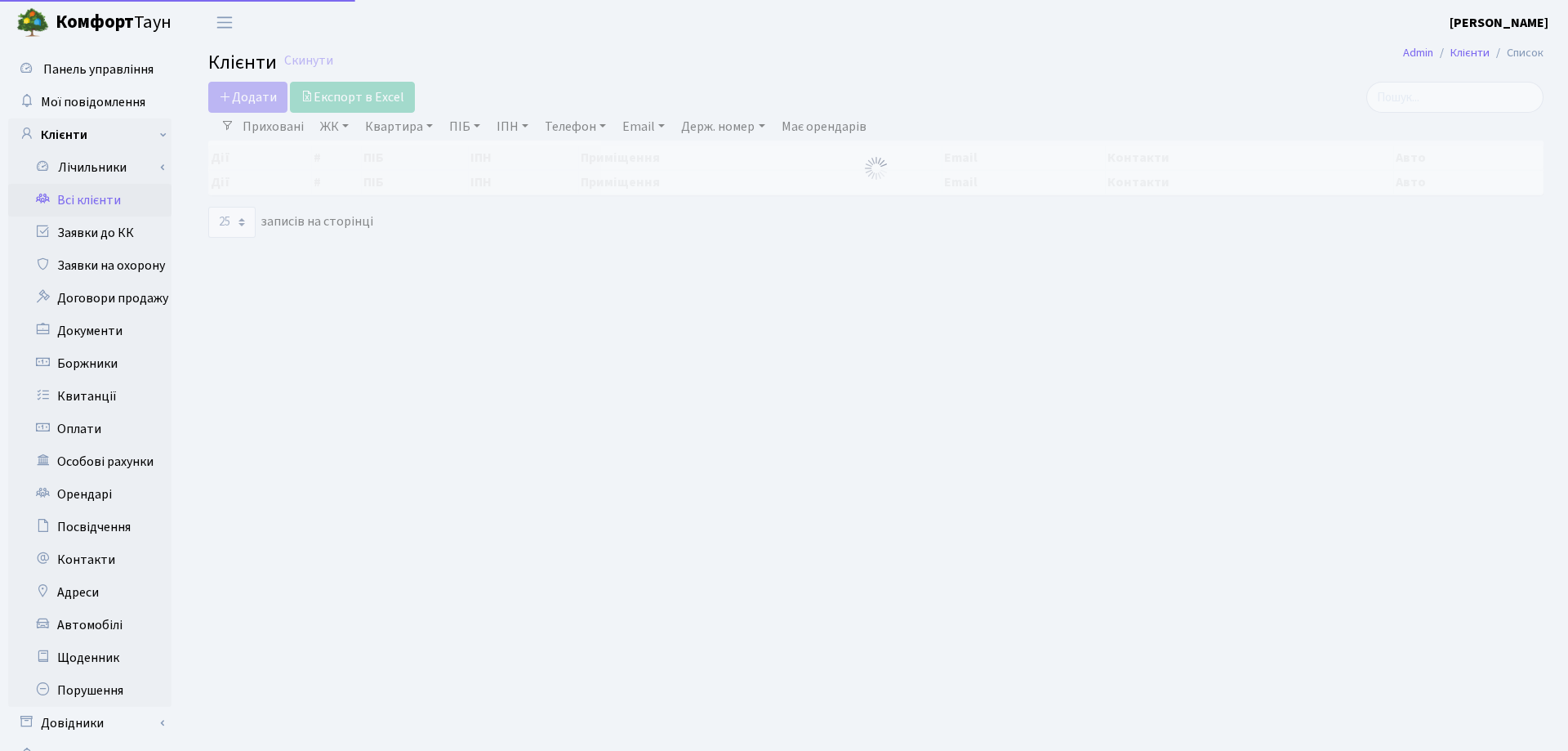
select select "25"
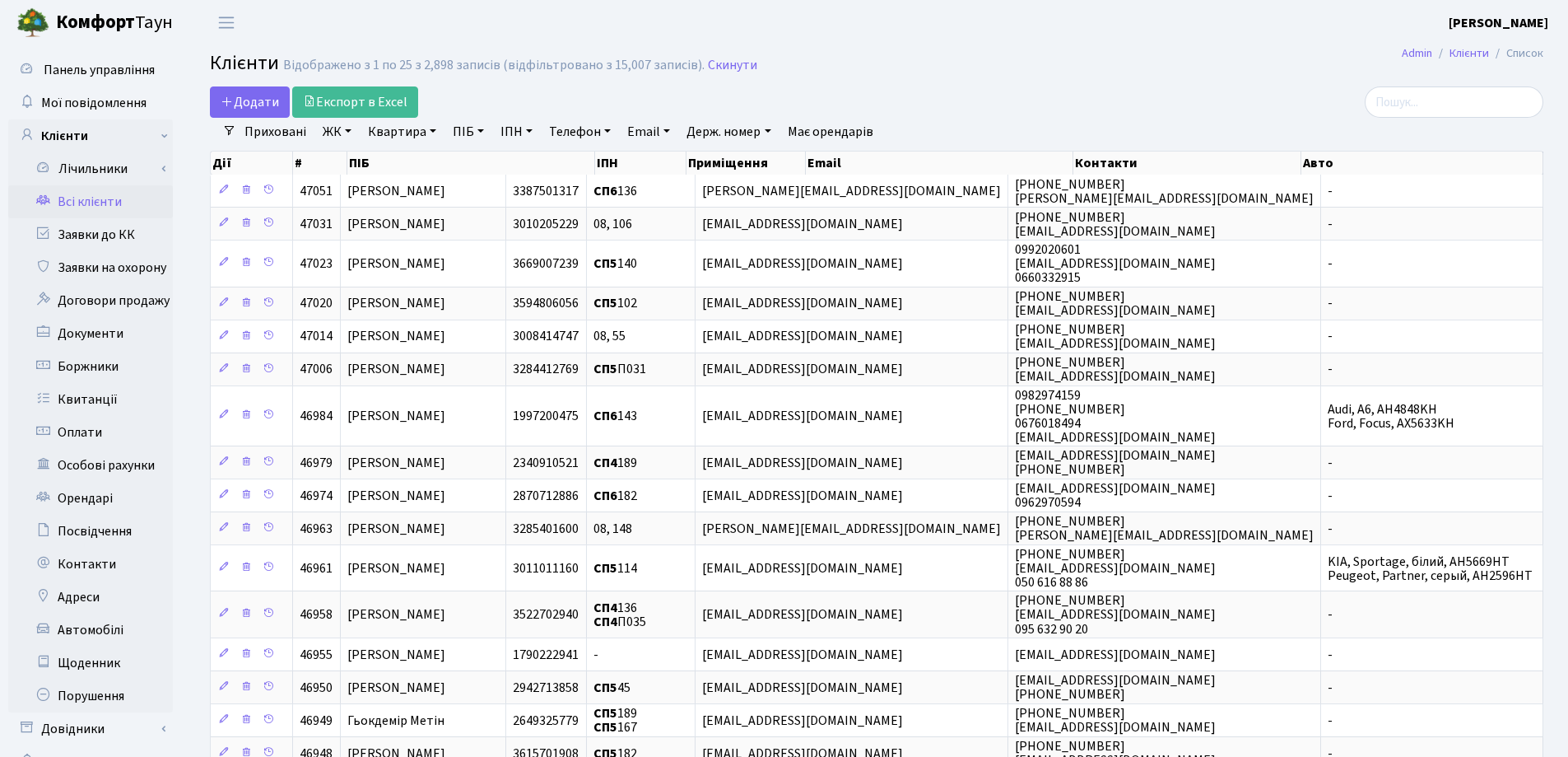
click at [431, 130] on link "Квартира" at bounding box center [402, 132] width 81 height 28
type input "1001"
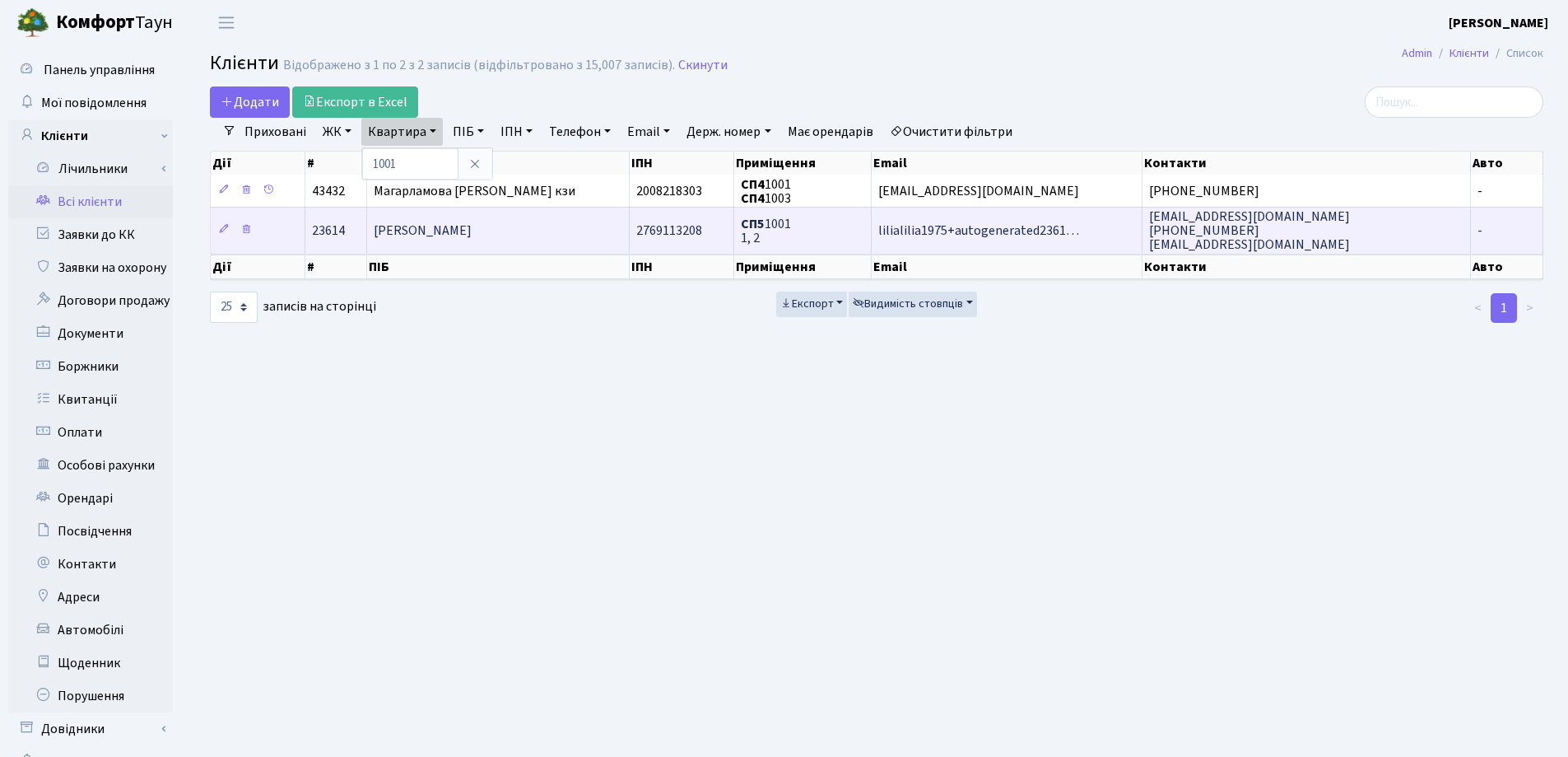
click at [531, 234] on td "[PERSON_NAME]" at bounding box center [498, 230] width 263 height 46
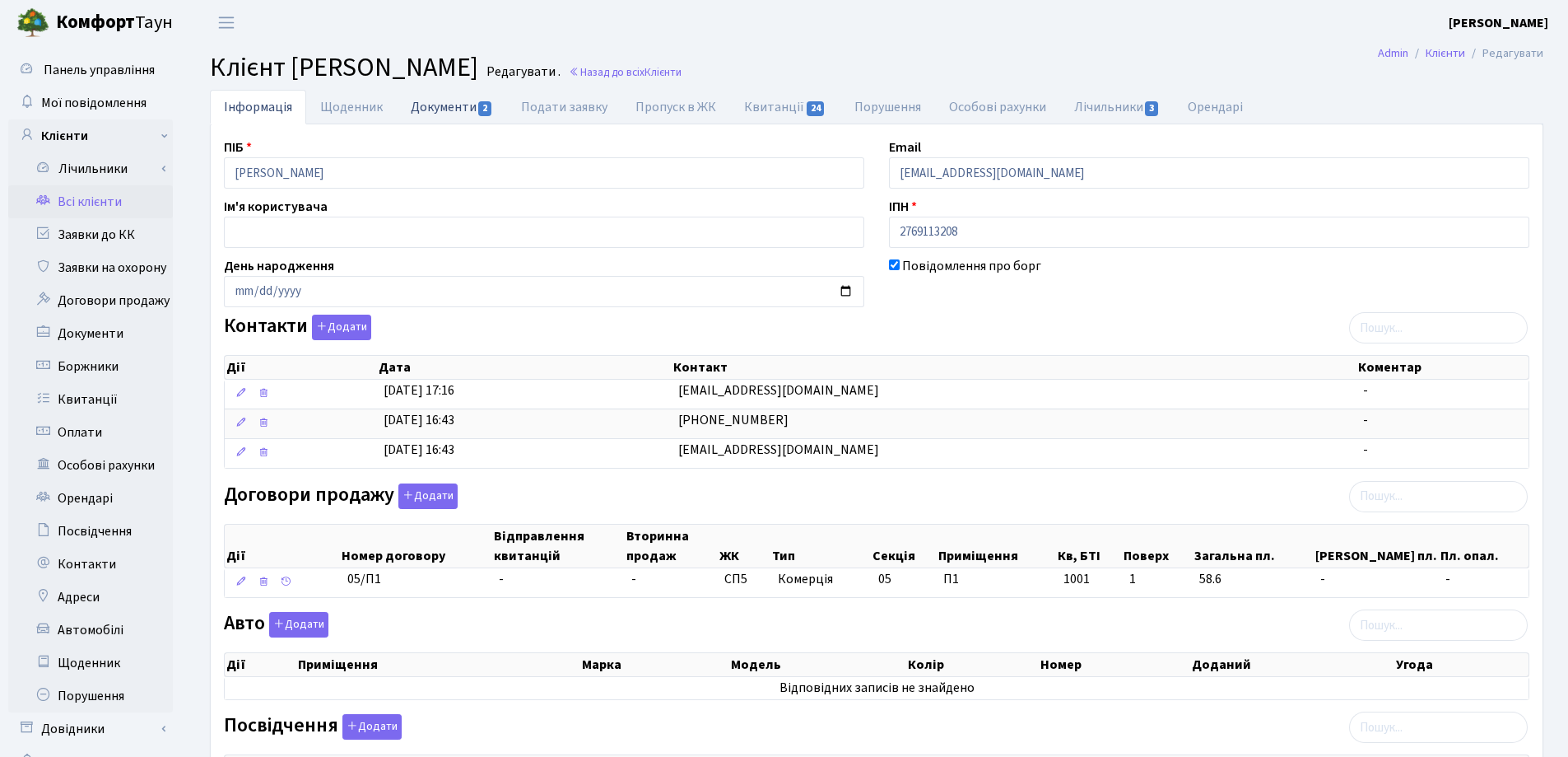
click at [429, 100] on link "Документи 2" at bounding box center [452, 107] width 111 height 34
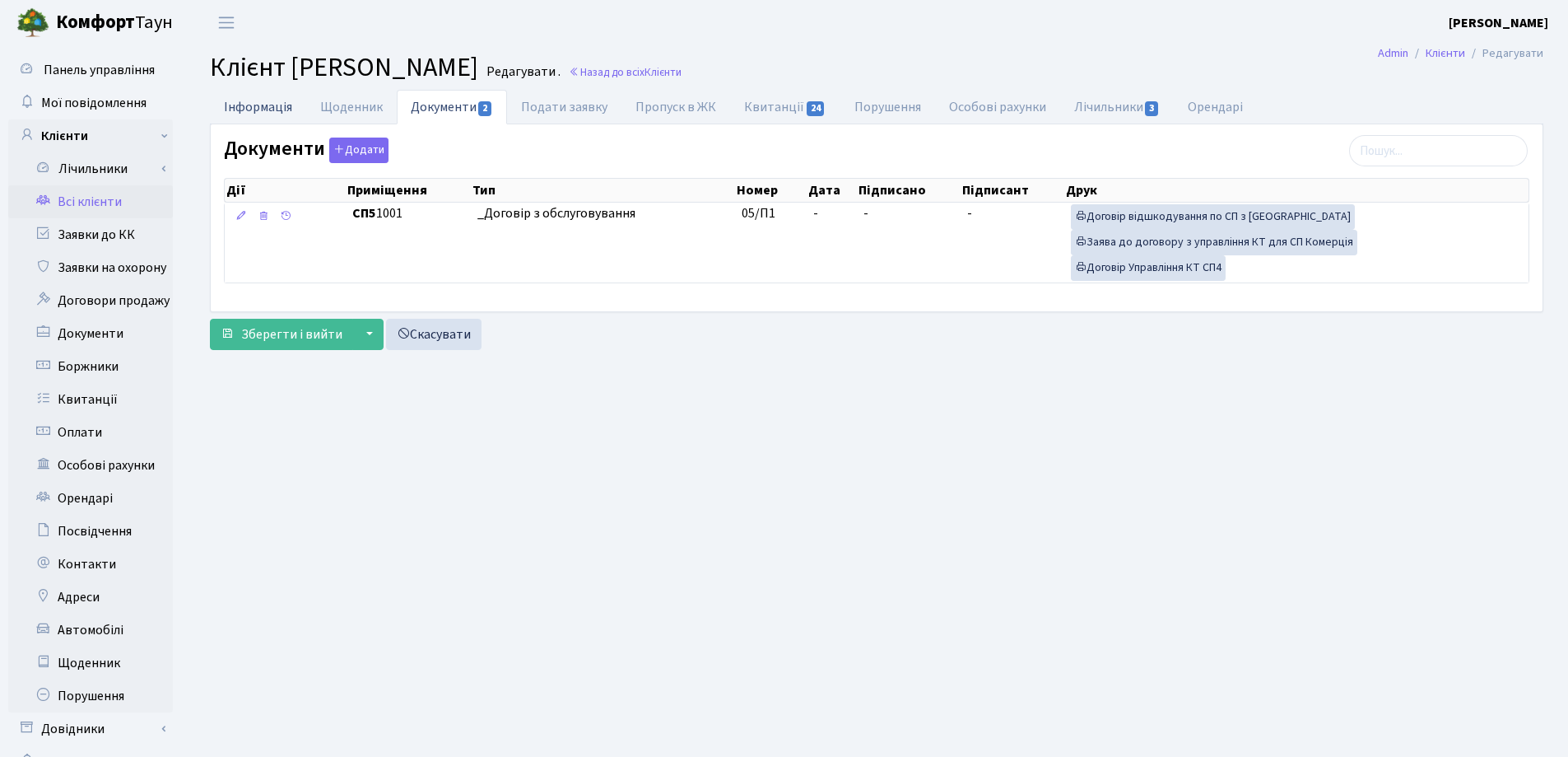
click at [255, 102] on link "Інформація" at bounding box center [258, 107] width 96 height 34
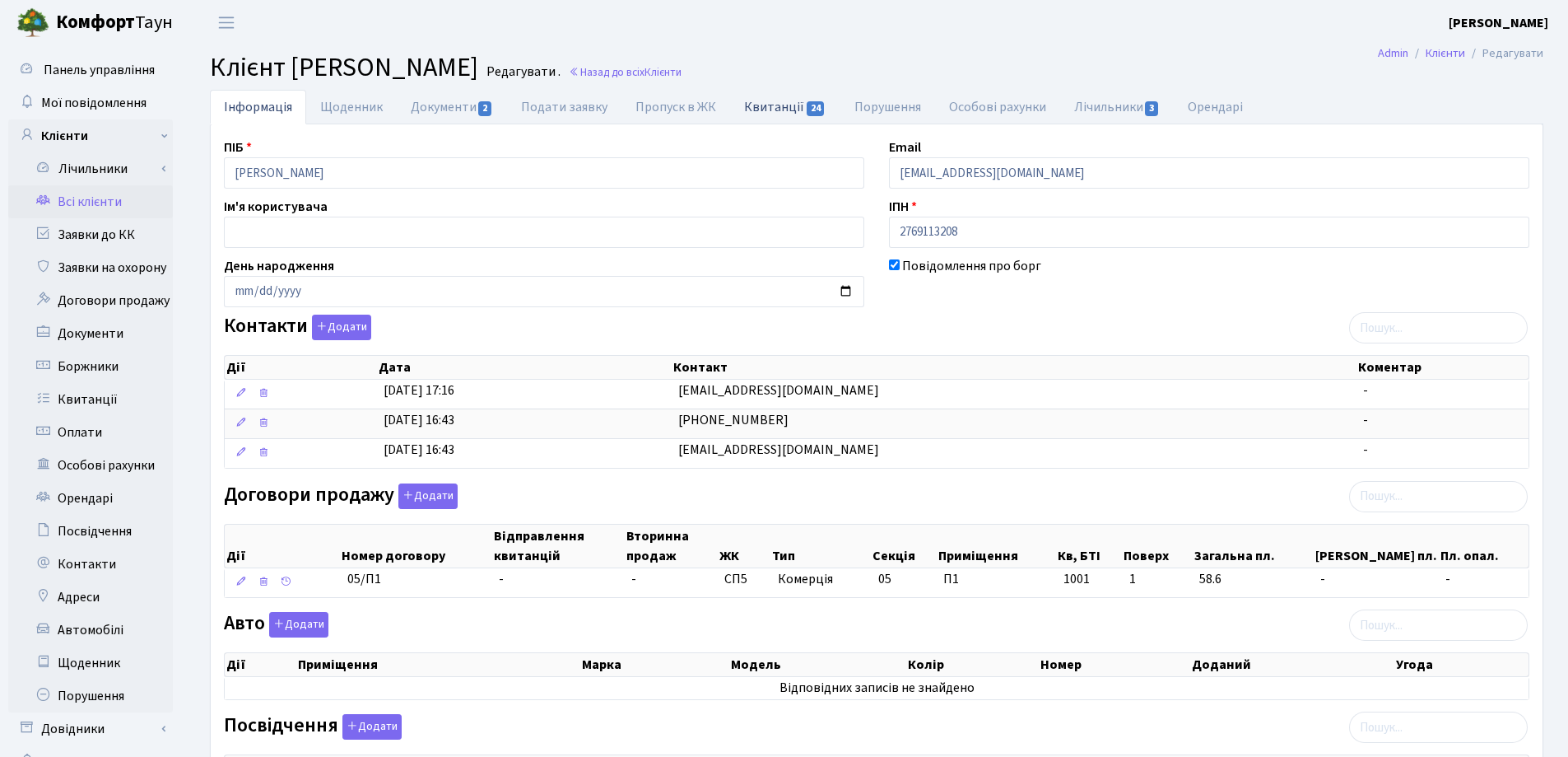
click at [760, 109] on link "Квитанції 24" at bounding box center [785, 107] width 110 height 34
select select "25"
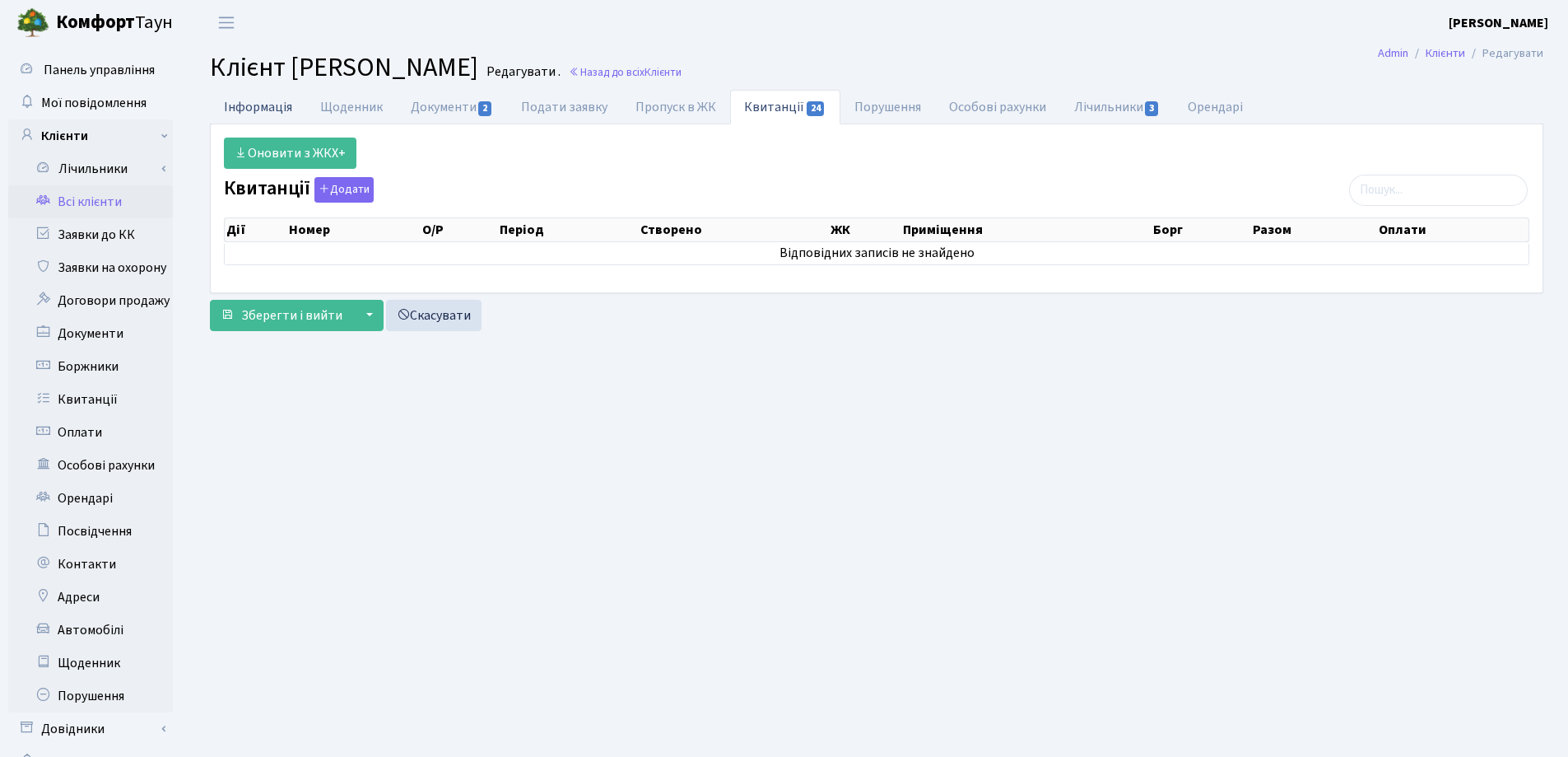
click at [246, 104] on link "Інформація" at bounding box center [258, 107] width 96 height 34
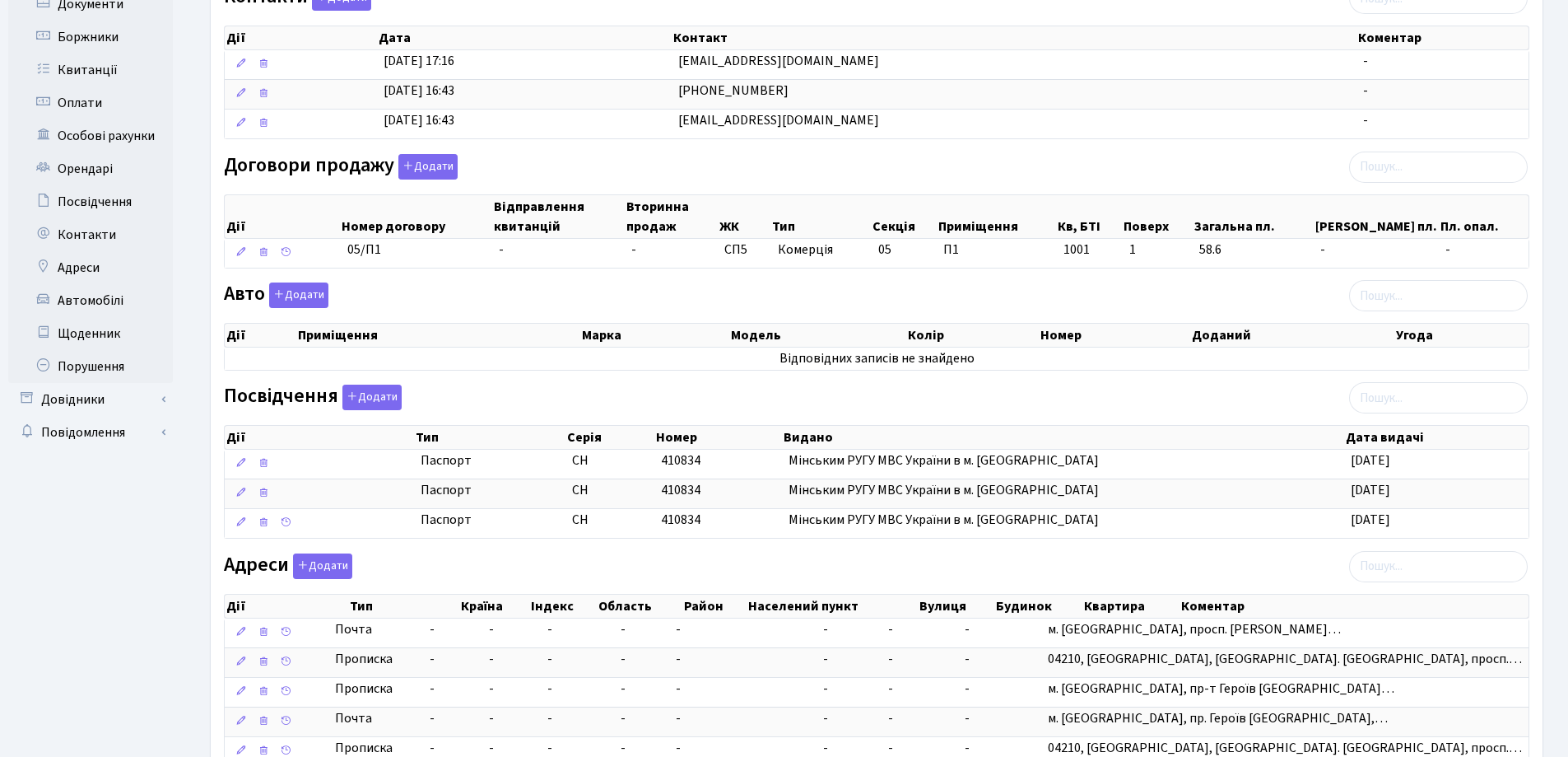
scroll to position [454, 0]
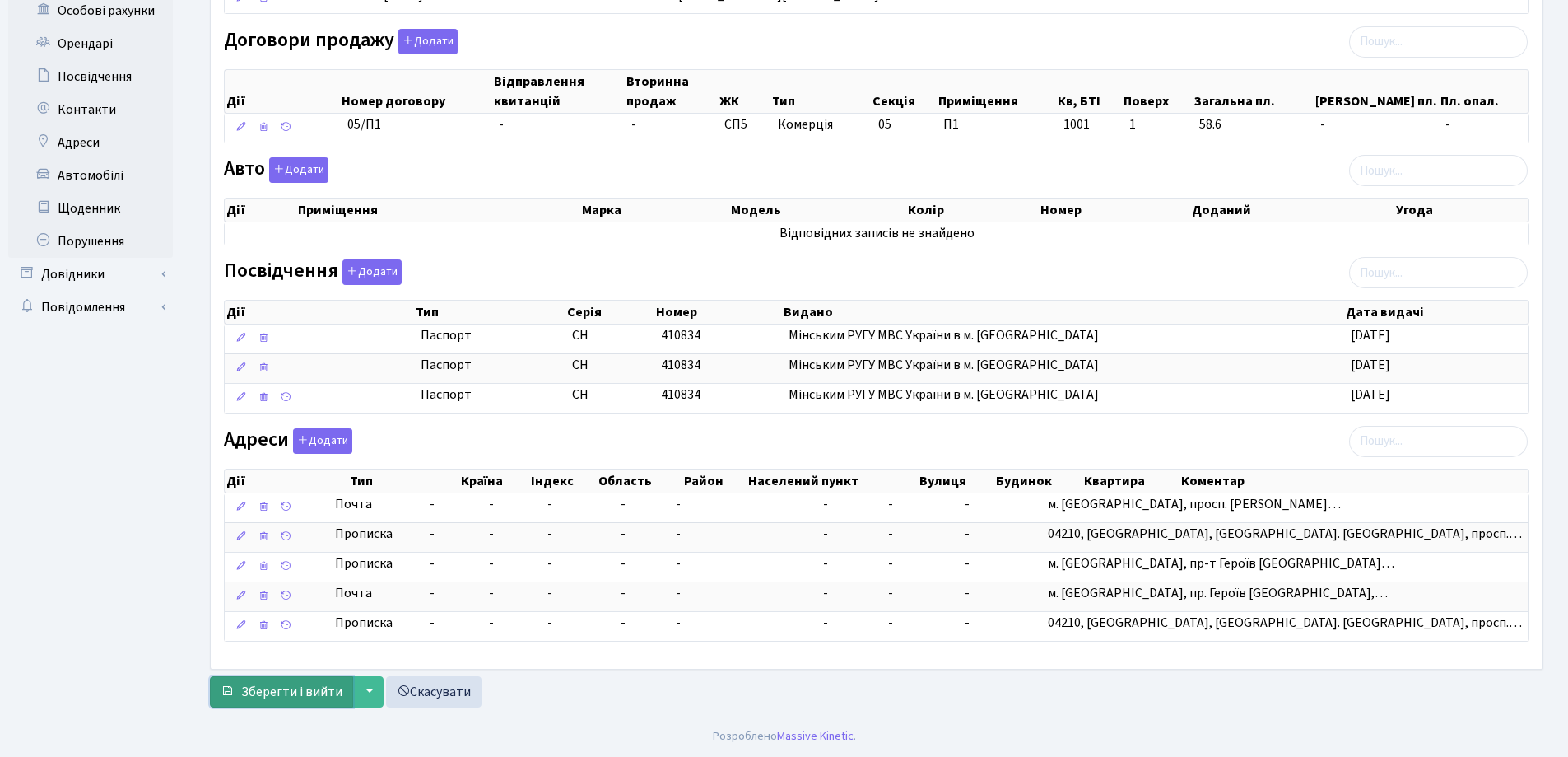
click at [261, 696] on span "Зберегти і вийти" at bounding box center [291, 691] width 101 height 18
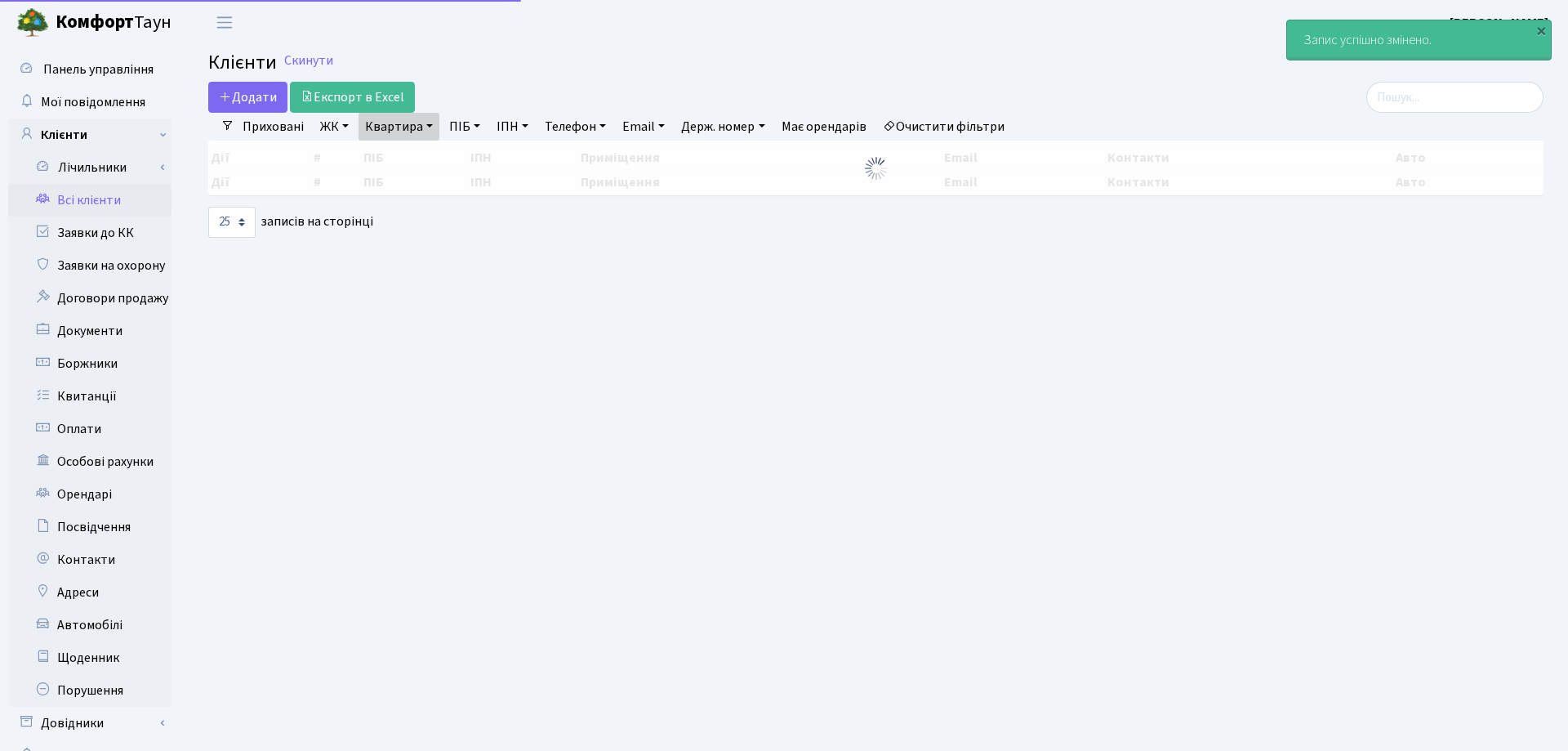
select select "25"
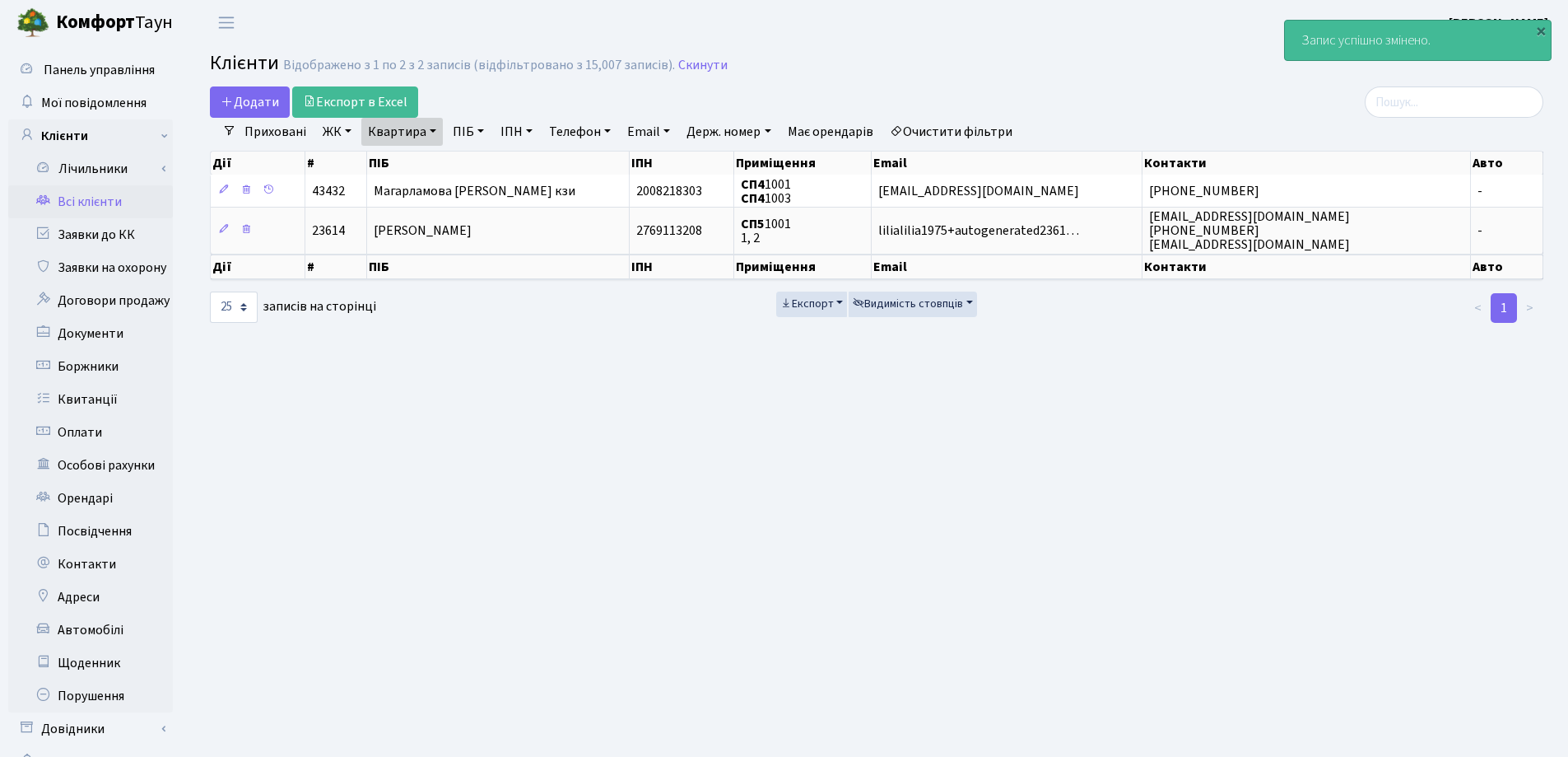
click at [435, 127] on link "Квартира" at bounding box center [402, 132] width 81 height 28
click at [482, 163] on link at bounding box center [475, 163] width 35 height 31
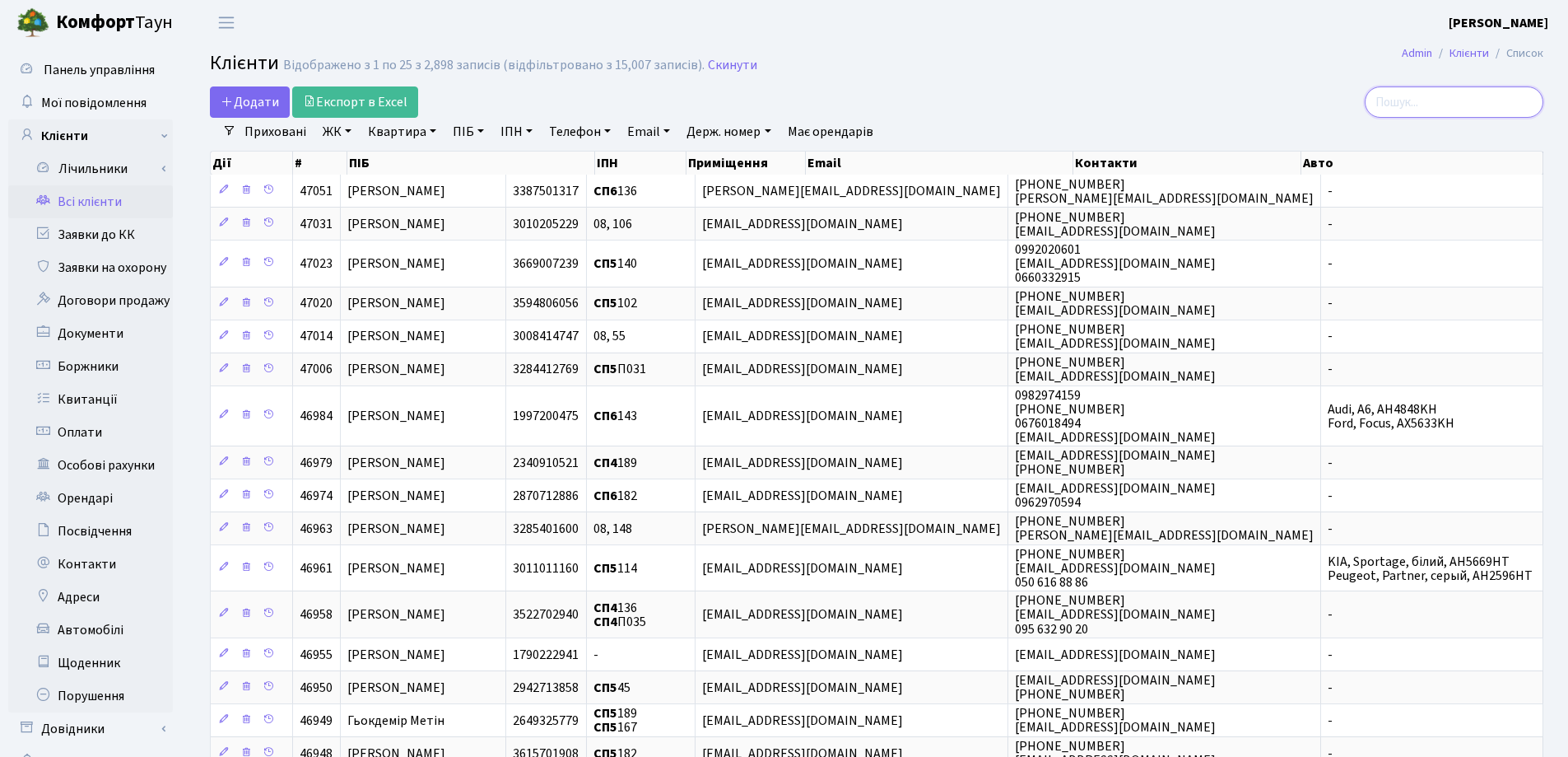
click at [1410, 110] on input "search" at bounding box center [1454, 101] width 179 height 31
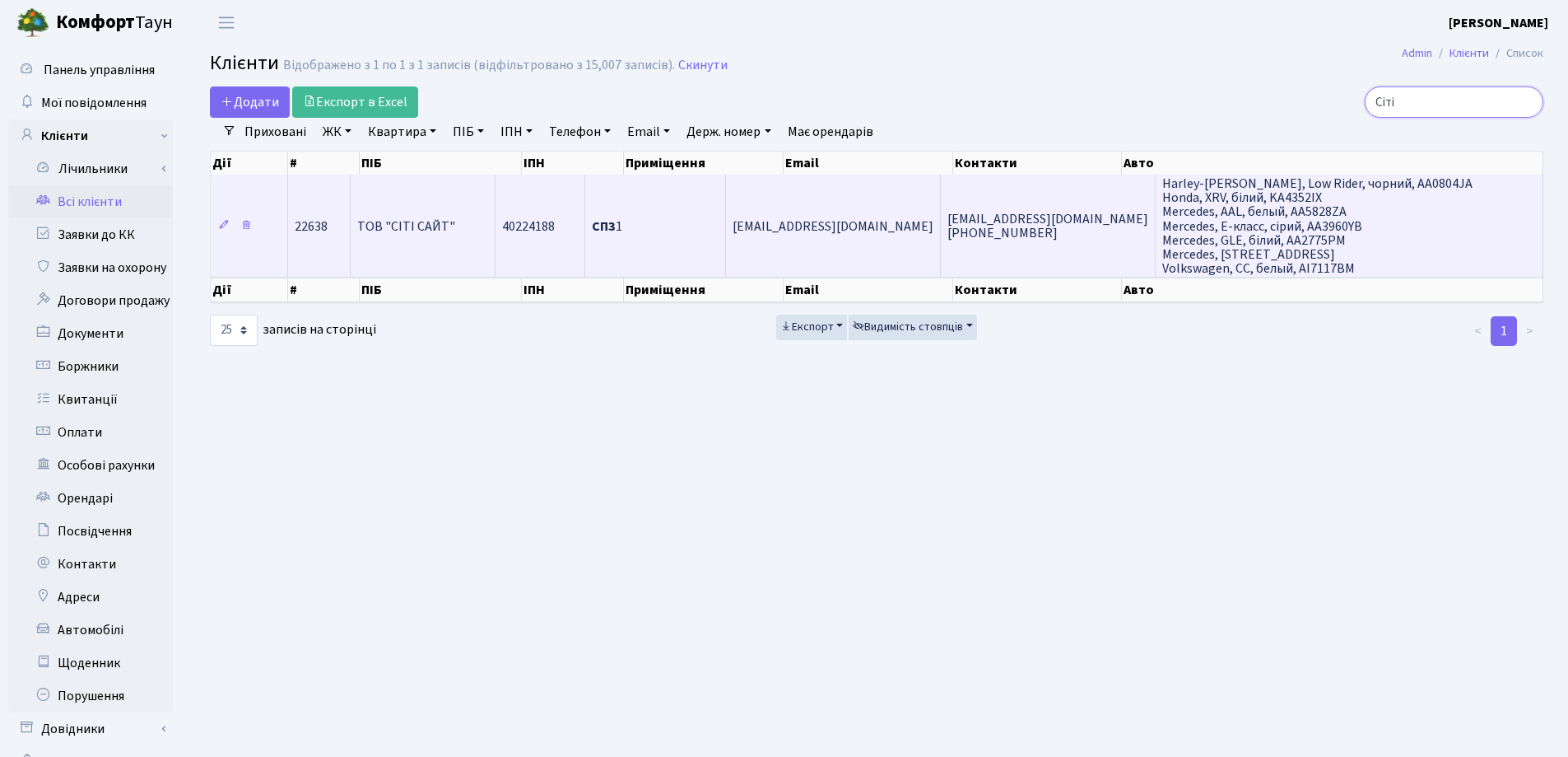
type input "Сіті"
click at [409, 239] on td "ТОВ "СІТІ САЙТ"" at bounding box center [422, 225] width 145 height 102
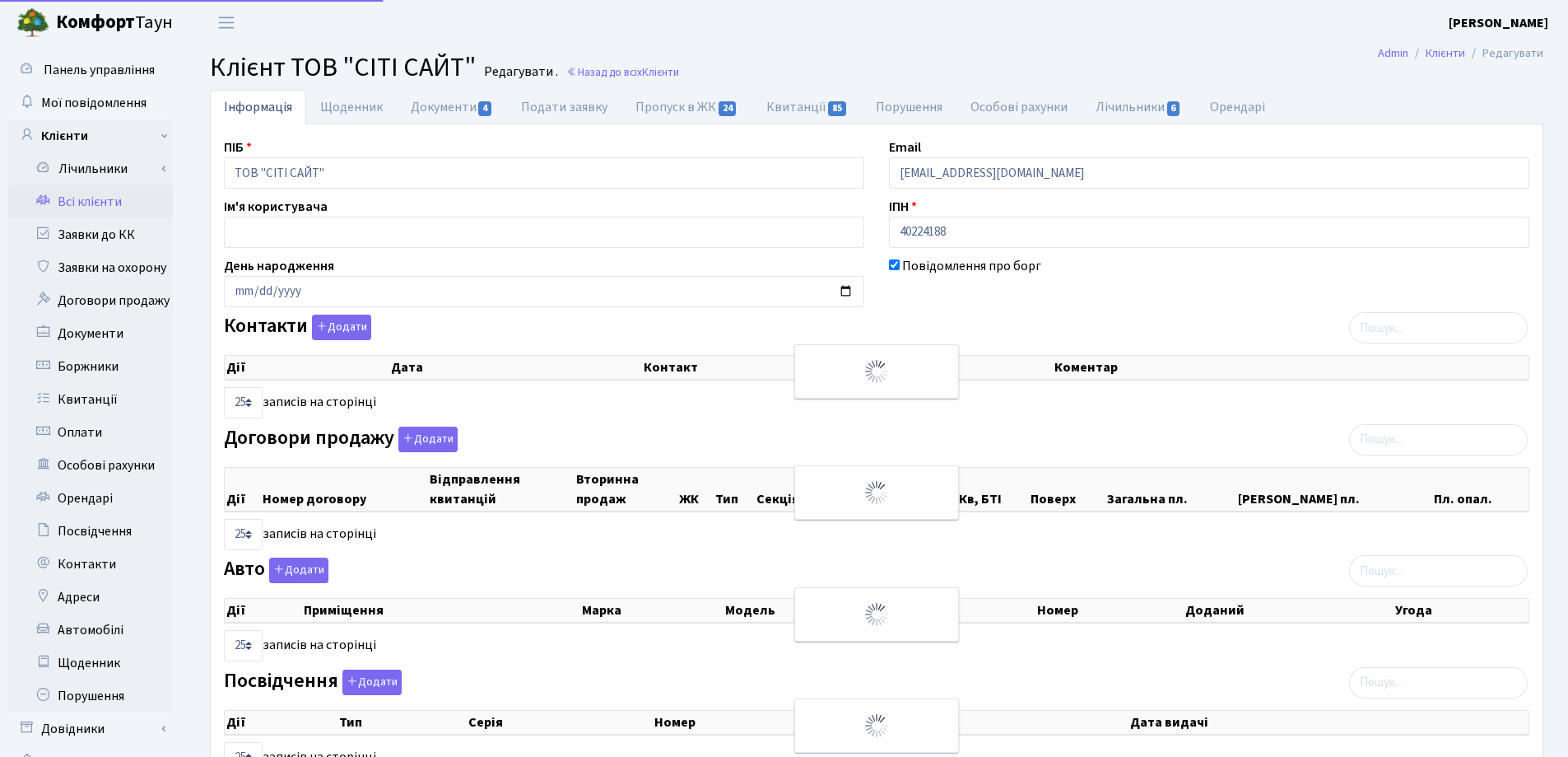
select select "25"
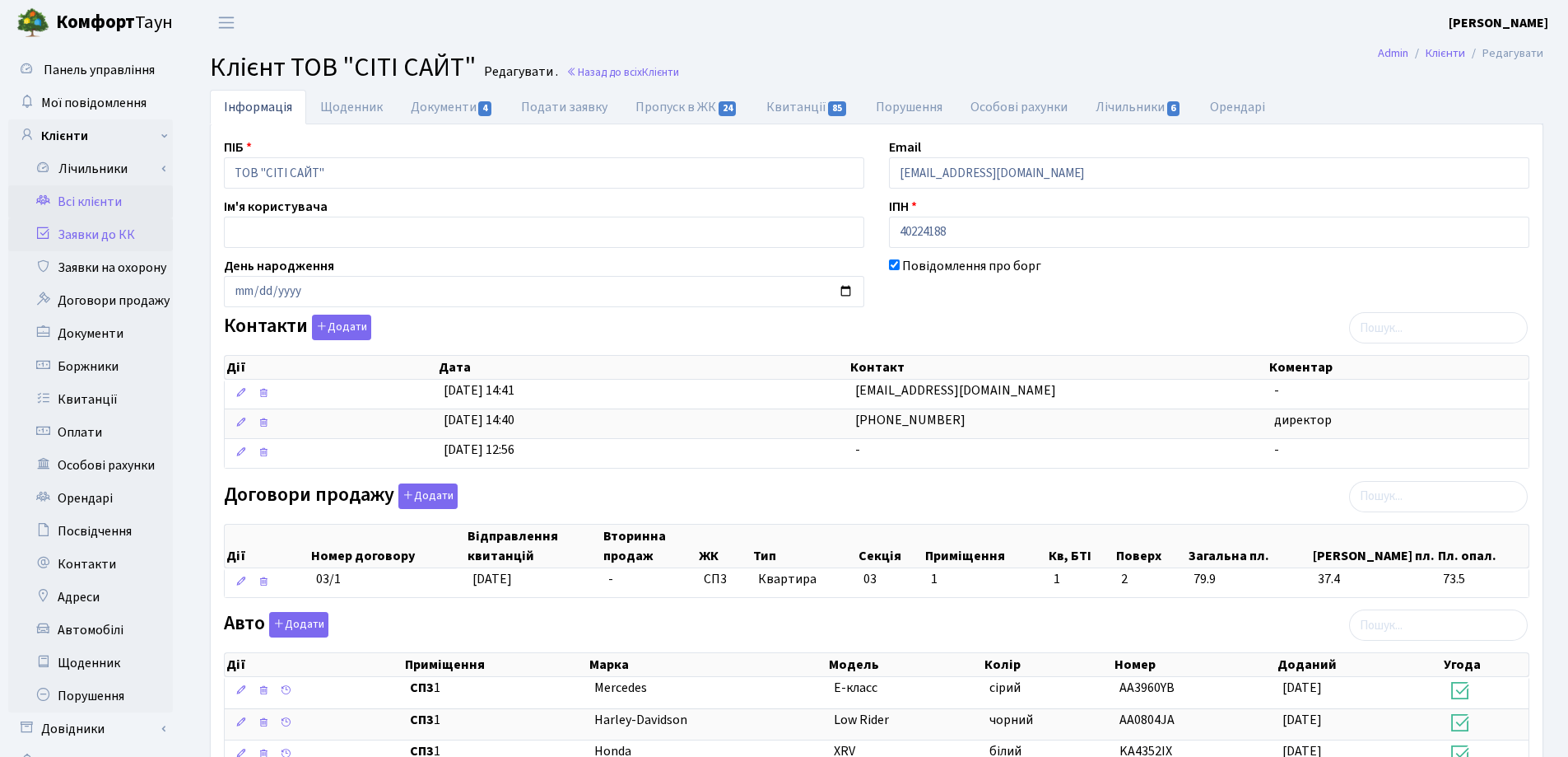
click at [88, 237] on link "Заявки до КК" at bounding box center [91, 234] width 165 height 33
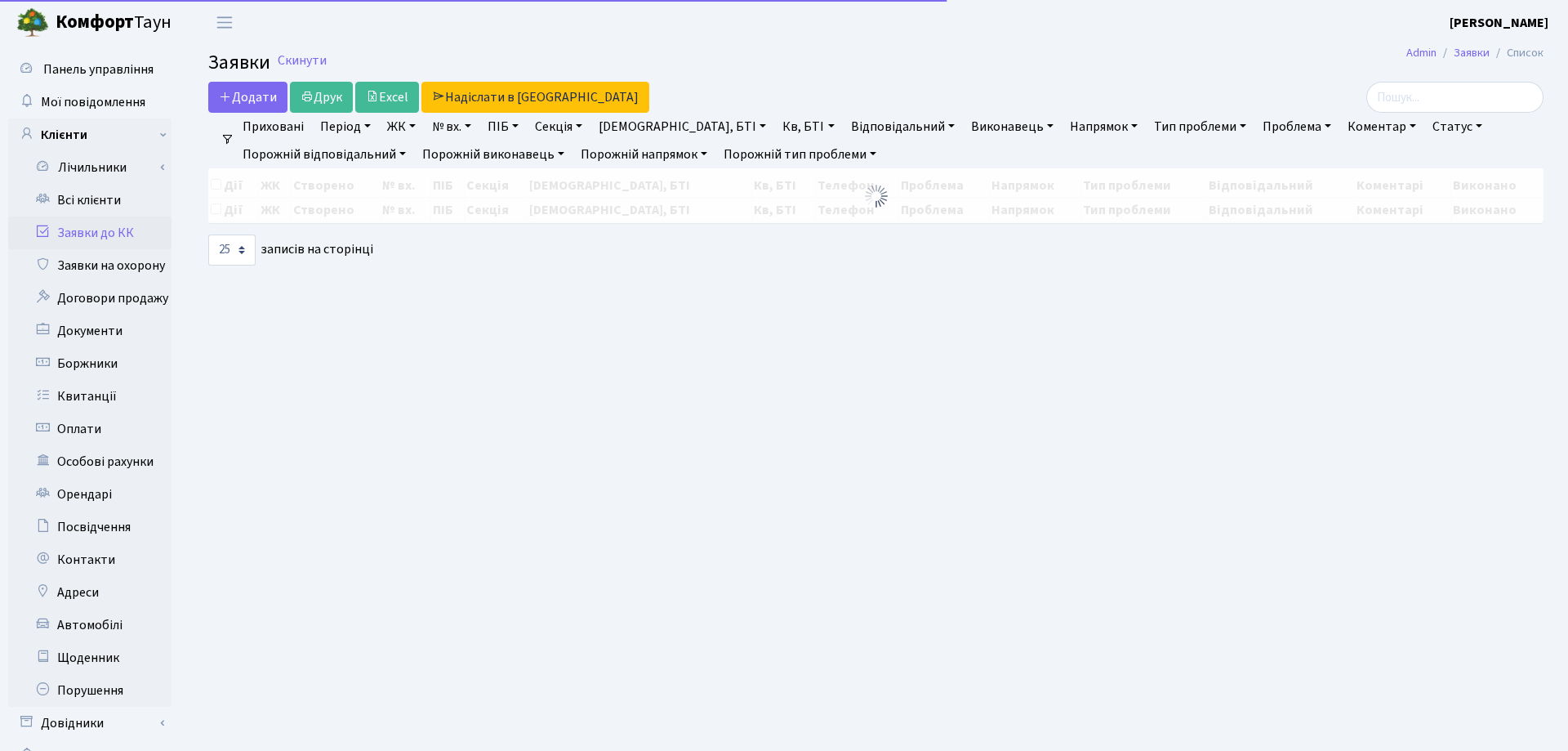
select select "25"
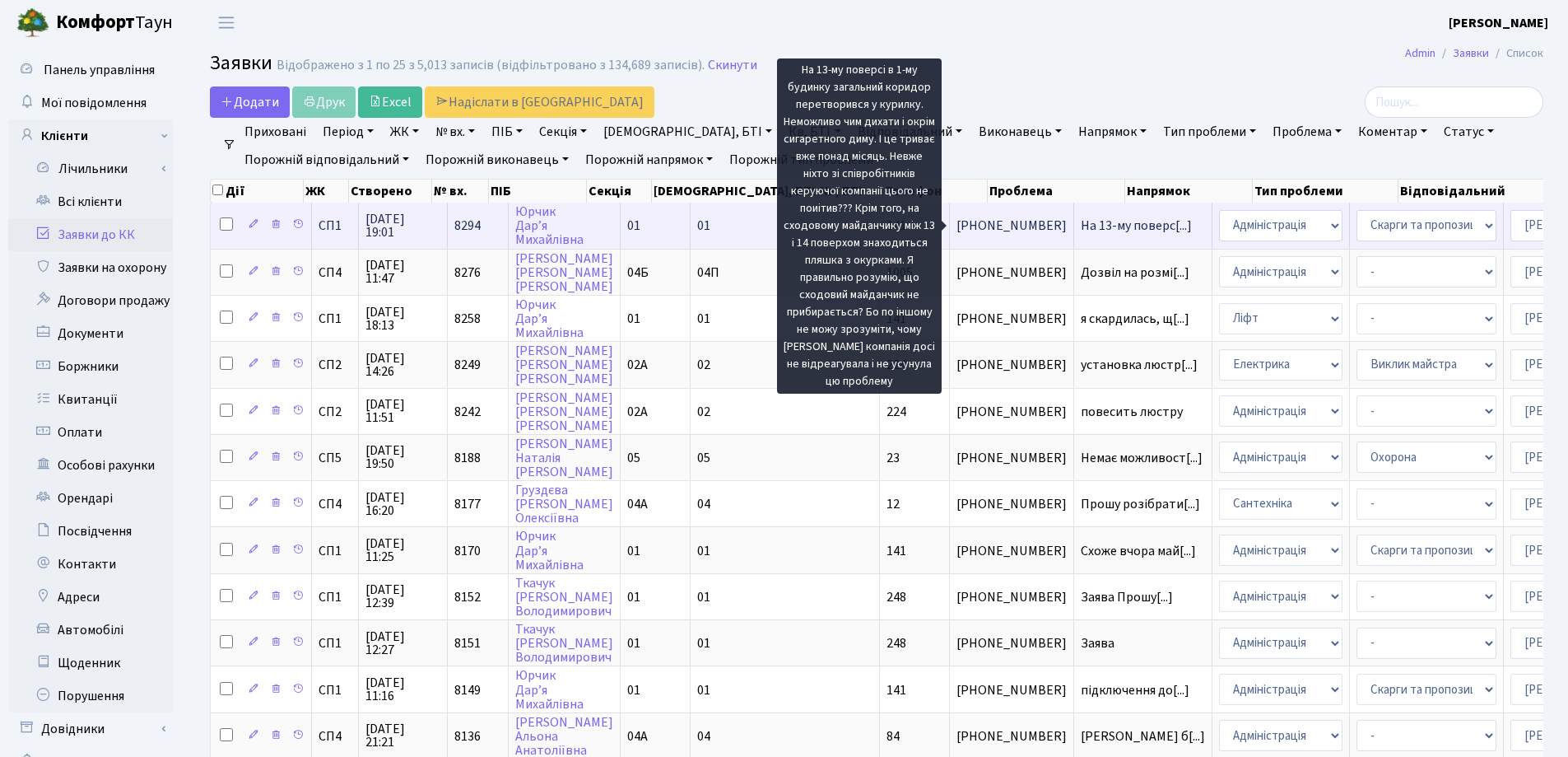
click at [1081, 229] on span "На 13-му поверс[...]" at bounding box center [1136, 225] width 111 height 18
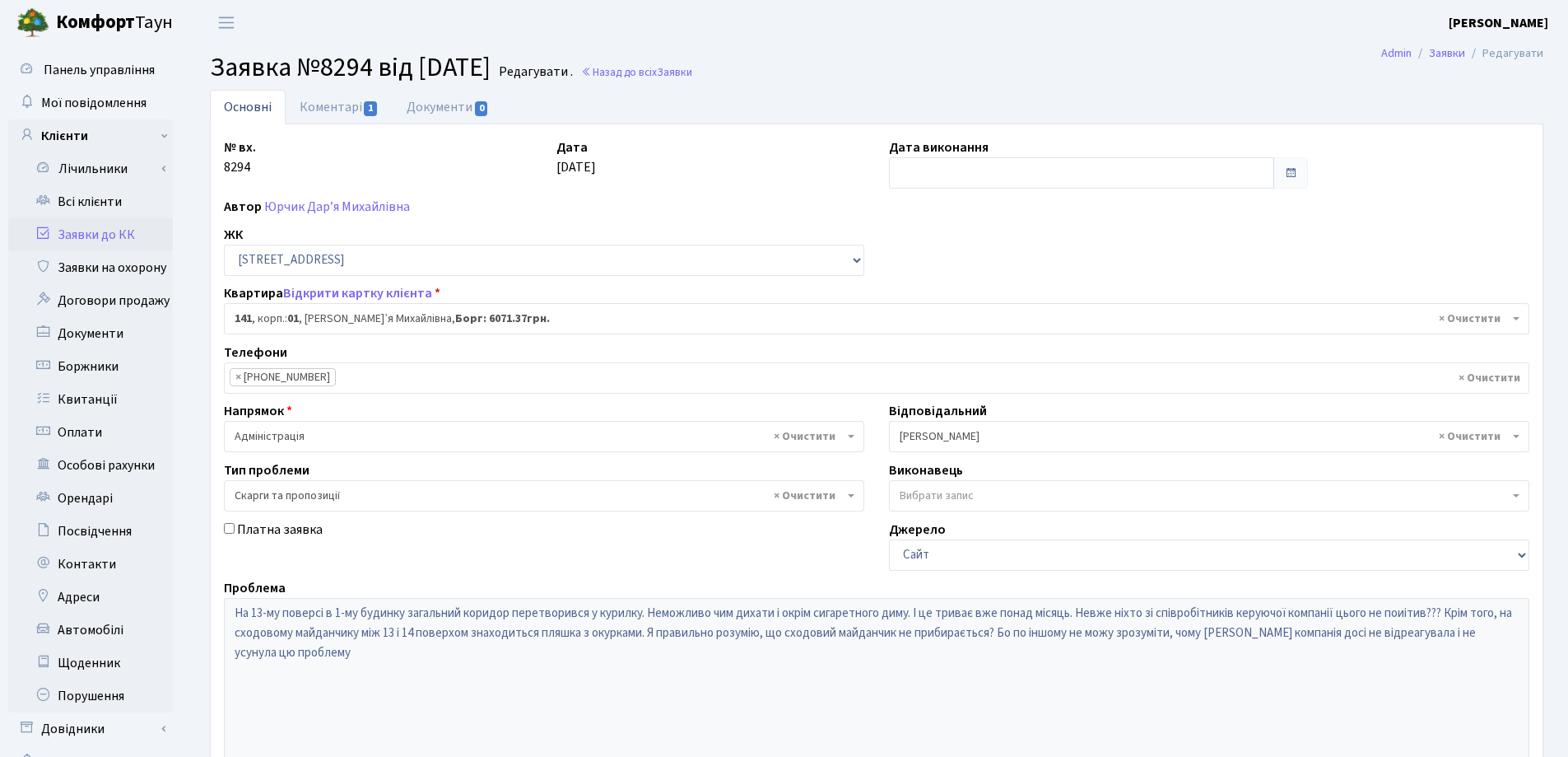
select select "20066"
select select "55"
click at [344, 290] on link "Відкрити картку клієнта" at bounding box center [357, 292] width 149 height 18
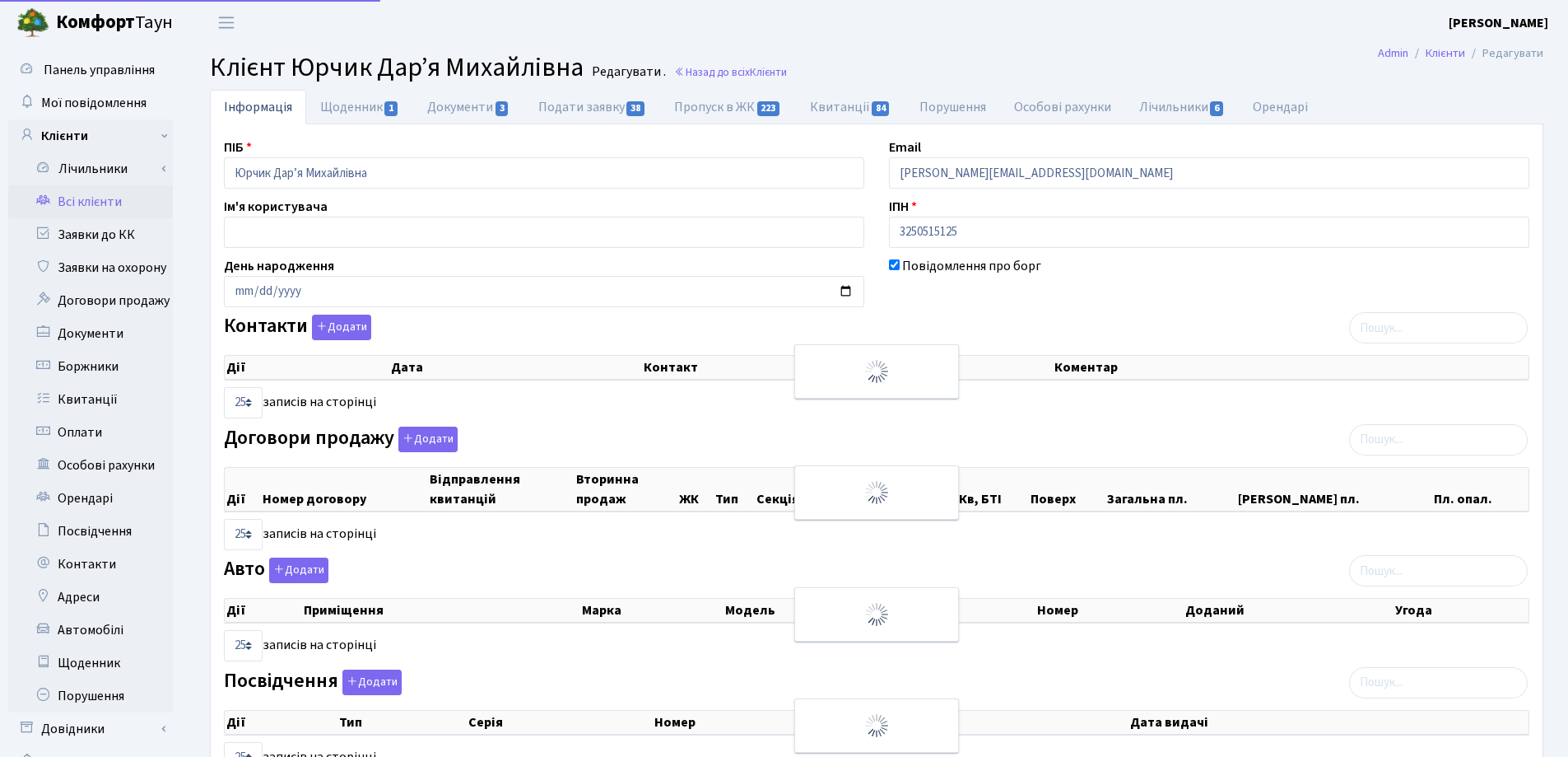
select select "25"
